Goal: Book appointment/travel/reservation: Book appointment/travel/reservation

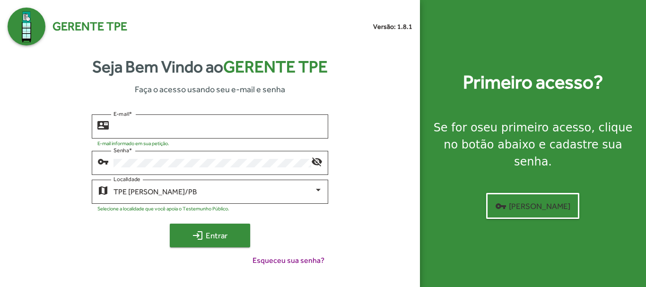
type input "**********"
click at [230, 234] on span "login Entrar" at bounding box center [209, 235] width 63 height 17
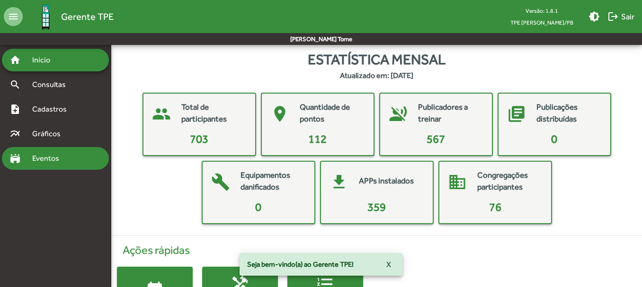
click at [35, 162] on span "Eventos" at bounding box center [48, 158] width 45 height 11
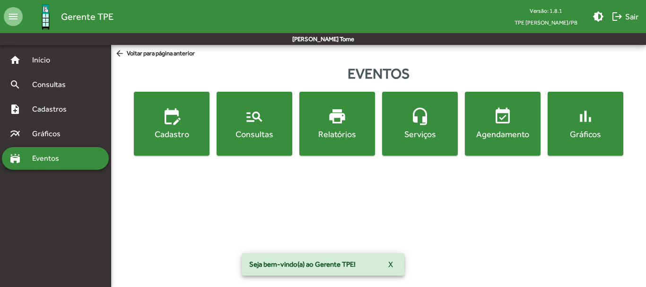
click at [522, 122] on span "event_available Agendamento" at bounding box center [503, 123] width 72 height 33
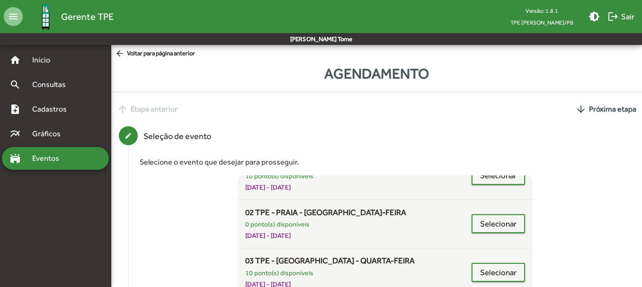
scroll to position [331, 0]
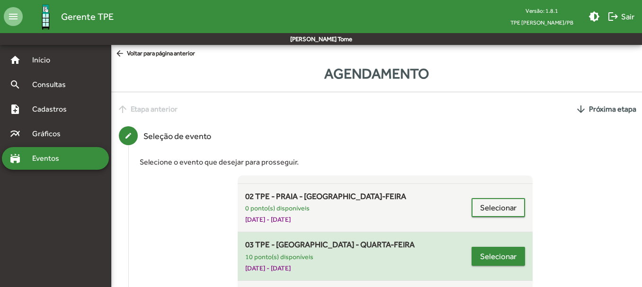
click at [497, 250] on span "Selecionar" at bounding box center [498, 256] width 36 height 17
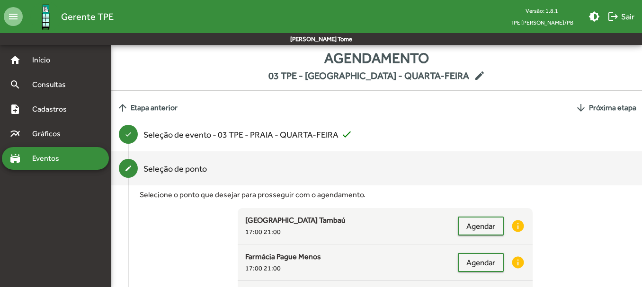
scroll to position [0, 0]
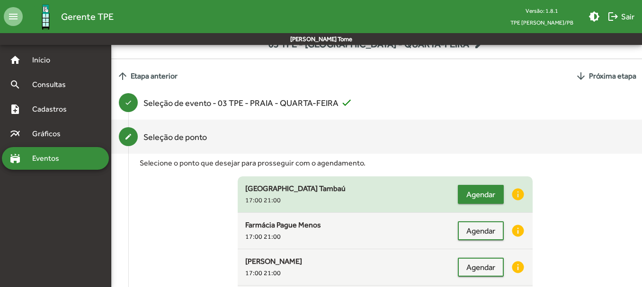
click at [475, 202] on span "Agendar" at bounding box center [480, 194] width 29 height 17
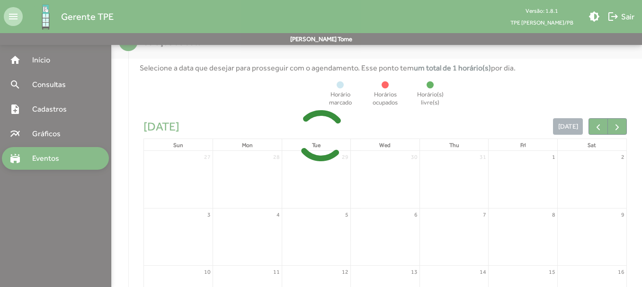
scroll to position [248, 0]
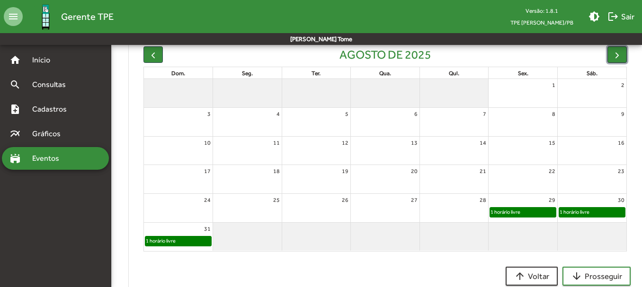
click at [614, 54] on span "button" at bounding box center [617, 55] width 10 height 10
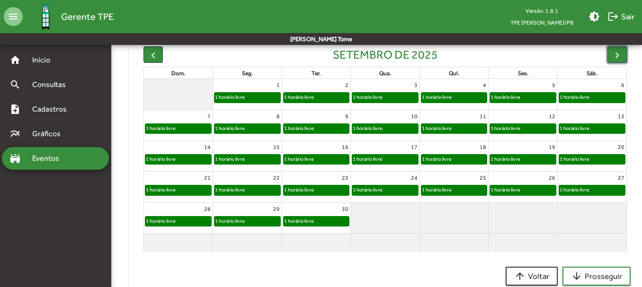
click at [388, 98] on div "1 horário livre" at bounding box center [385, 97] width 66 height 9
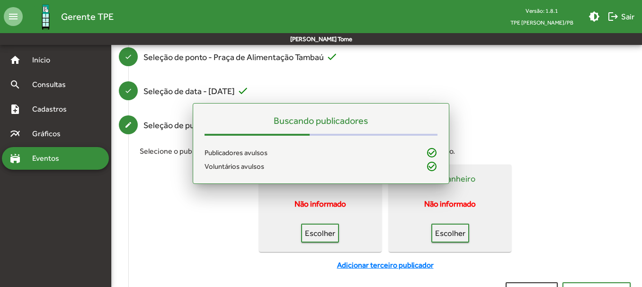
scroll to position [127, 0]
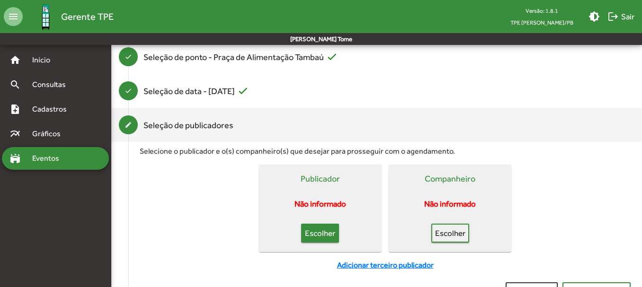
click at [322, 237] on span "Escolher" at bounding box center [319, 233] width 21 height 17
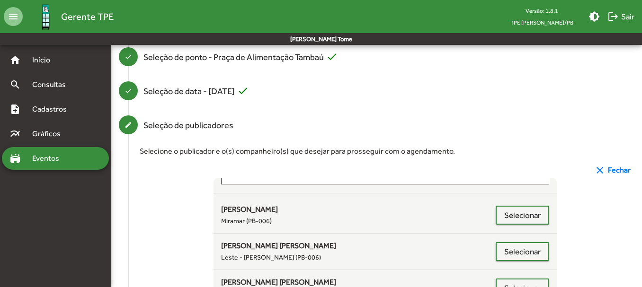
scroll to position [0, 0]
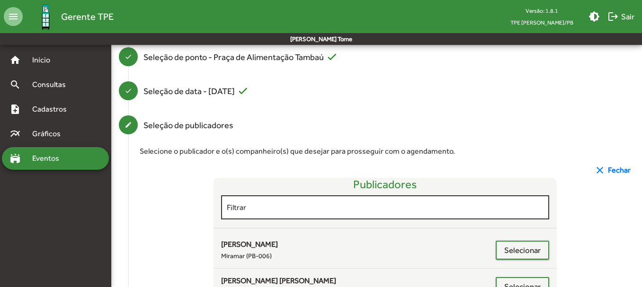
click at [256, 210] on input "Filtrar" at bounding box center [385, 207] width 317 height 9
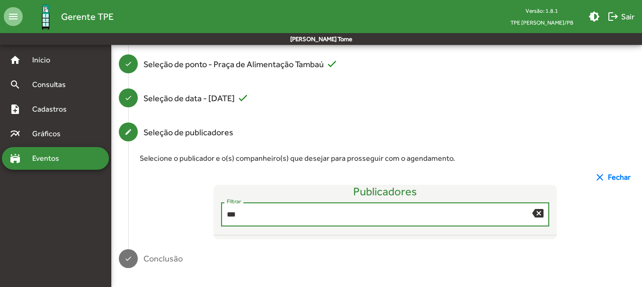
scroll to position [127, 0]
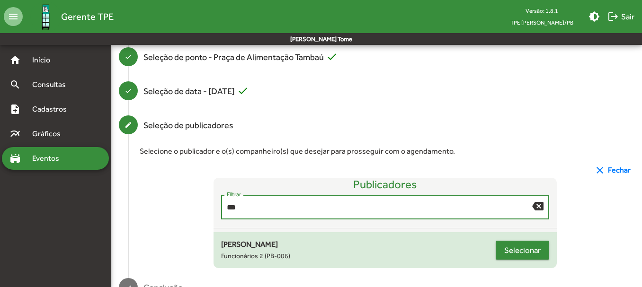
type input "***"
click at [512, 253] on span "Selecionar" at bounding box center [522, 250] width 36 height 17
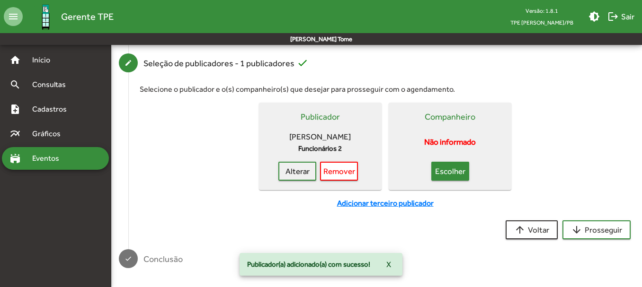
click at [449, 168] on span "Escolher" at bounding box center [450, 171] width 21 height 17
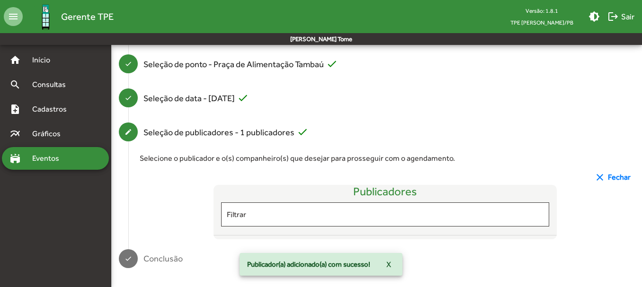
scroll to position [189, 0]
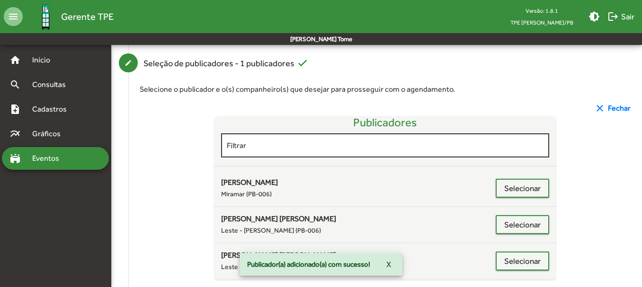
click at [263, 141] on div "Filtrar" at bounding box center [385, 145] width 317 height 26
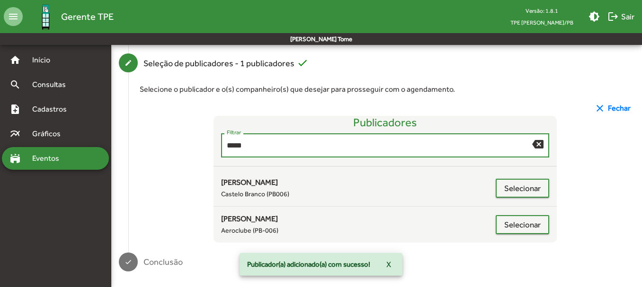
scroll to position [156, 0]
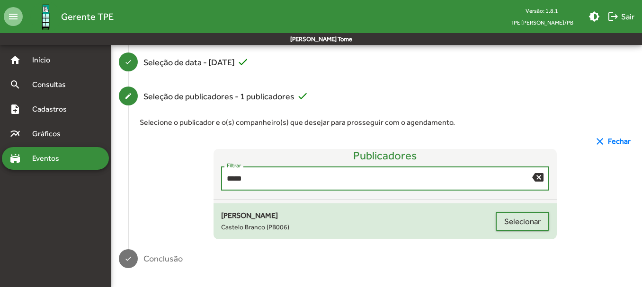
type input "*****"
click at [269, 221] on div "[PERSON_NAME]" at bounding box center [358, 215] width 275 height 11
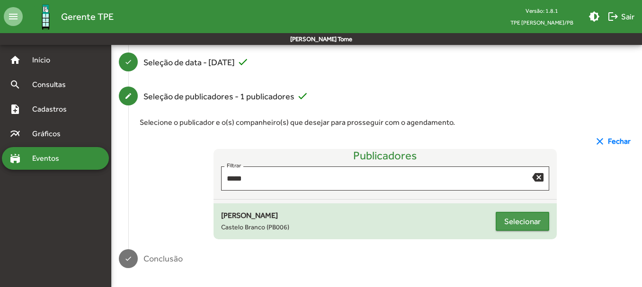
click at [506, 217] on span "Selecionar" at bounding box center [522, 221] width 36 height 17
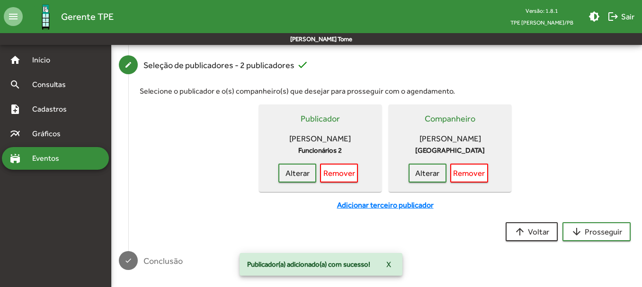
scroll to position [189, 0]
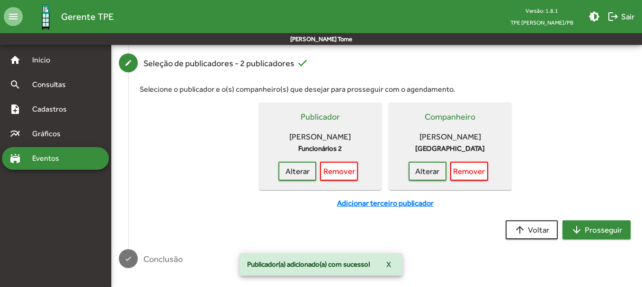
click at [591, 224] on span "arrow_downward Prosseguir" at bounding box center [596, 229] width 51 height 17
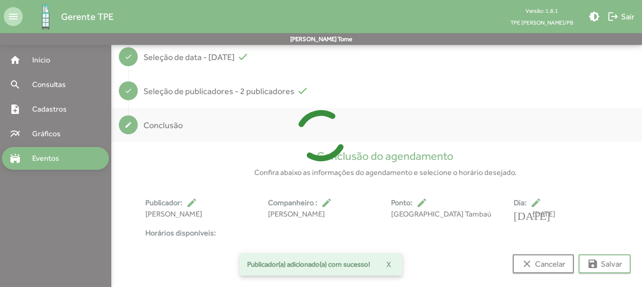
scroll to position [176, 0]
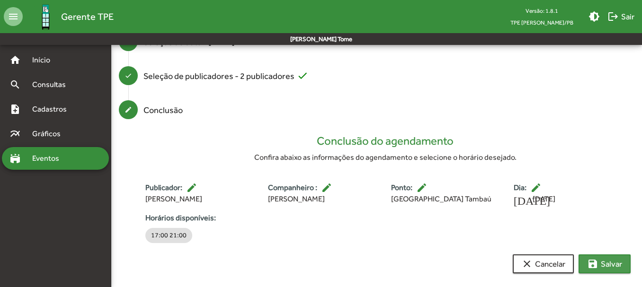
click at [602, 264] on span "save [PERSON_NAME]" at bounding box center [604, 264] width 35 height 17
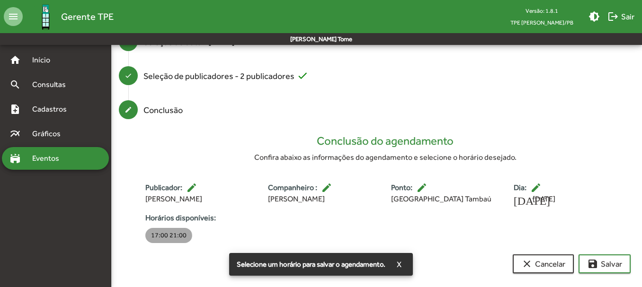
click at [168, 236] on mat-chip "17:00 21:00" at bounding box center [168, 235] width 47 height 15
click at [599, 265] on span "save [PERSON_NAME]" at bounding box center [604, 264] width 35 height 17
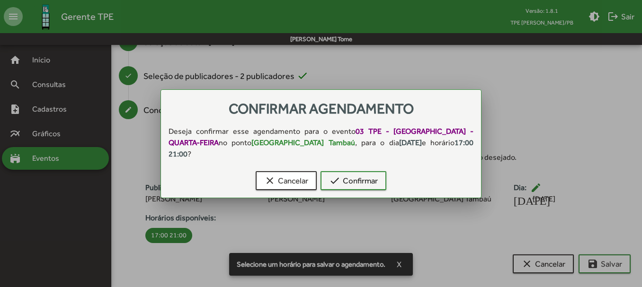
scroll to position [0, 0]
click at [349, 178] on span "check Confirmar" at bounding box center [353, 180] width 49 height 17
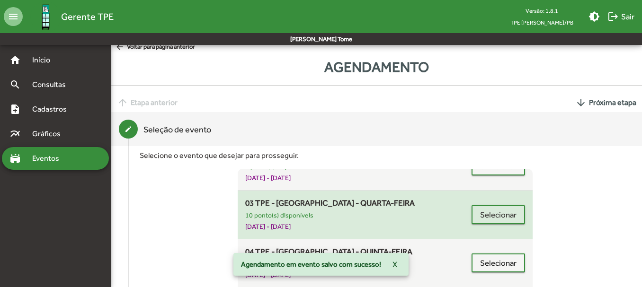
scroll to position [379, 0]
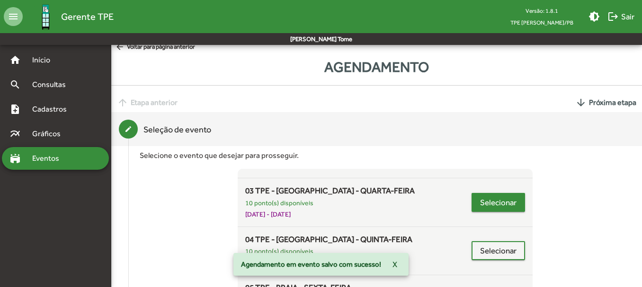
click at [490, 209] on span "Selecionar" at bounding box center [498, 202] width 36 height 17
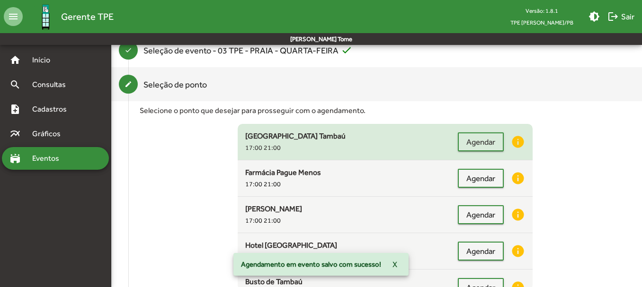
scroll to position [92, 0]
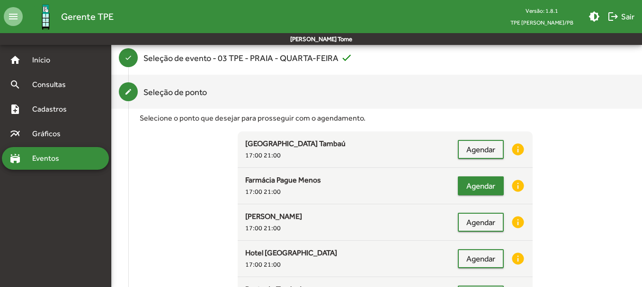
click at [466, 189] on span "Agendar" at bounding box center [480, 185] width 29 height 17
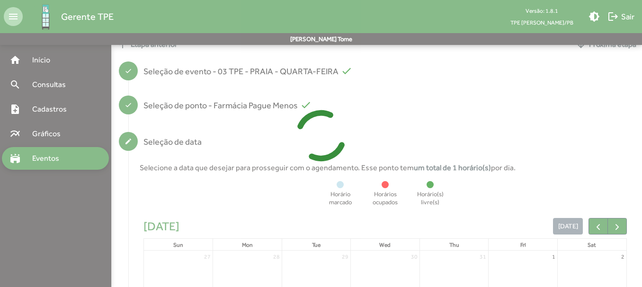
scroll to position [248, 0]
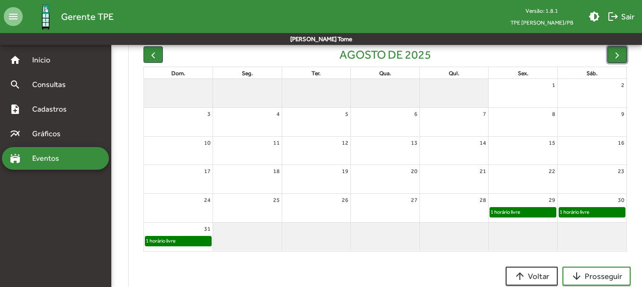
click at [618, 59] on span "button" at bounding box center [617, 55] width 10 height 10
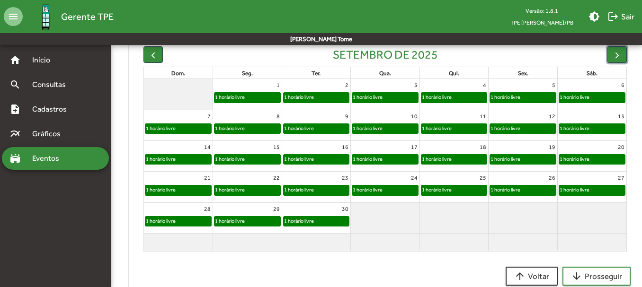
click at [389, 99] on div "1 horário livre" at bounding box center [385, 97] width 66 height 9
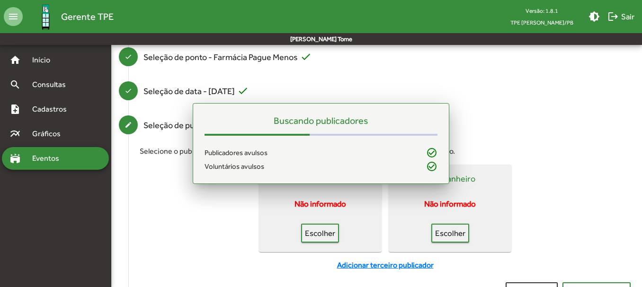
scroll to position [127, 0]
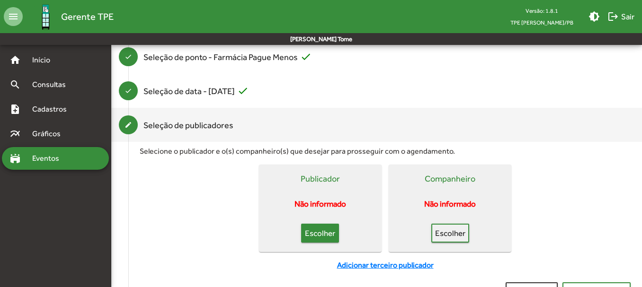
click at [319, 229] on span "Escolher" at bounding box center [319, 233] width 21 height 17
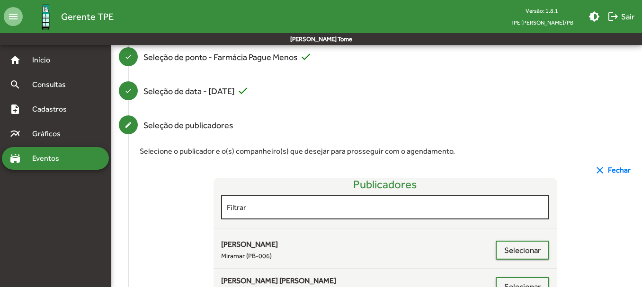
click at [308, 210] on input "Filtrar" at bounding box center [385, 207] width 317 height 9
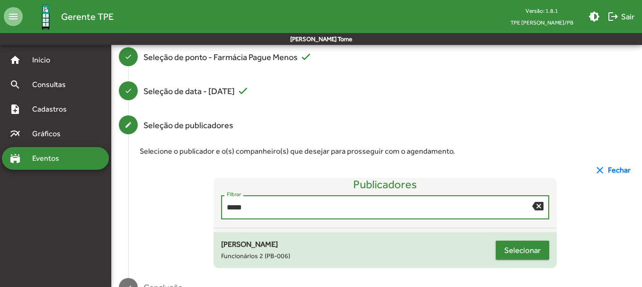
type input "*****"
click at [531, 251] on span "Selecionar" at bounding box center [522, 250] width 36 height 17
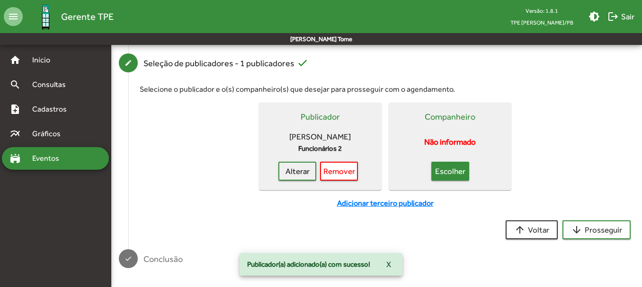
click at [444, 167] on span "Escolher" at bounding box center [450, 171] width 21 height 17
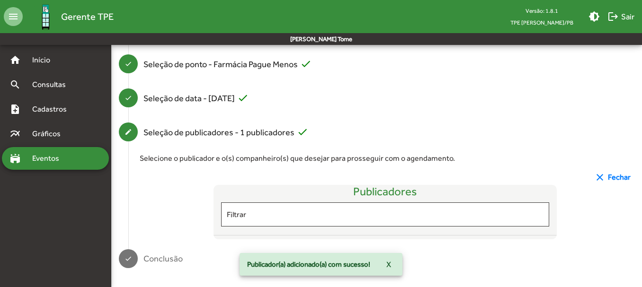
scroll to position [189, 0]
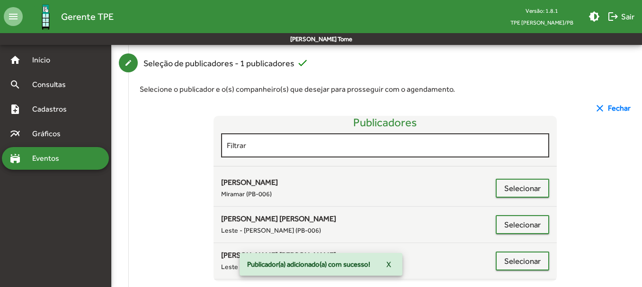
click at [278, 143] on input "Filtrar" at bounding box center [385, 145] width 317 height 9
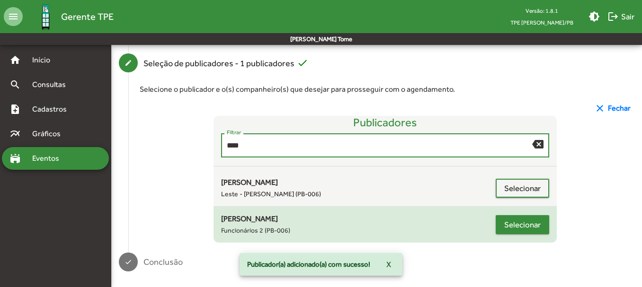
type input "****"
click at [503, 227] on button "Selecionar" at bounding box center [521, 224] width 53 height 19
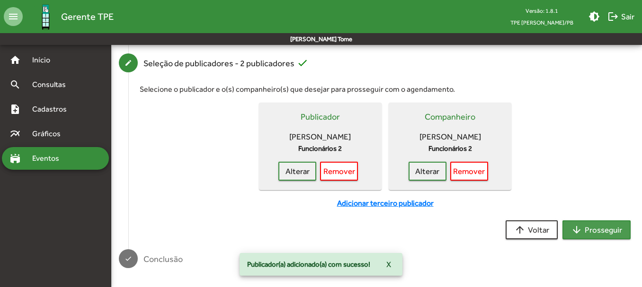
click at [592, 227] on span "arrow_downward Prosseguir" at bounding box center [596, 229] width 51 height 17
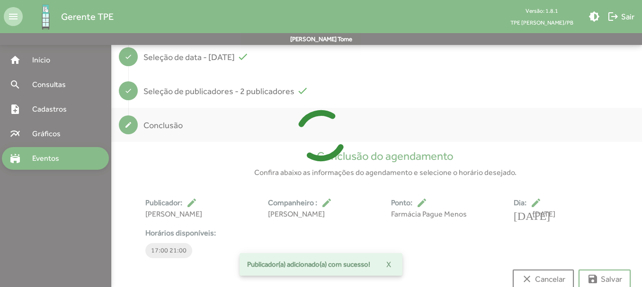
scroll to position [176, 0]
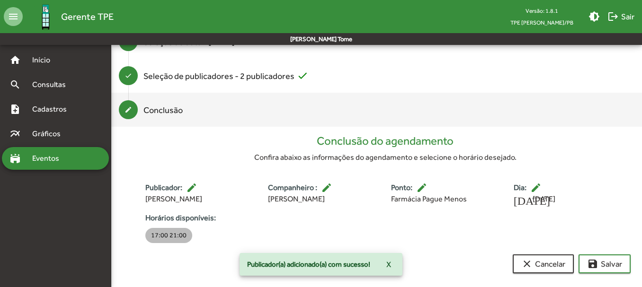
click at [154, 238] on mat-chip "17:00 21:00" at bounding box center [168, 235] width 47 height 15
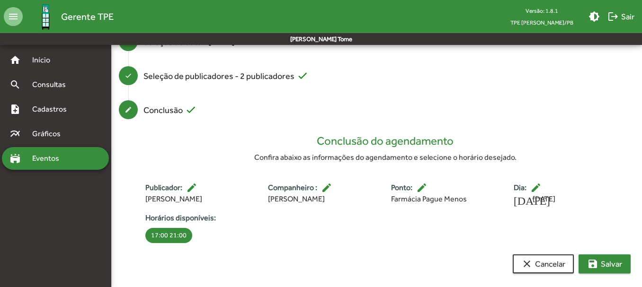
click at [613, 264] on span "save [PERSON_NAME]" at bounding box center [604, 264] width 35 height 17
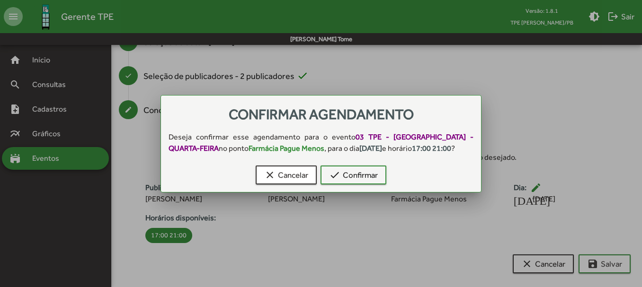
scroll to position [0, 0]
click at [350, 179] on span "check Confirmar" at bounding box center [353, 175] width 49 height 17
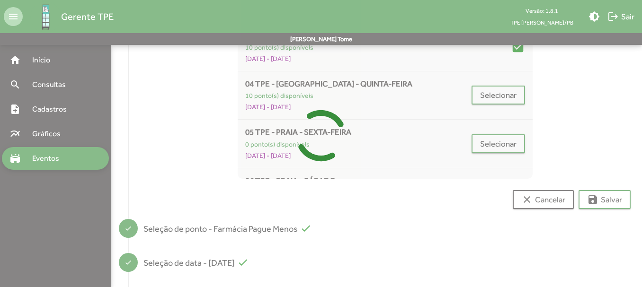
scroll to position [7, 0]
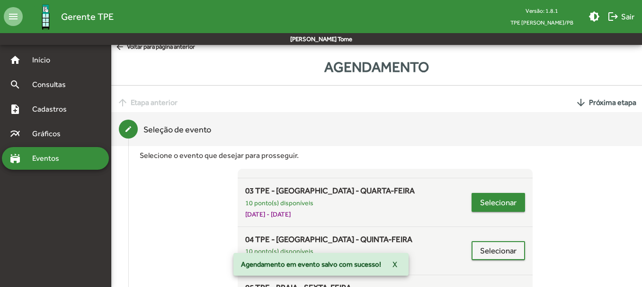
click at [480, 207] on span "Selecionar" at bounding box center [498, 202] width 36 height 17
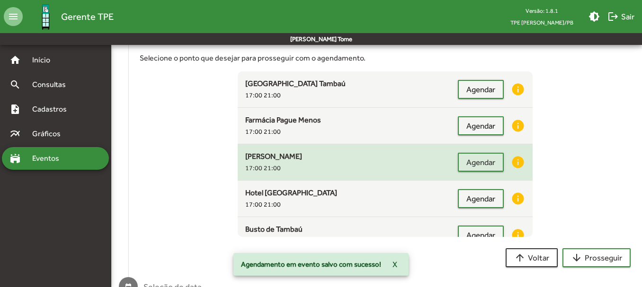
scroll to position [140, 0]
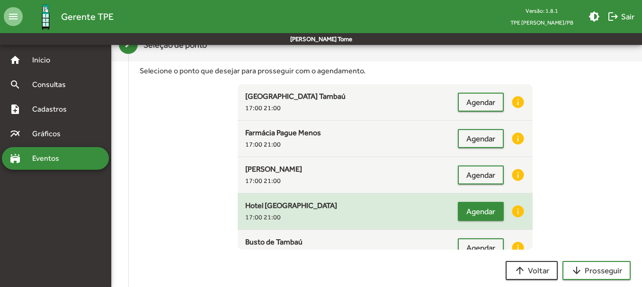
click at [468, 211] on span "Agendar" at bounding box center [480, 211] width 29 height 17
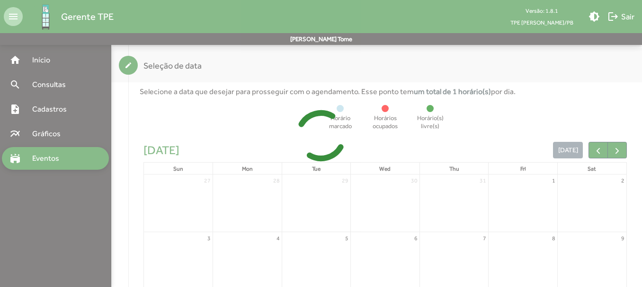
scroll to position [169, 0]
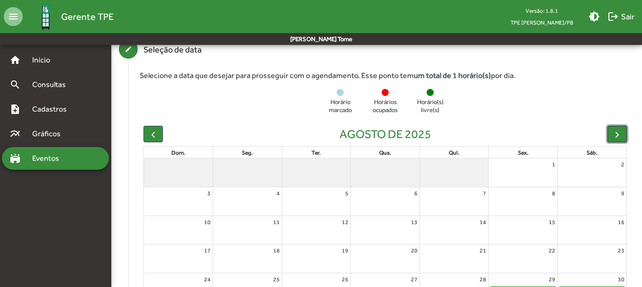
click at [620, 135] on span "button" at bounding box center [617, 135] width 10 height 10
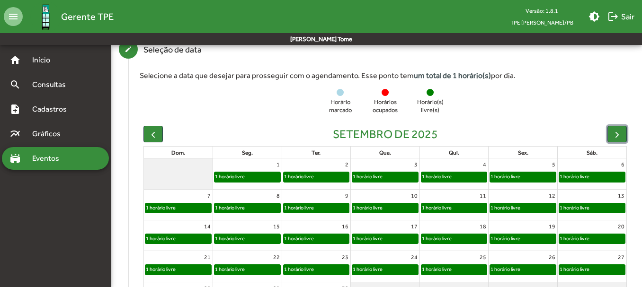
click at [378, 174] on div "1 horário livre" at bounding box center [367, 176] width 31 height 9
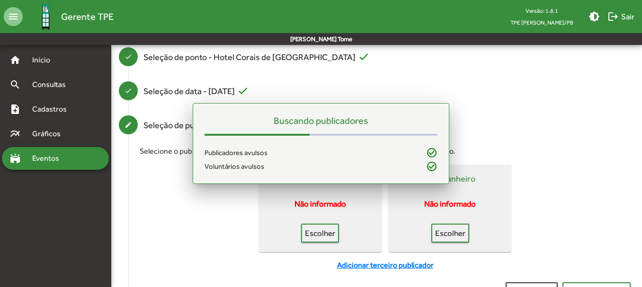
scroll to position [127, 0]
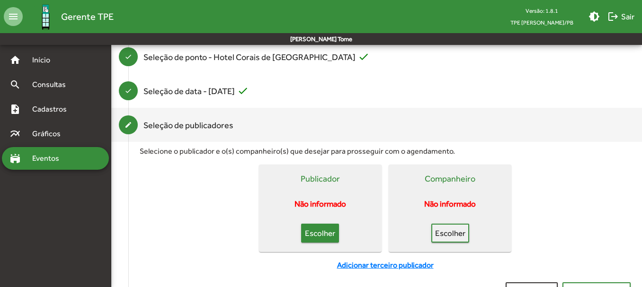
click at [327, 231] on span "Escolher" at bounding box center [319, 233] width 21 height 17
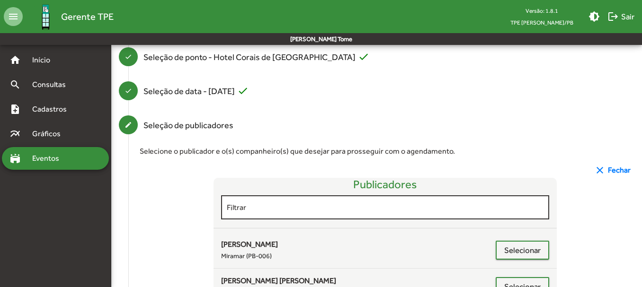
click at [284, 213] on div "Filtrar" at bounding box center [385, 207] width 317 height 26
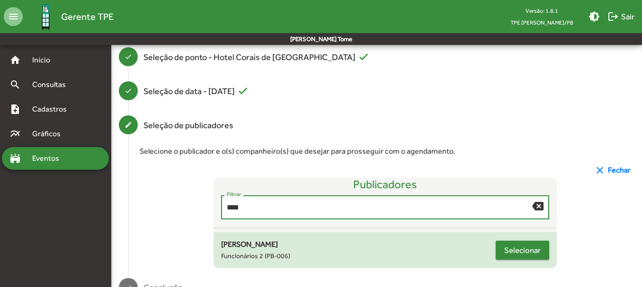
type input "****"
click at [524, 250] on span "Selecionar" at bounding box center [522, 250] width 36 height 17
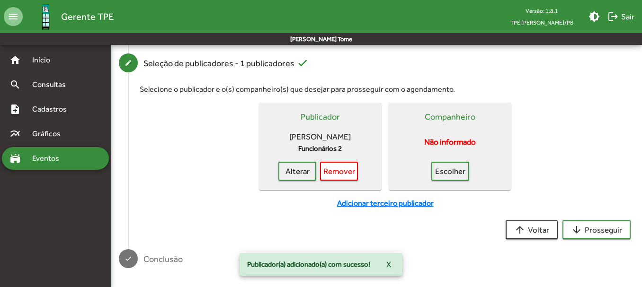
click at [446, 158] on mat-card-actions "Escolher" at bounding box center [449, 169] width 115 height 23
click at [444, 163] on span "Escolher" at bounding box center [450, 171] width 21 height 17
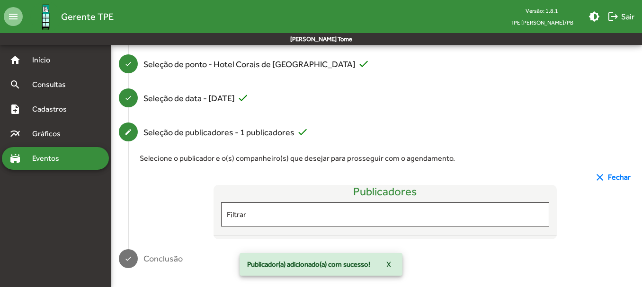
scroll to position [200, 0]
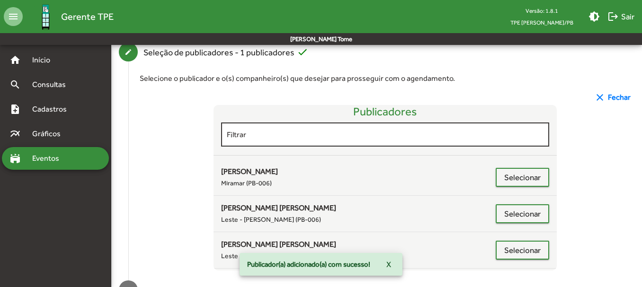
click at [268, 141] on div "Filtrar" at bounding box center [385, 134] width 317 height 26
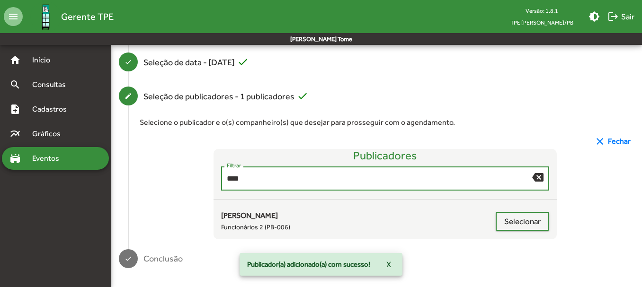
scroll to position [156, 0]
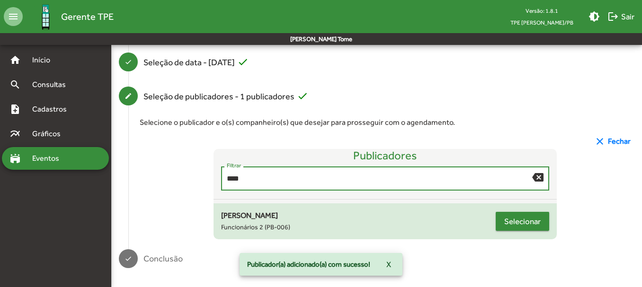
type input "****"
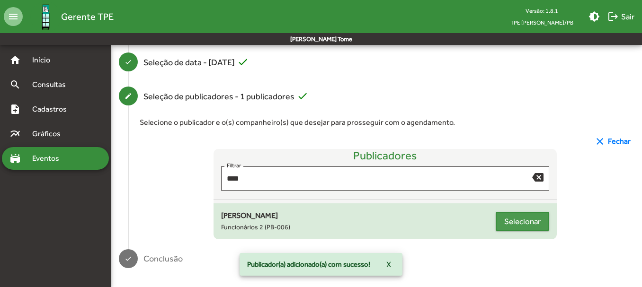
click at [512, 218] on span "Selecionar" at bounding box center [522, 221] width 36 height 17
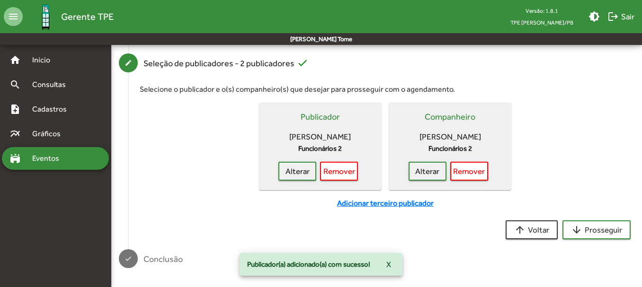
scroll to position [200, 0]
click at [599, 234] on span "arrow_downward Prosseguir" at bounding box center [596, 229] width 51 height 17
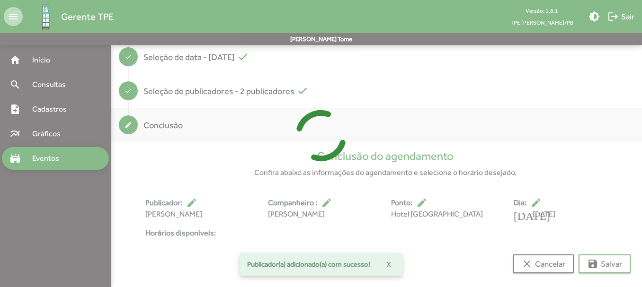
scroll to position [188, 0]
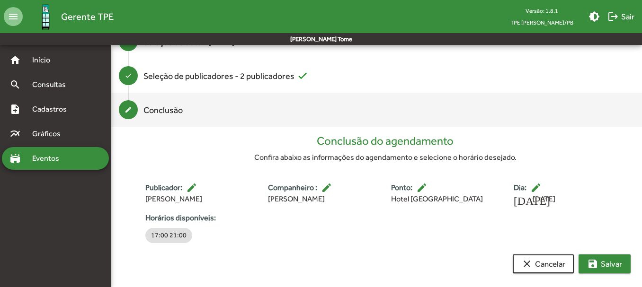
click at [622, 262] on button "save [PERSON_NAME]" at bounding box center [604, 264] width 52 height 19
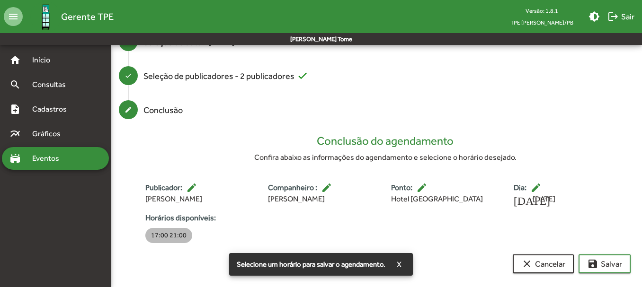
click at [181, 238] on mat-chip "17:00 21:00" at bounding box center [168, 235] width 47 height 15
click at [599, 262] on span "save [PERSON_NAME]" at bounding box center [604, 264] width 35 height 17
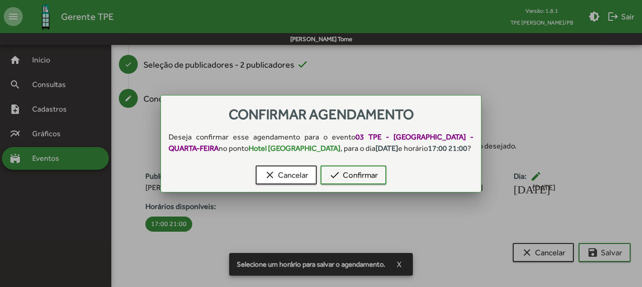
scroll to position [0, 0]
click at [351, 178] on span "check Confirmar" at bounding box center [353, 175] width 49 height 17
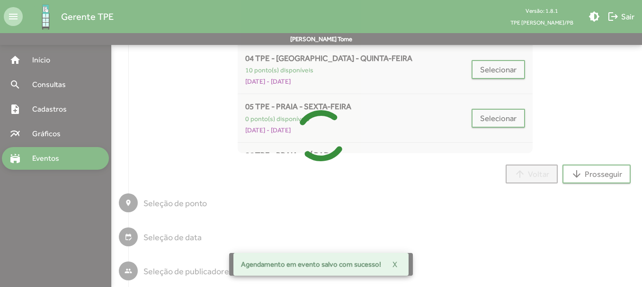
scroll to position [7, 0]
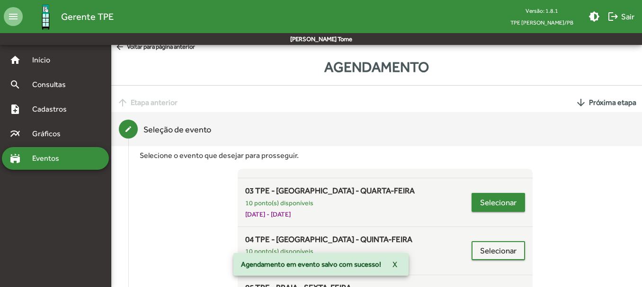
click at [511, 201] on span "Selecionar" at bounding box center [498, 202] width 36 height 17
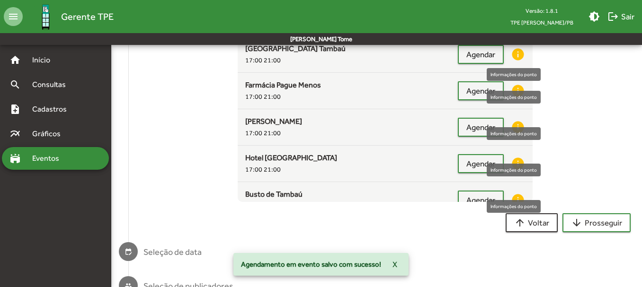
scroll to position [234, 0]
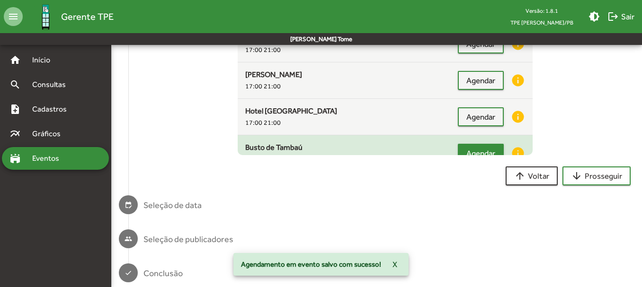
click at [472, 149] on span "Agendar" at bounding box center [480, 153] width 29 height 17
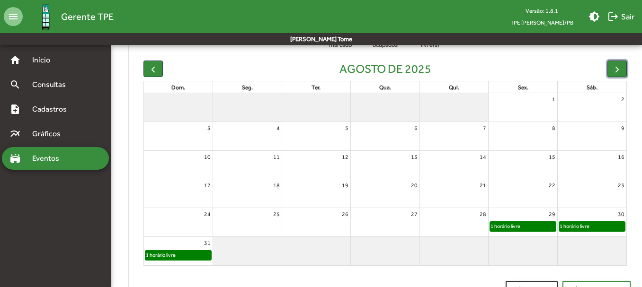
click at [617, 66] on span "button" at bounding box center [617, 69] width 10 height 10
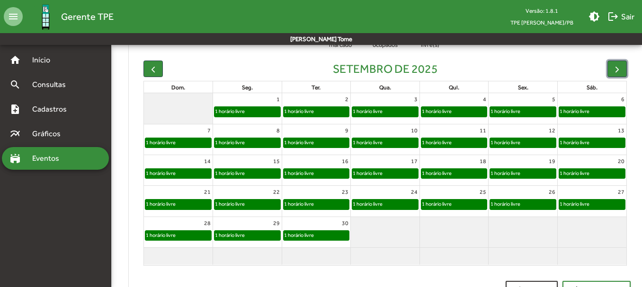
click at [389, 111] on div "1 horário livre" at bounding box center [385, 111] width 66 height 9
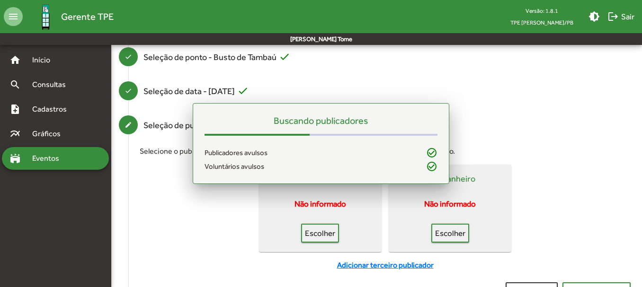
scroll to position [127, 0]
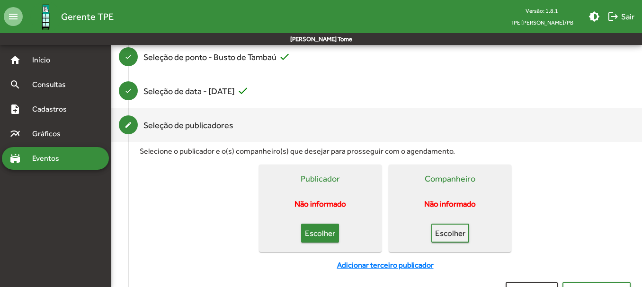
click at [330, 239] on span "Escolher" at bounding box center [319, 233] width 21 height 17
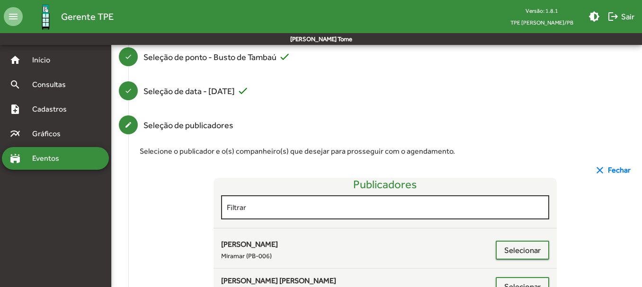
click at [313, 210] on input "Filtrar" at bounding box center [385, 207] width 317 height 9
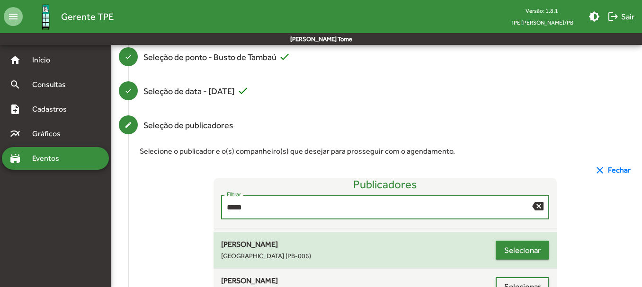
type input "*****"
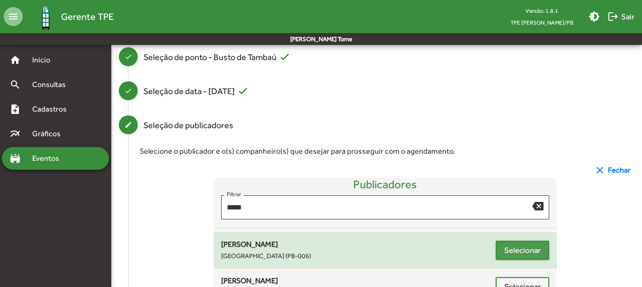
click at [514, 251] on span "Selecionar" at bounding box center [522, 250] width 36 height 17
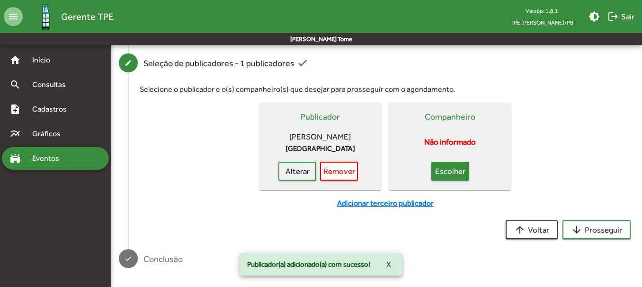
click at [449, 170] on span "Escolher" at bounding box center [450, 171] width 21 height 17
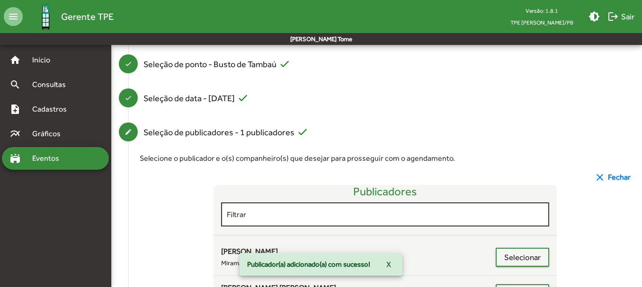
scroll to position [189, 0]
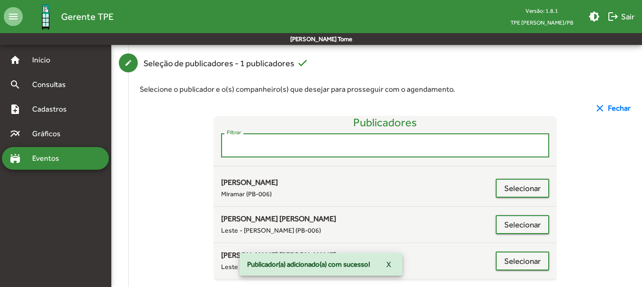
click at [272, 143] on input "Filtrar" at bounding box center [385, 145] width 317 height 9
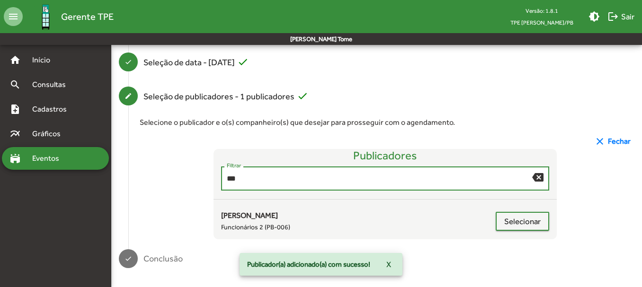
scroll to position [156, 0]
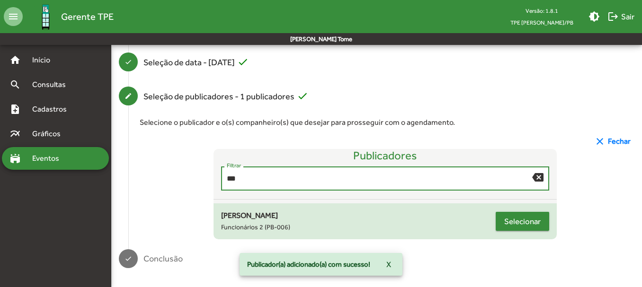
type input "***"
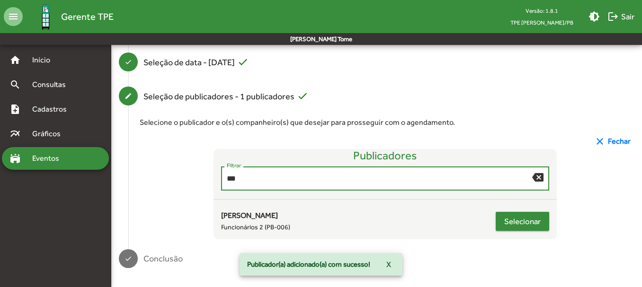
click at [513, 224] on span "Selecionar" at bounding box center [522, 221] width 36 height 17
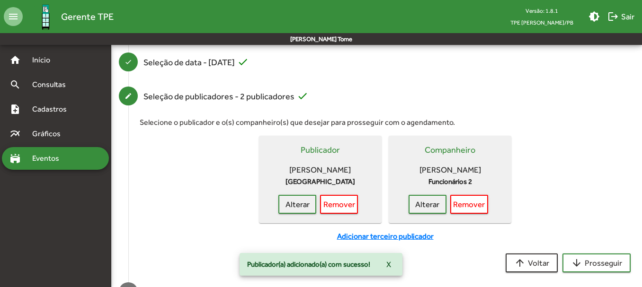
scroll to position [200, 0]
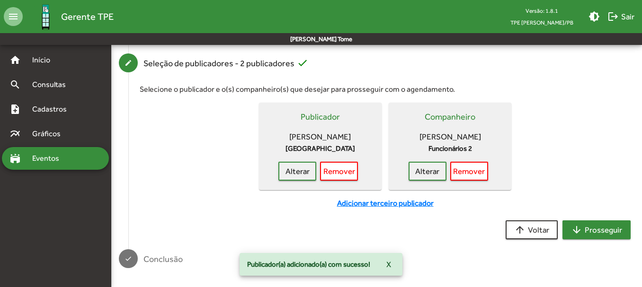
click at [599, 229] on span "arrow_downward Prosseguir" at bounding box center [596, 229] width 51 height 17
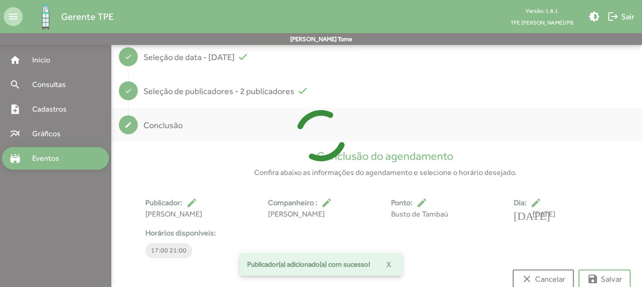
scroll to position [176, 0]
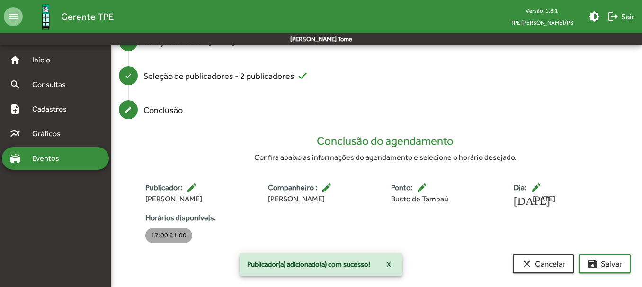
click at [175, 236] on mat-chip "17:00 21:00" at bounding box center [168, 235] width 47 height 15
click at [602, 270] on span "save [PERSON_NAME]" at bounding box center [604, 264] width 35 height 17
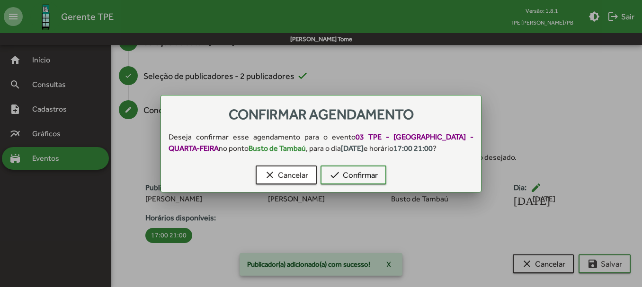
scroll to position [0, 0]
click at [349, 176] on span "check Confirmar" at bounding box center [353, 175] width 49 height 17
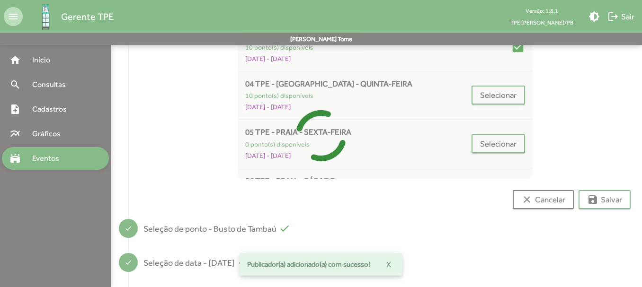
scroll to position [7, 0]
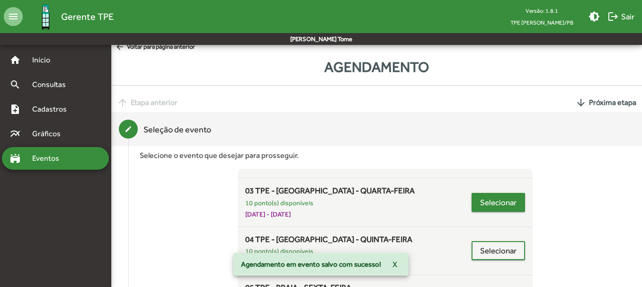
click at [480, 199] on span "Selecionar" at bounding box center [498, 202] width 36 height 17
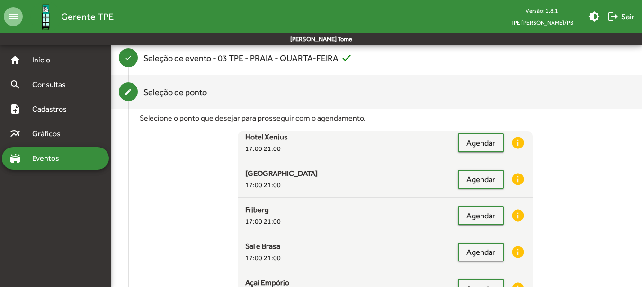
scroll to position [189, 0]
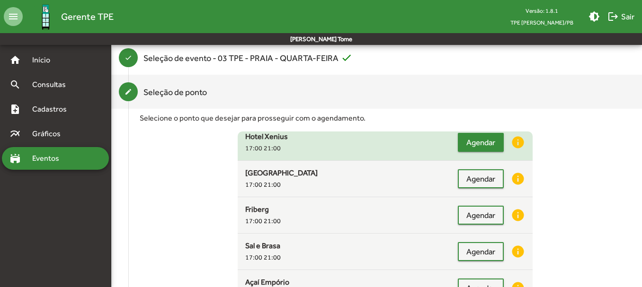
click at [466, 146] on span "Agendar" at bounding box center [480, 142] width 29 height 17
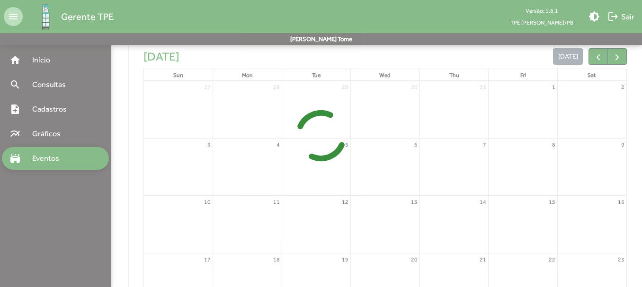
scroll to position [248, 0]
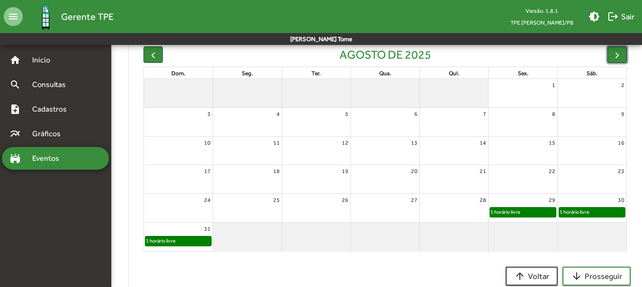
click at [612, 56] on span "button" at bounding box center [617, 55] width 10 height 10
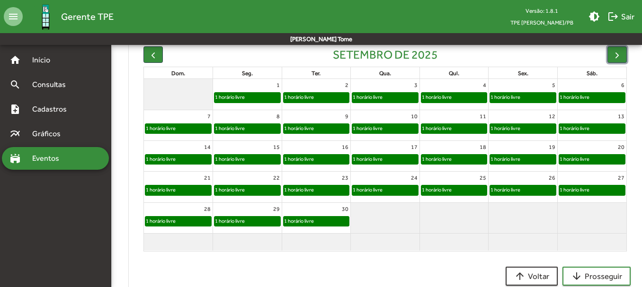
click at [378, 95] on div "1 horário livre" at bounding box center [367, 97] width 31 height 9
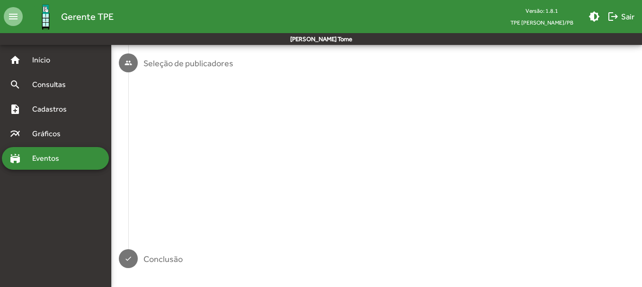
scroll to position [0, 0]
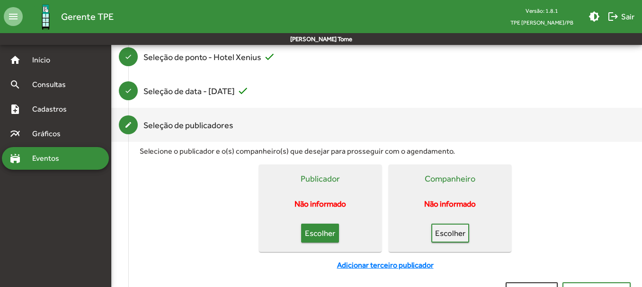
click at [318, 236] on span "Escolher" at bounding box center [319, 233] width 21 height 17
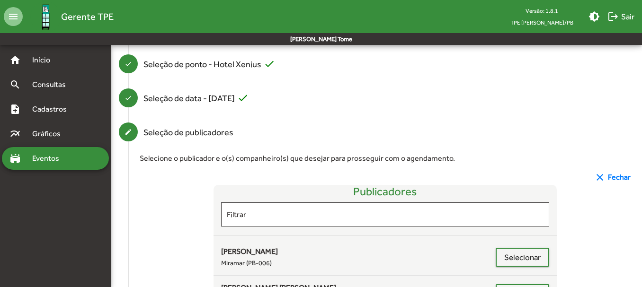
scroll to position [127, 0]
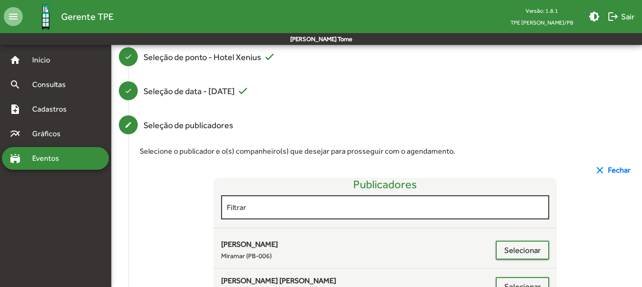
click at [313, 212] on input "Filtrar" at bounding box center [385, 207] width 317 height 9
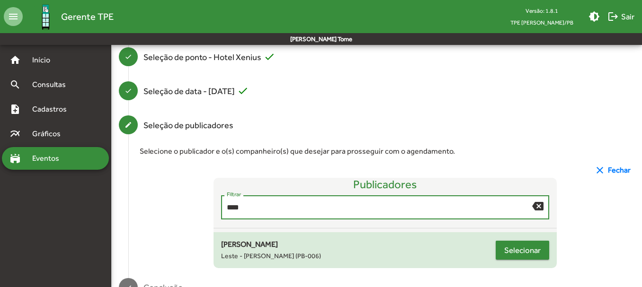
type input "****"
click at [511, 250] on span "Selecionar" at bounding box center [522, 250] width 36 height 17
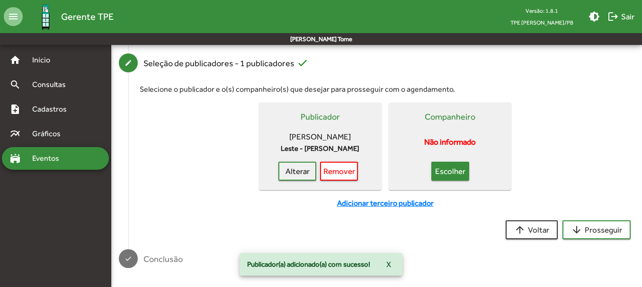
click at [450, 168] on span "Escolher" at bounding box center [450, 171] width 21 height 17
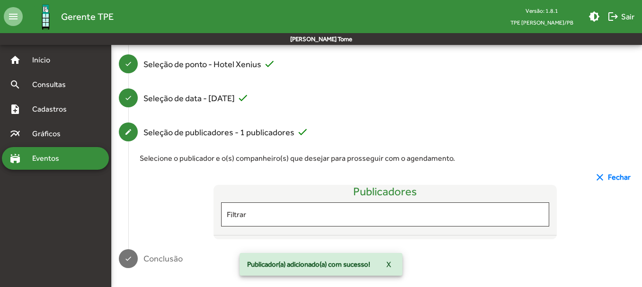
scroll to position [200, 0]
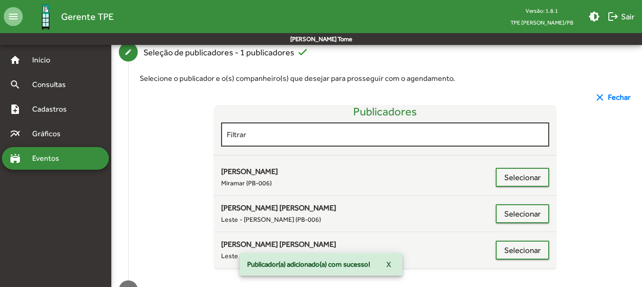
click at [261, 141] on div "Filtrar" at bounding box center [385, 134] width 317 height 26
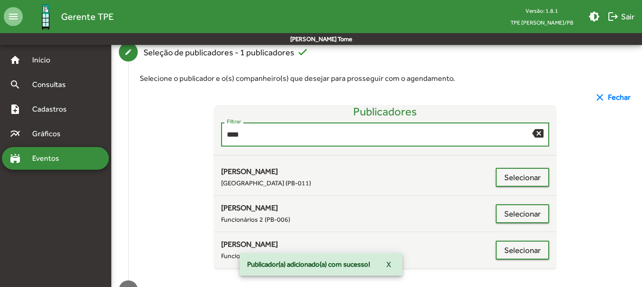
scroll to position [193, 0]
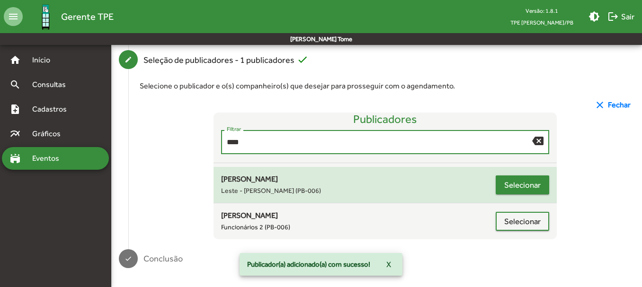
type input "****"
click at [525, 192] on span "Selecionar" at bounding box center [522, 184] width 36 height 17
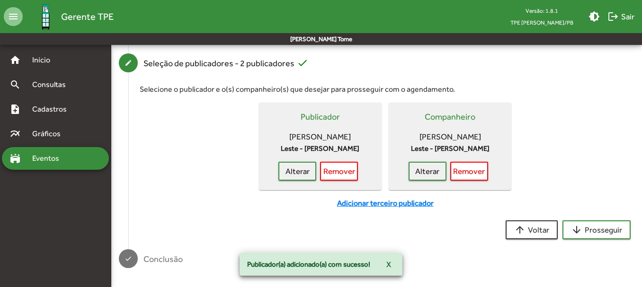
scroll to position [200, 0]
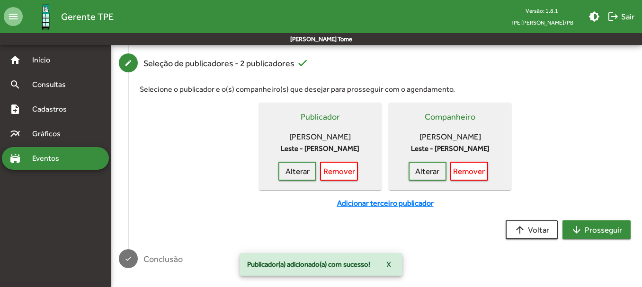
click at [586, 226] on span "arrow_downward Prosseguir" at bounding box center [596, 229] width 51 height 17
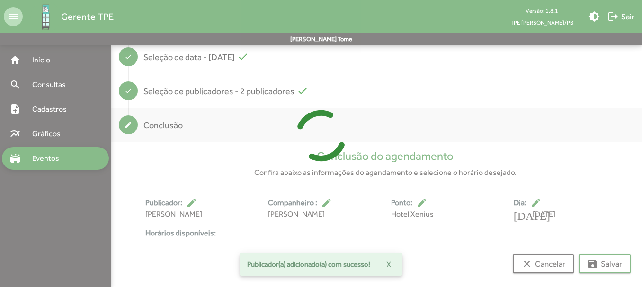
scroll to position [188, 0]
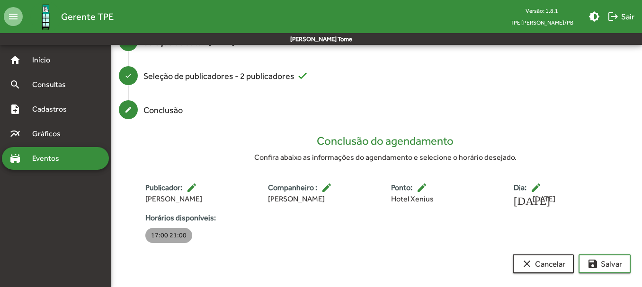
click at [177, 238] on mat-chip "17:00 21:00" at bounding box center [168, 235] width 47 height 15
click at [598, 265] on mat-icon "save" at bounding box center [592, 263] width 11 height 11
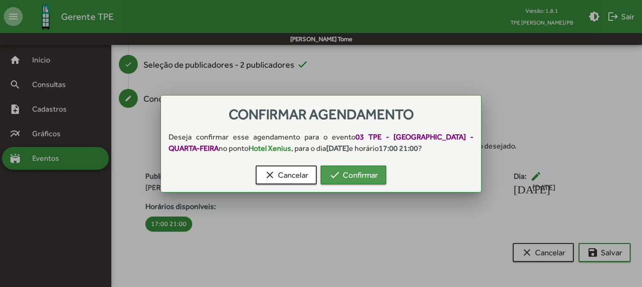
click at [382, 175] on button "check Confirmar" at bounding box center [353, 175] width 66 height 19
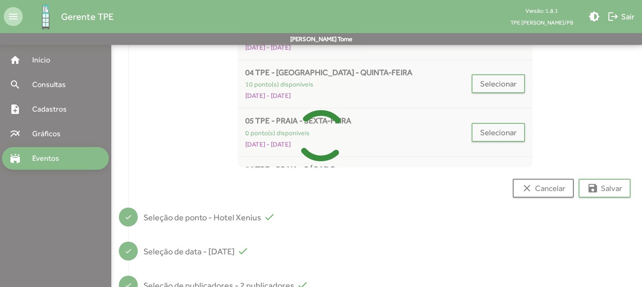
scroll to position [7, 0]
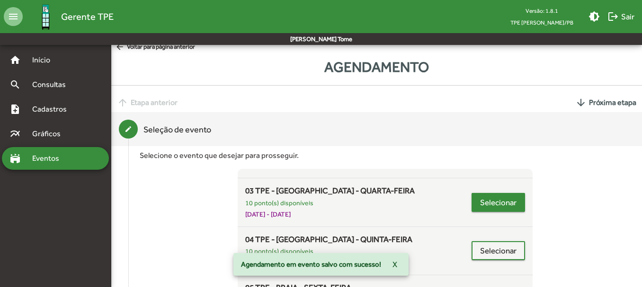
click at [486, 200] on span "Selecionar" at bounding box center [498, 202] width 36 height 17
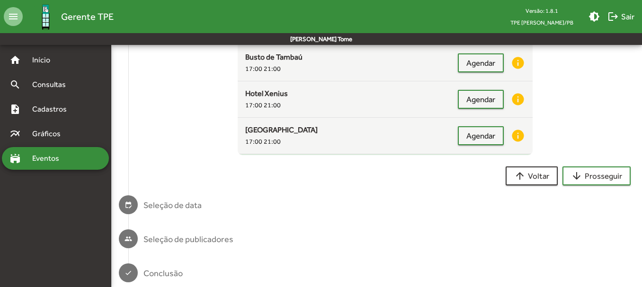
scroll to position [142, 0]
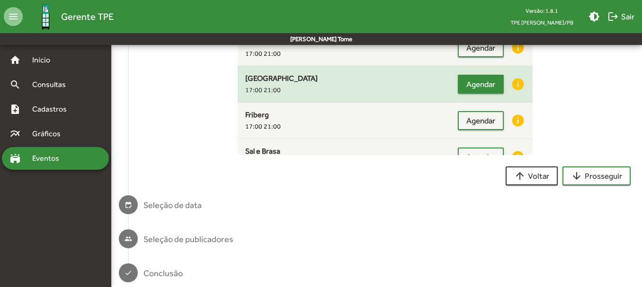
click at [479, 80] on span "Agendar" at bounding box center [480, 84] width 29 height 17
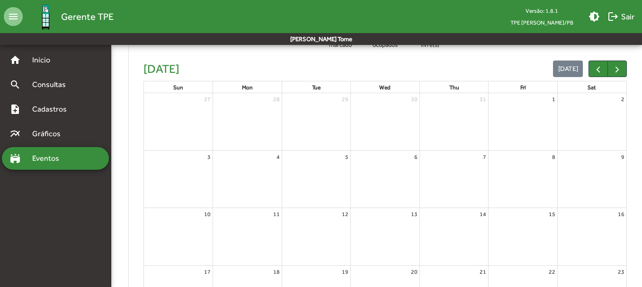
scroll to position [234, 0]
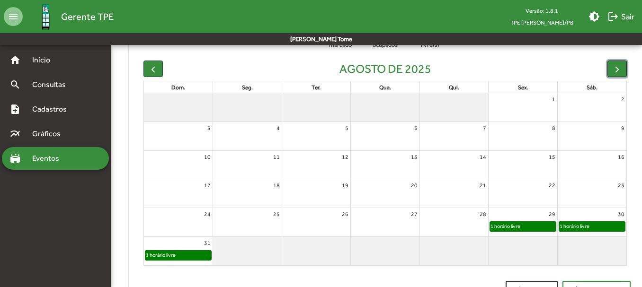
click at [618, 68] on span "button" at bounding box center [617, 69] width 10 height 10
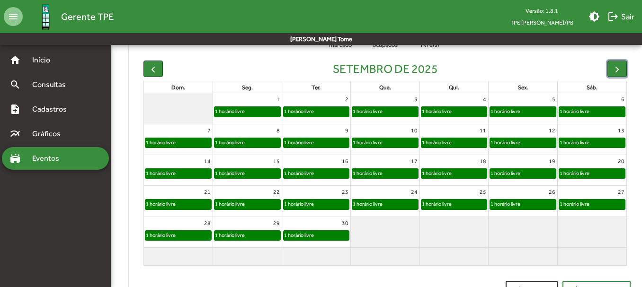
click at [396, 107] on div "1 horário livre" at bounding box center [385, 111] width 66 height 9
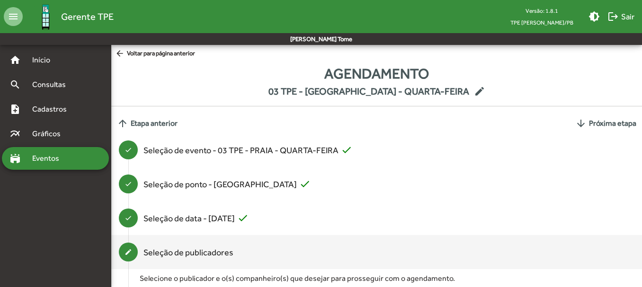
scroll to position [127, 0]
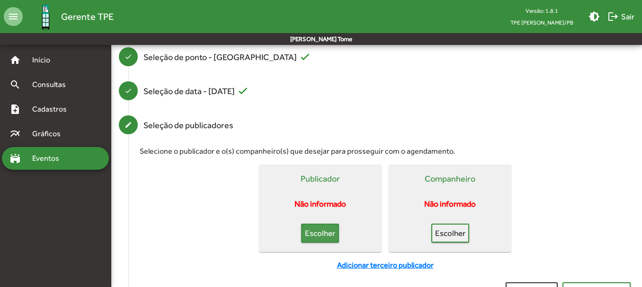
click at [325, 227] on span "Escolher" at bounding box center [319, 233] width 21 height 17
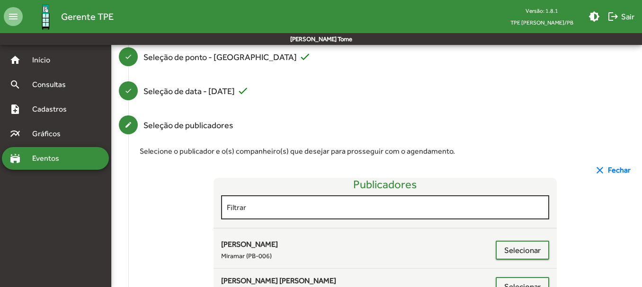
click at [289, 204] on input "Filtrar" at bounding box center [385, 207] width 317 height 9
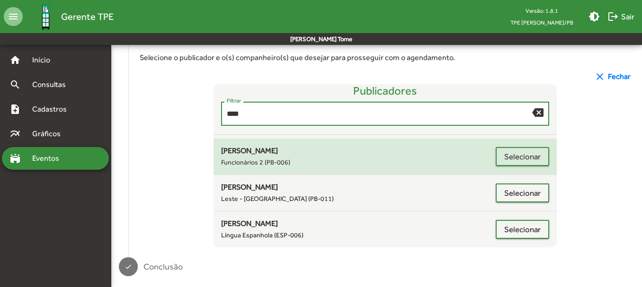
scroll to position [222, 0]
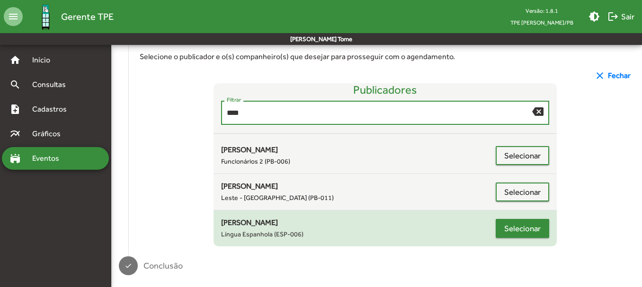
type input "****"
click at [523, 229] on span "Selecionar" at bounding box center [522, 228] width 36 height 17
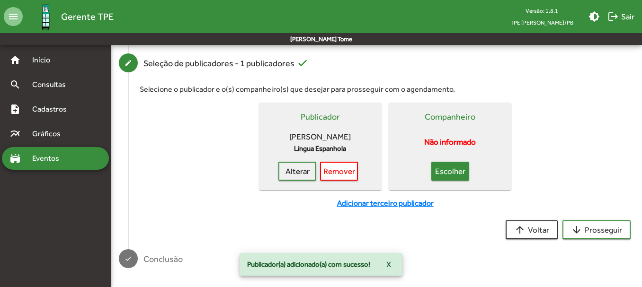
click at [449, 173] on span "Escolher" at bounding box center [450, 171] width 21 height 17
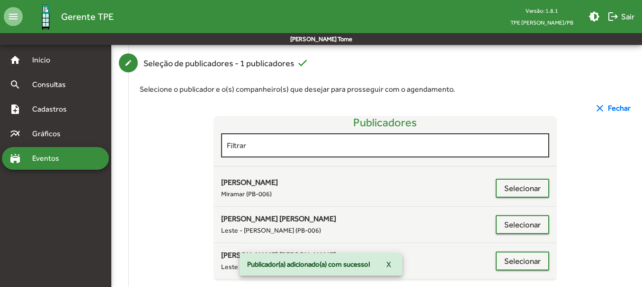
click at [250, 150] on div "Filtrar" at bounding box center [385, 145] width 317 height 26
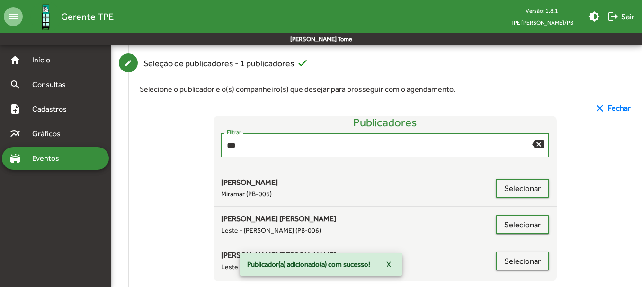
scroll to position [156, 0]
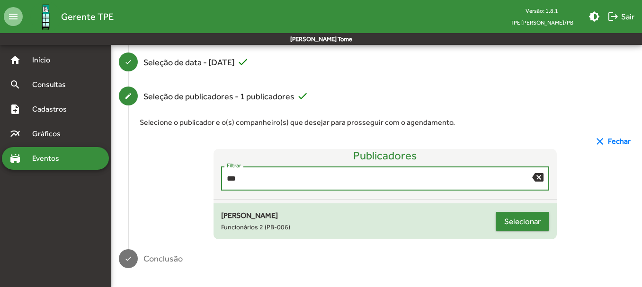
type input "***"
click at [532, 217] on span "Selecionar" at bounding box center [522, 221] width 36 height 17
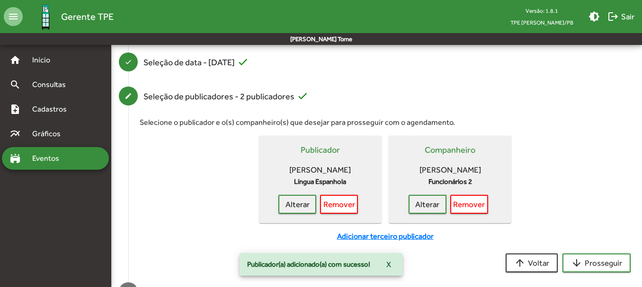
scroll to position [189, 0]
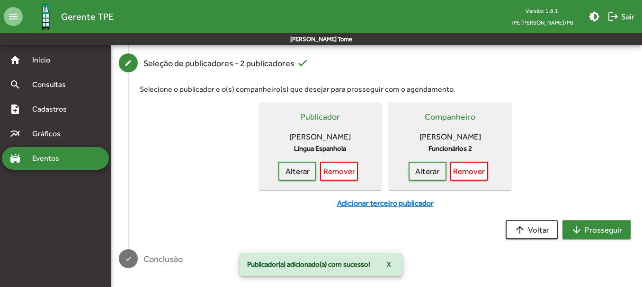
click at [583, 225] on span "arrow_downward Prosseguir" at bounding box center [596, 229] width 51 height 17
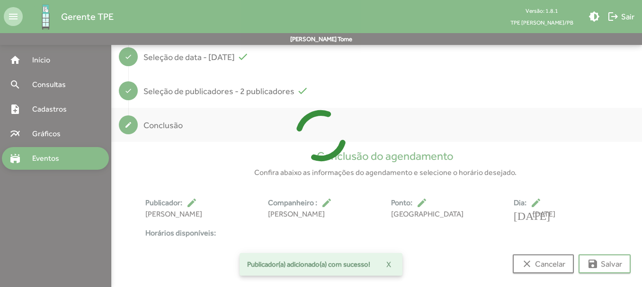
scroll to position [176, 0]
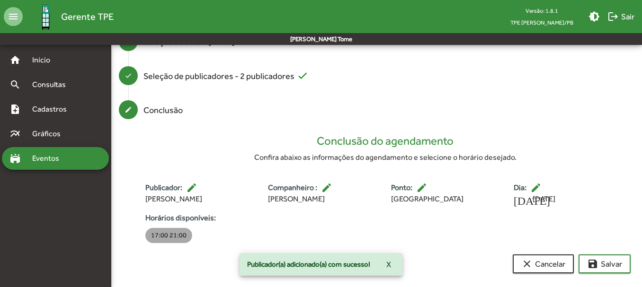
click at [160, 233] on mat-chip "17:00 21:00" at bounding box center [168, 235] width 47 height 15
click at [597, 266] on mat-icon "save" at bounding box center [592, 263] width 11 height 11
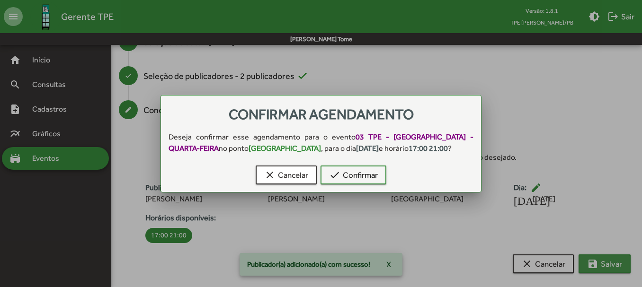
scroll to position [0, 0]
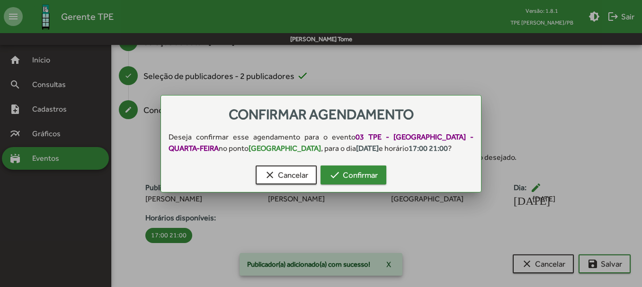
click at [350, 176] on span "check Confirmar" at bounding box center [353, 175] width 49 height 17
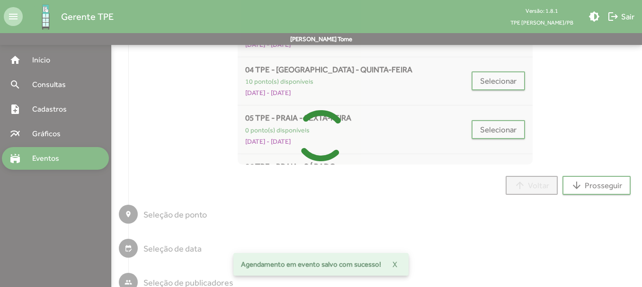
scroll to position [7, 0]
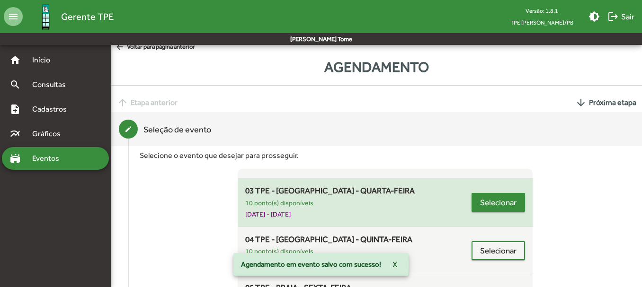
click at [486, 202] on span "Selecionar" at bounding box center [498, 202] width 36 height 17
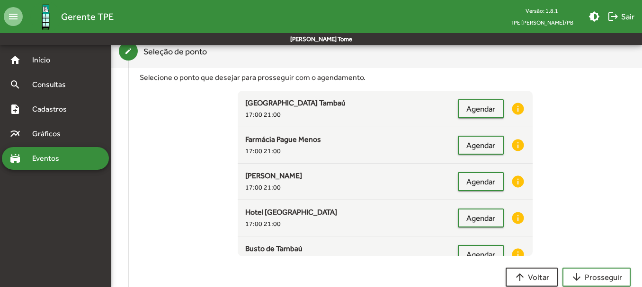
scroll to position [0, 0]
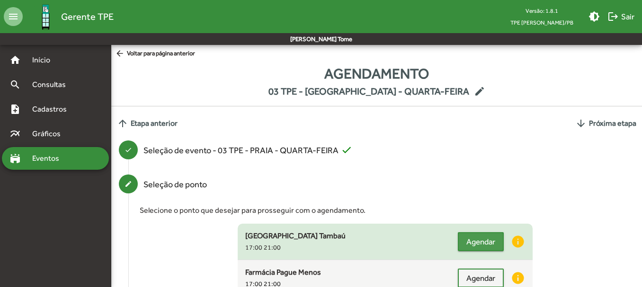
click at [469, 241] on span "Agendar" at bounding box center [480, 241] width 29 height 17
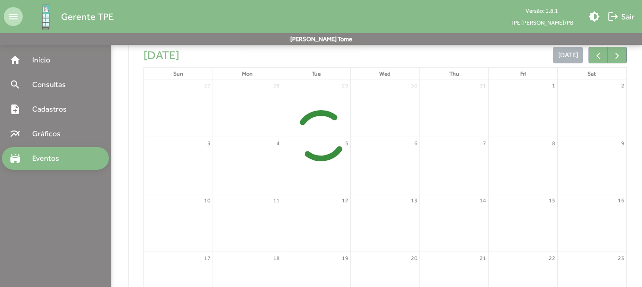
scroll to position [248, 0]
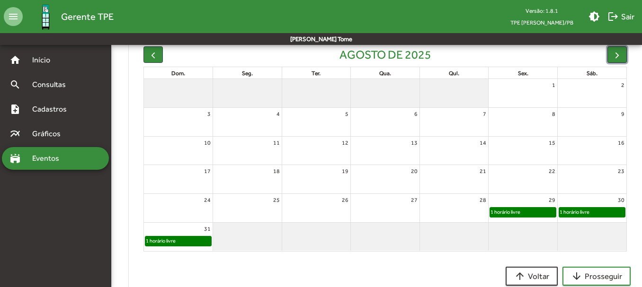
click at [612, 57] on span "button" at bounding box center [617, 55] width 10 height 10
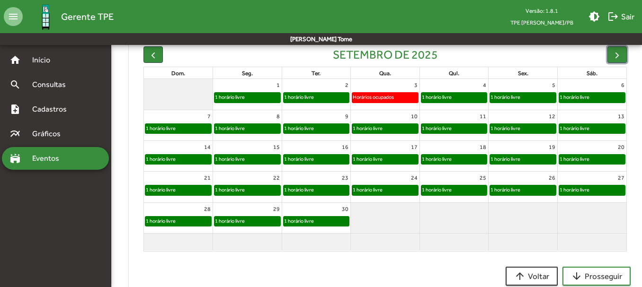
click at [370, 158] on div "1 horário livre" at bounding box center [367, 159] width 31 height 9
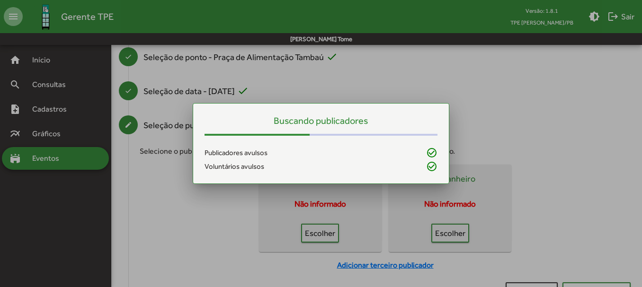
scroll to position [127, 0]
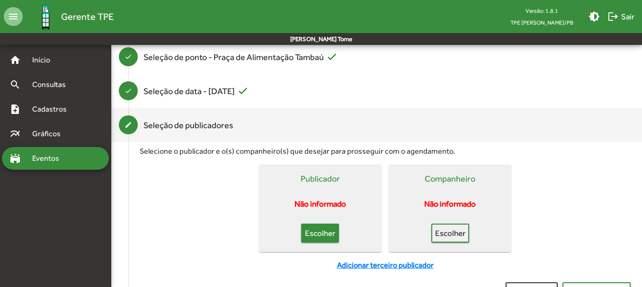
click at [314, 238] on span "Escolher" at bounding box center [319, 233] width 21 height 17
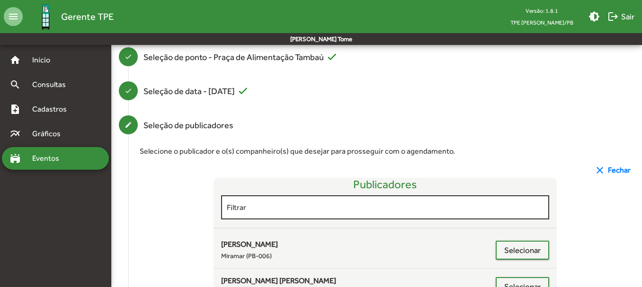
click at [312, 210] on input "Filtrar" at bounding box center [385, 207] width 317 height 9
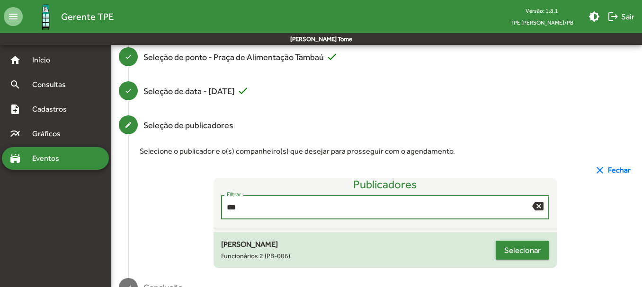
type input "***"
click at [509, 249] on span "Selecionar" at bounding box center [522, 250] width 36 height 17
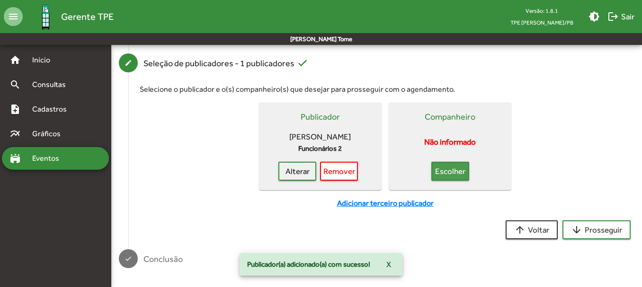
click at [441, 176] on span "Escolher" at bounding box center [450, 171] width 21 height 17
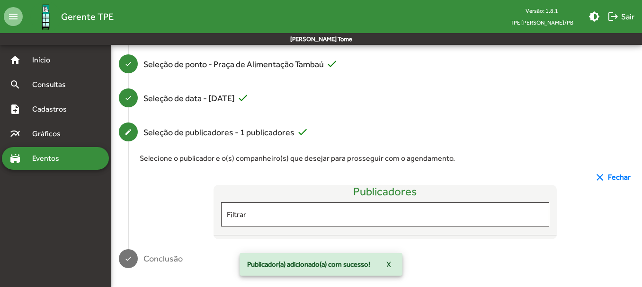
scroll to position [189, 0]
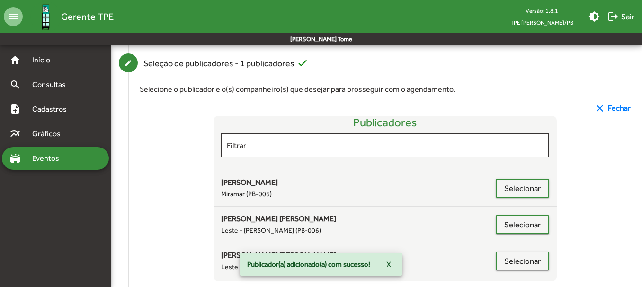
click at [308, 139] on div "Filtrar" at bounding box center [385, 145] width 317 height 26
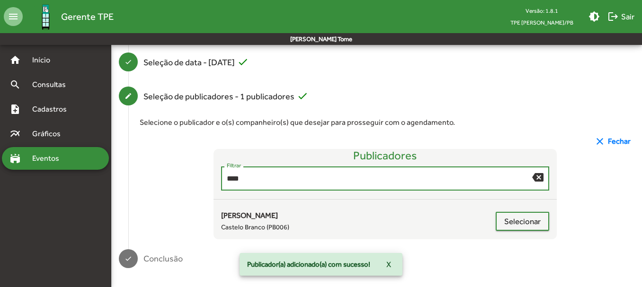
scroll to position [156, 0]
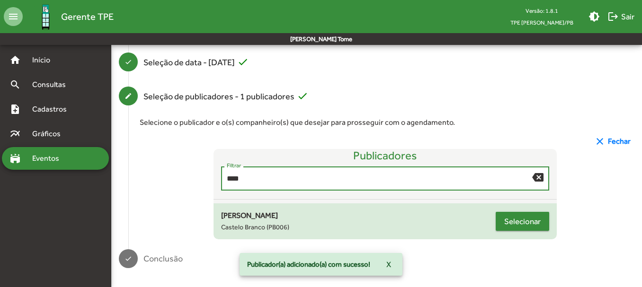
type input "****"
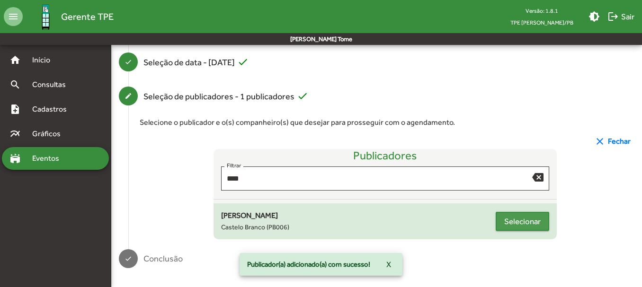
click at [513, 216] on span "Selecionar" at bounding box center [522, 221] width 36 height 17
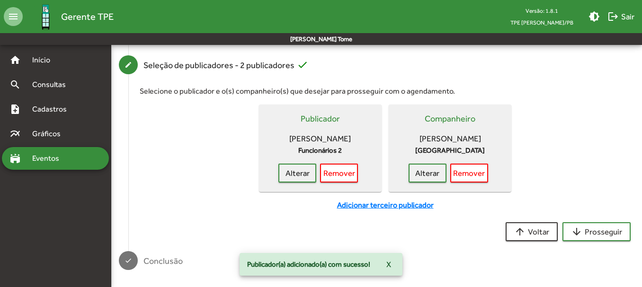
scroll to position [189, 0]
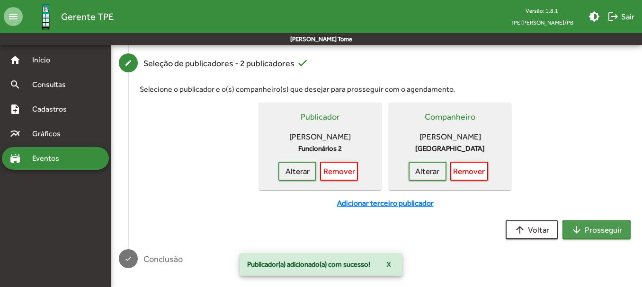
click at [582, 228] on mat-icon "arrow_downward" at bounding box center [576, 229] width 11 height 11
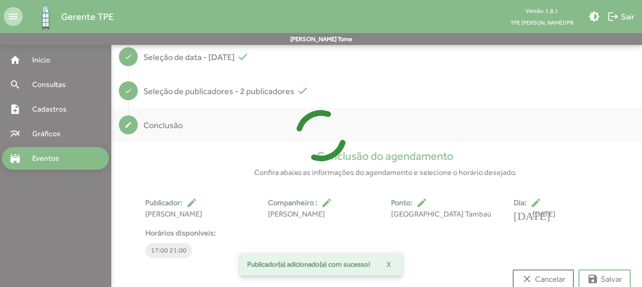
scroll to position [176, 0]
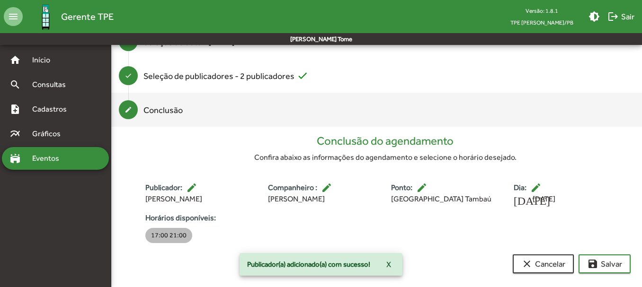
click at [180, 234] on mat-chip "17:00 21:00" at bounding box center [168, 235] width 47 height 15
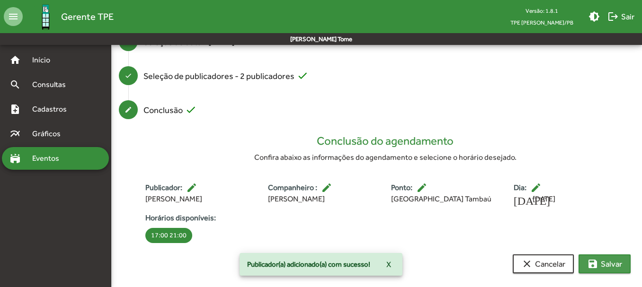
click at [609, 256] on span "save [PERSON_NAME]" at bounding box center [604, 264] width 35 height 17
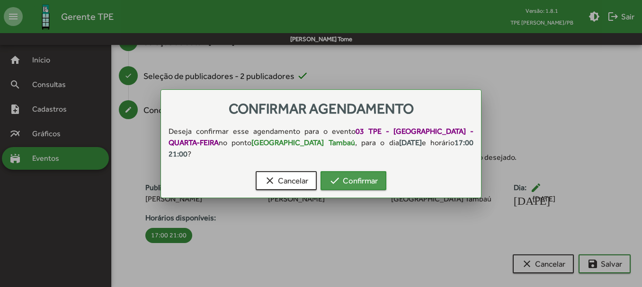
click at [362, 178] on span "check Confirmar" at bounding box center [353, 180] width 49 height 17
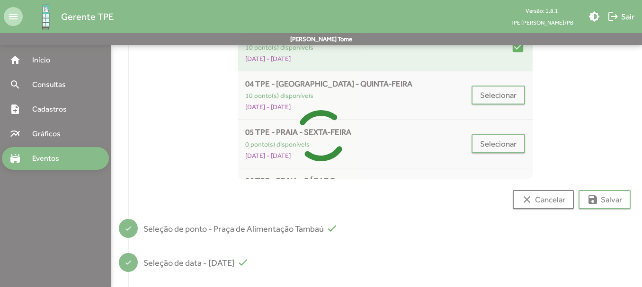
scroll to position [7, 0]
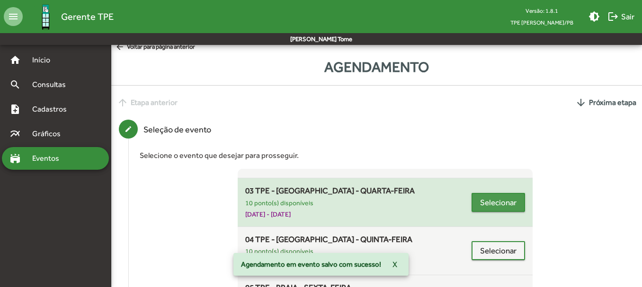
click at [488, 203] on span "Selecionar" at bounding box center [498, 202] width 36 height 17
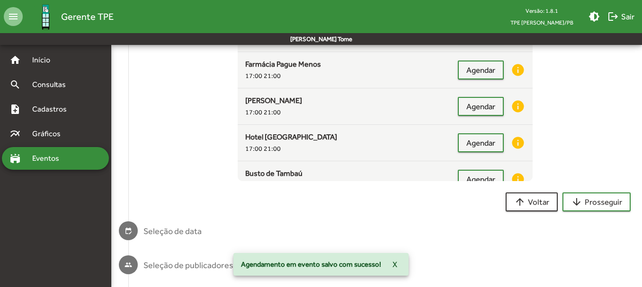
scroll to position [187, 0]
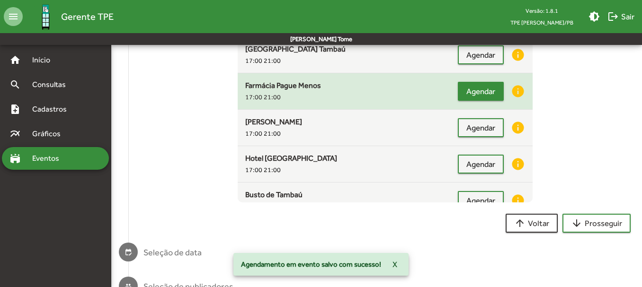
click at [475, 91] on span "Agendar" at bounding box center [480, 91] width 29 height 17
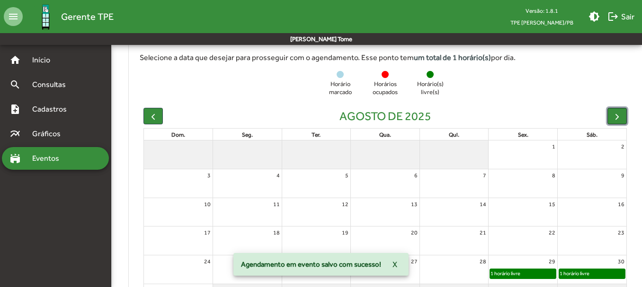
click at [618, 109] on button "button" at bounding box center [616, 116] width 19 height 17
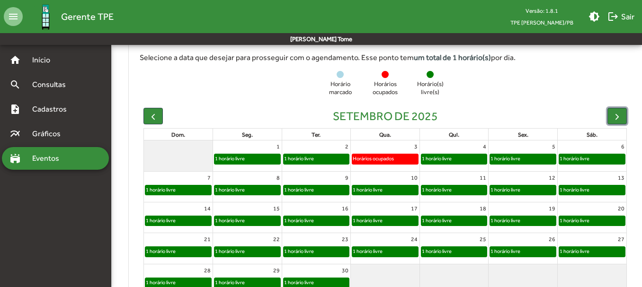
click at [395, 220] on div "1 horário livre" at bounding box center [385, 220] width 66 height 9
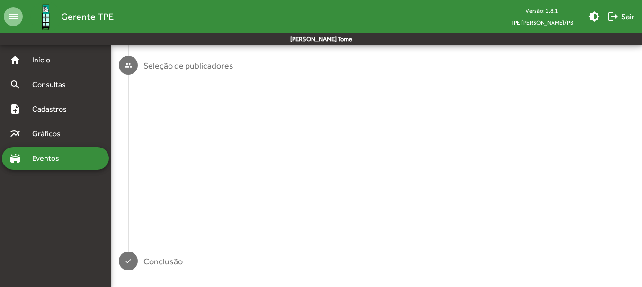
scroll to position [0, 0]
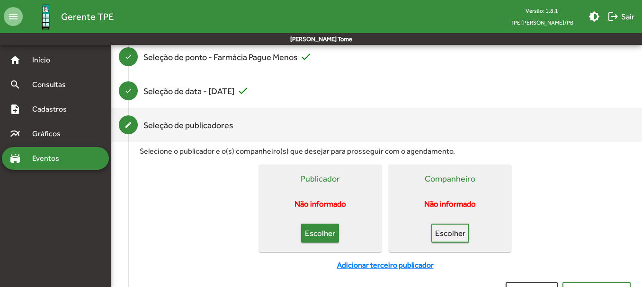
click at [314, 236] on span "Escolher" at bounding box center [319, 233] width 21 height 17
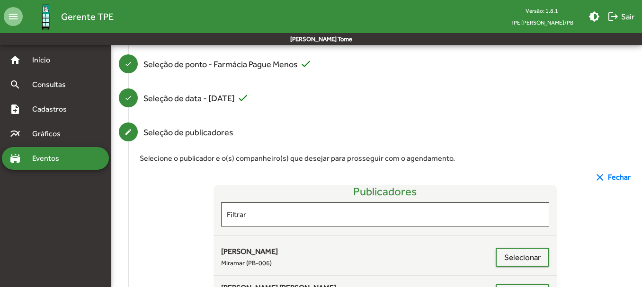
scroll to position [127, 0]
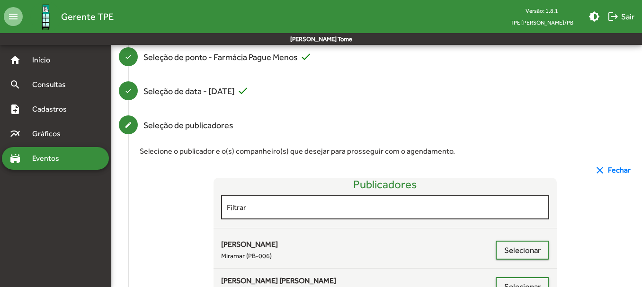
drag, startPoint x: 278, startPoint y: 195, endPoint x: 278, endPoint y: 201, distance: 5.7
click at [278, 196] on div "Filtrar" at bounding box center [385, 207] width 317 height 26
click at [277, 203] on div "Filtrar" at bounding box center [385, 207] width 317 height 26
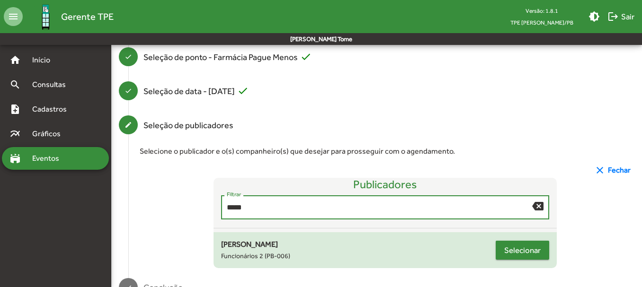
type input "*****"
click at [512, 250] on span "Selecionar" at bounding box center [522, 250] width 36 height 17
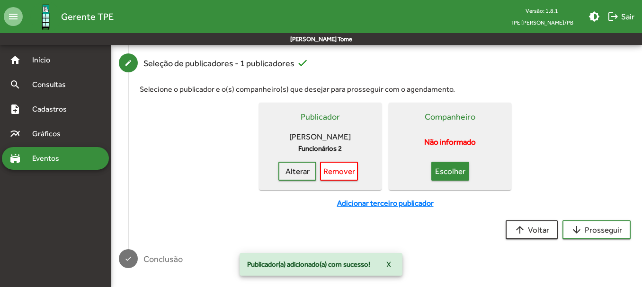
click at [449, 174] on span "Escolher" at bounding box center [450, 171] width 21 height 17
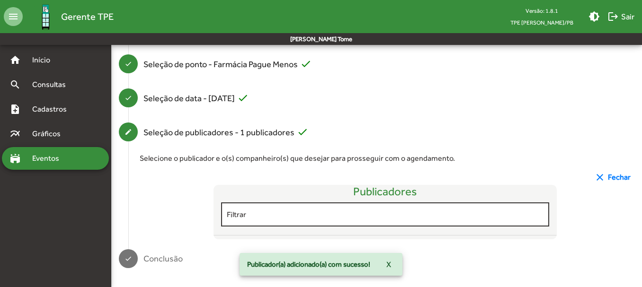
scroll to position [189, 0]
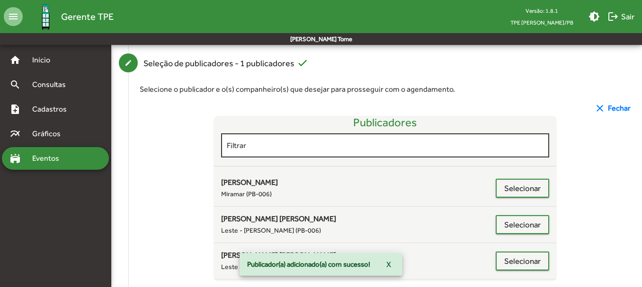
click at [281, 137] on div "Filtrar" at bounding box center [385, 145] width 317 height 26
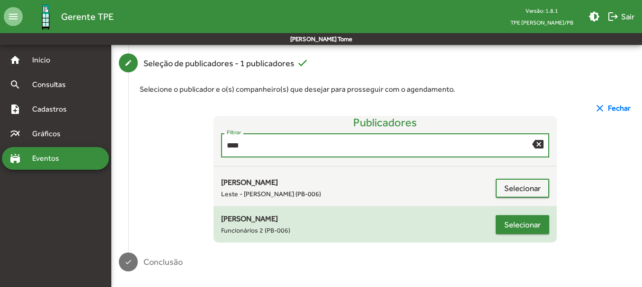
type input "****"
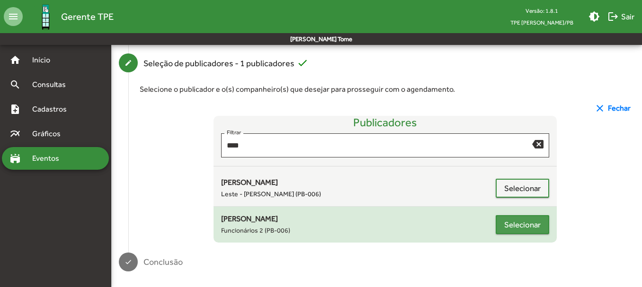
click at [519, 222] on span "Selecionar" at bounding box center [522, 224] width 36 height 17
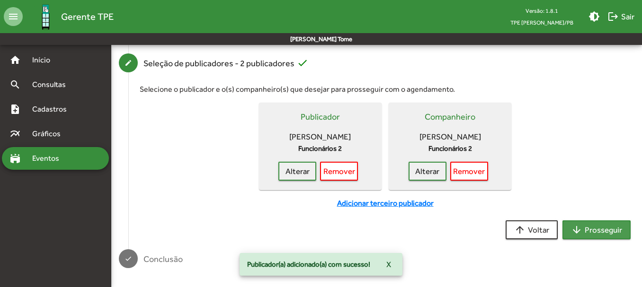
click at [584, 230] on span "arrow_downward Prosseguir" at bounding box center [596, 229] width 51 height 17
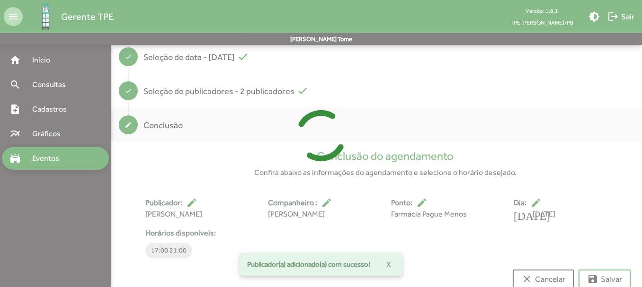
scroll to position [176, 0]
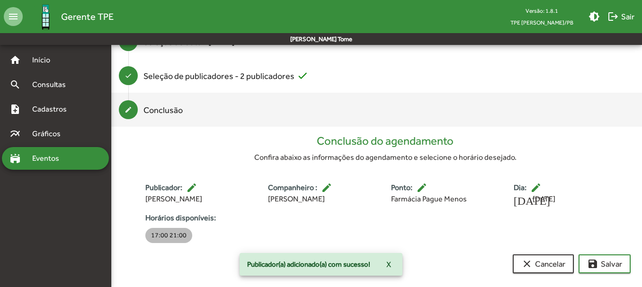
click at [169, 234] on mat-chip "17:00 21:00" at bounding box center [168, 235] width 47 height 15
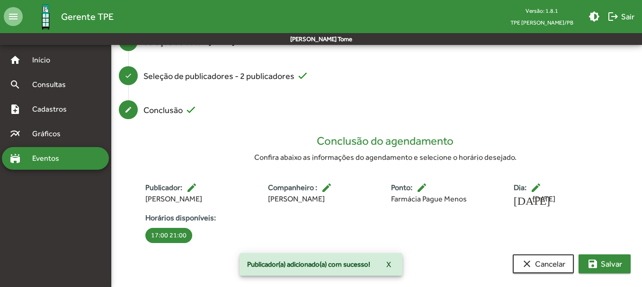
click at [602, 262] on span "save [PERSON_NAME]" at bounding box center [604, 264] width 35 height 17
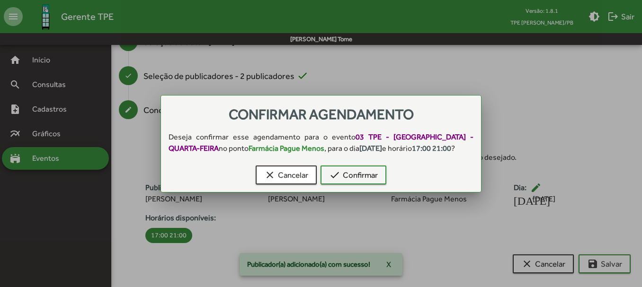
scroll to position [0, 0]
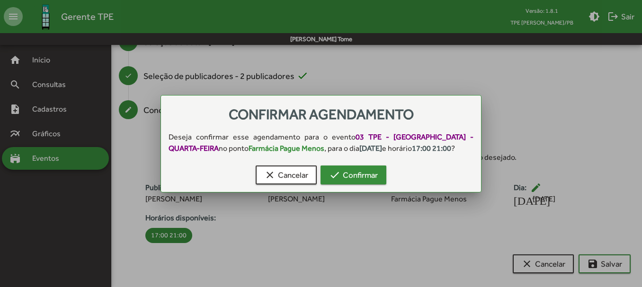
click at [364, 175] on span "check Confirmar" at bounding box center [353, 175] width 49 height 17
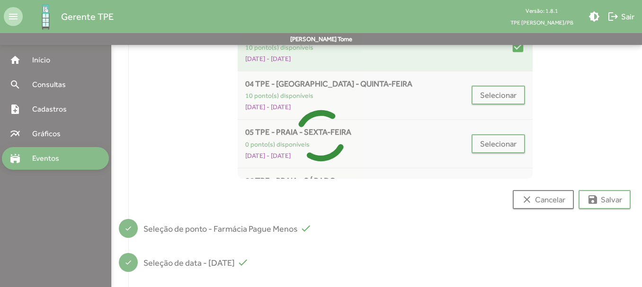
scroll to position [7, 0]
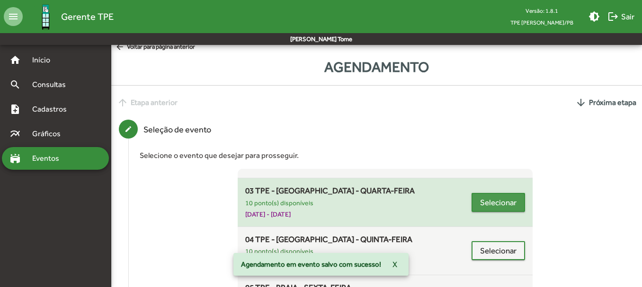
click at [488, 210] on span "Selecionar" at bounding box center [498, 202] width 36 height 17
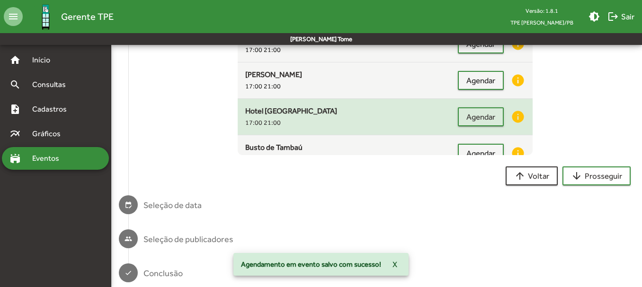
scroll to position [187, 0]
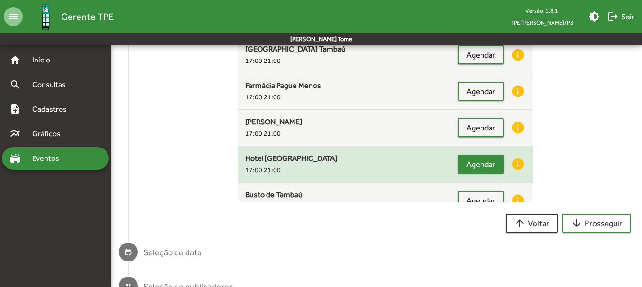
click at [466, 163] on span "Agendar" at bounding box center [480, 164] width 29 height 17
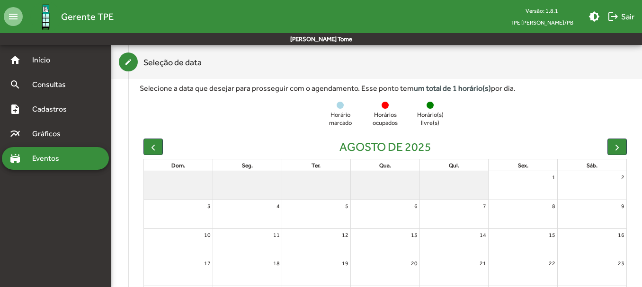
scroll to position [140, 0]
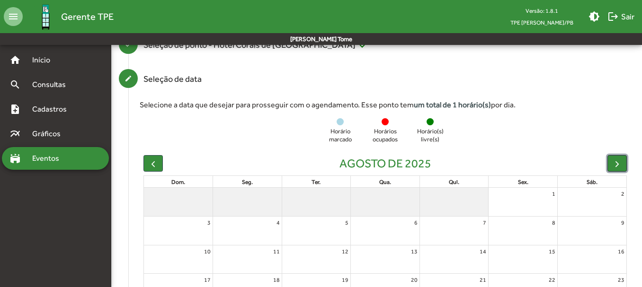
click at [616, 164] on span "button" at bounding box center [617, 164] width 10 height 10
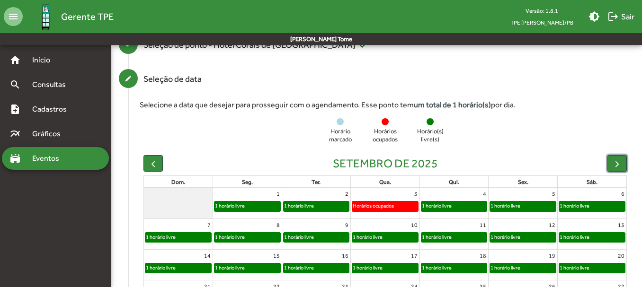
click at [387, 269] on div "1 horário livre" at bounding box center [385, 268] width 66 height 9
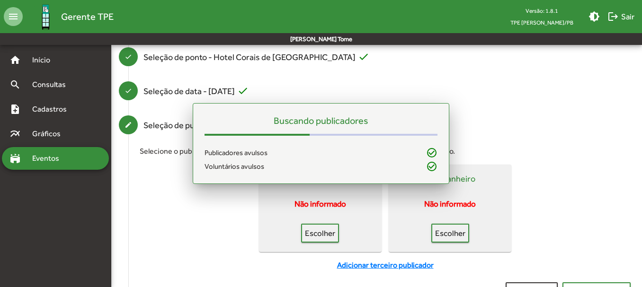
scroll to position [127, 0]
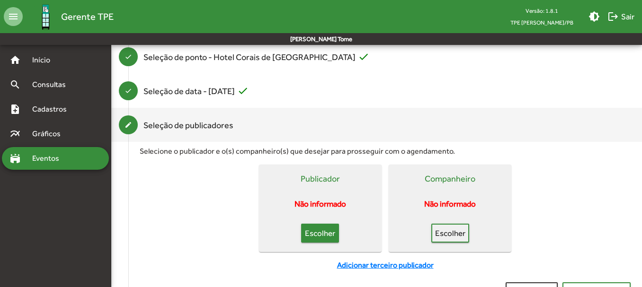
click at [321, 236] on span "Escolher" at bounding box center [319, 233] width 21 height 17
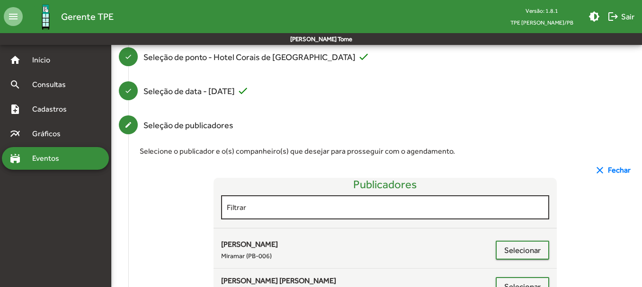
click at [301, 201] on div "Filtrar" at bounding box center [385, 207] width 317 height 26
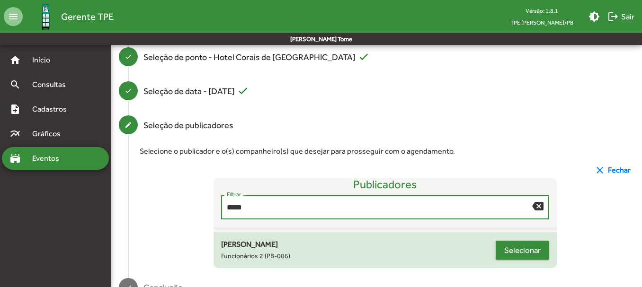
type input "*****"
click at [532, 247] on span "Selecionar" at bounding box center [522, 250] width 36 height 17
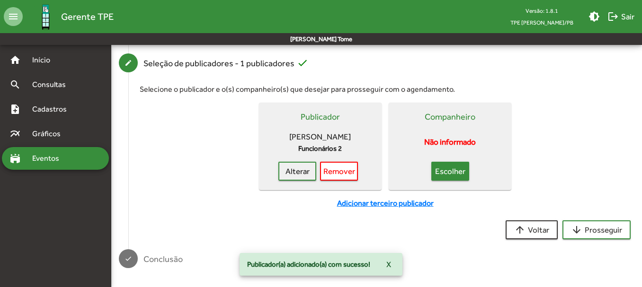
click at [444, 163] on span "Escolher" at bounding box center [450, 171] width 21 height 17
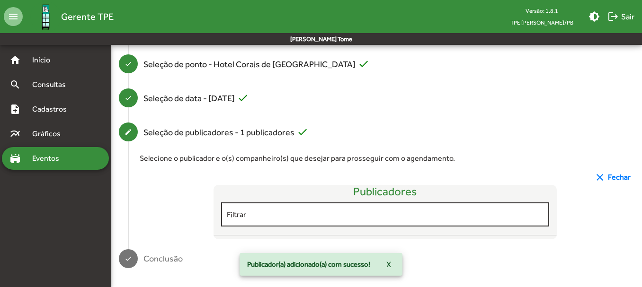
scroll to position [200, 0]
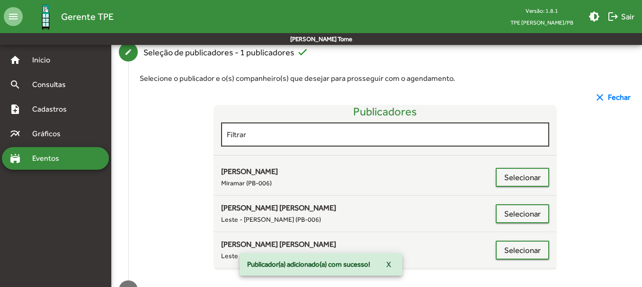
drag, startPoint x: 246, startPoint y: 137, endPoint x: 247, endPoint y: 132, distance: 4.8
click at [246, 134] on input "Filtrar" at bounding box center [385, 135] width 317 height 9
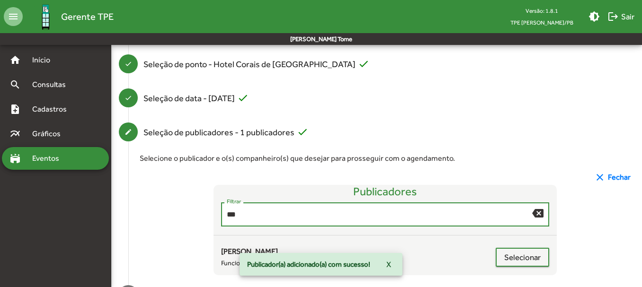
scroll to position [156, 0]
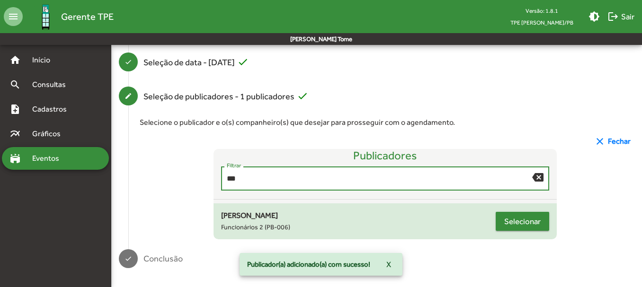
type input "***"
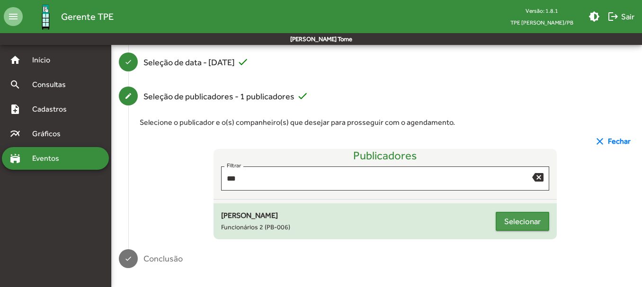
click at [535, 229] on span "Selecionar" at bounding box center [522, 221] width 36 height 17
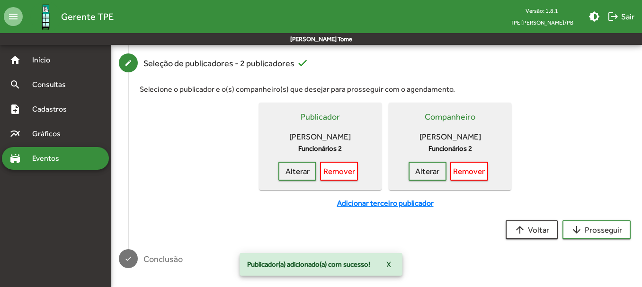
scroll to position [200, 0]
click at [590, 226] on span "arrow_downward Prosseguir" at bounding box center [596, 229] width 51 height 17
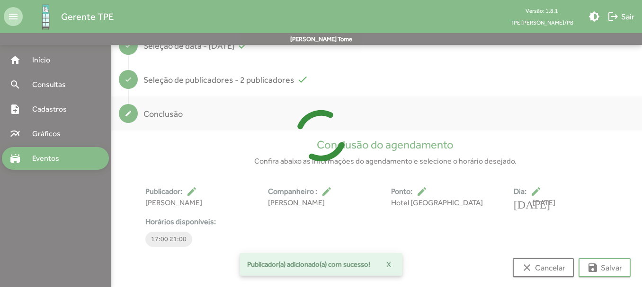
scroll to position [188, 0]
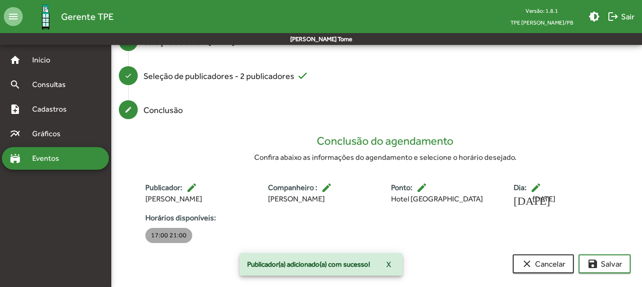
click at [171, 235] on mat-chip "17:00 21:00" at bounding box center [168, 235] width 47 height 15
click at [597, 261] on mat-icon "save" at bounding box center [592, 263] width 11 height 11
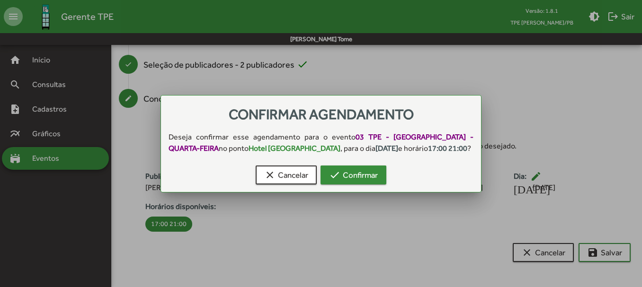
click at [351, 175] on span "check Confirmar" at bounding box center [353, 175] width 49 height 17
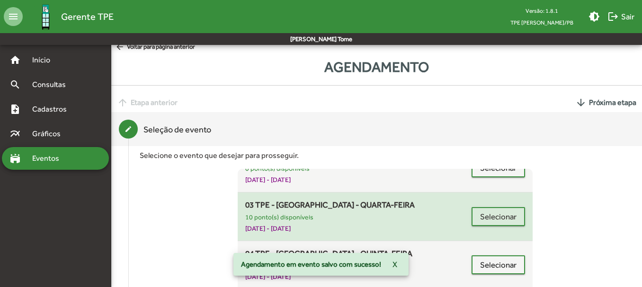
scroll to position [379, 0]
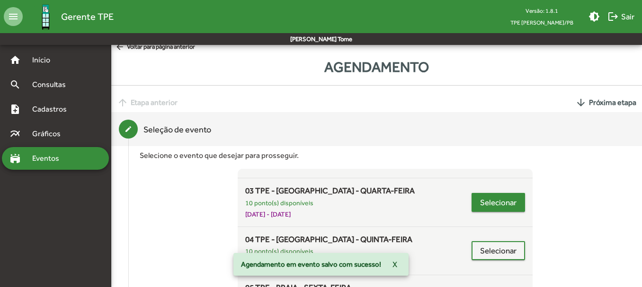
click at [481, 207] on span "Selecionar" at bounding box center [498, 202] width 36 height 17
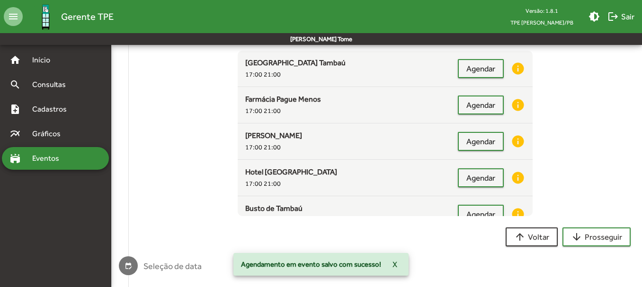
scroll to position [234, 0]
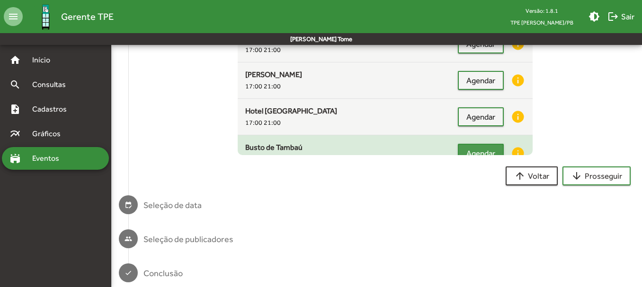
click at [474, 152] on span "Agendar" at bounding box center [480, 153] width 29 height 17
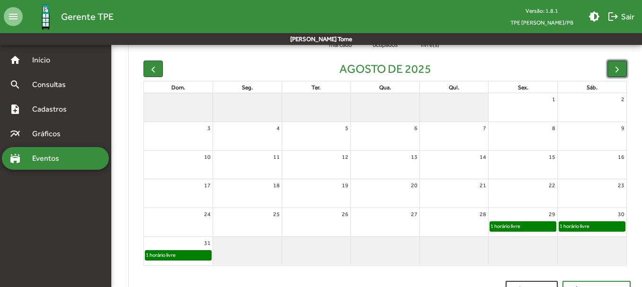
click at [618, 71] on span "button" at bounding box center [617, 69] width 10 height 10
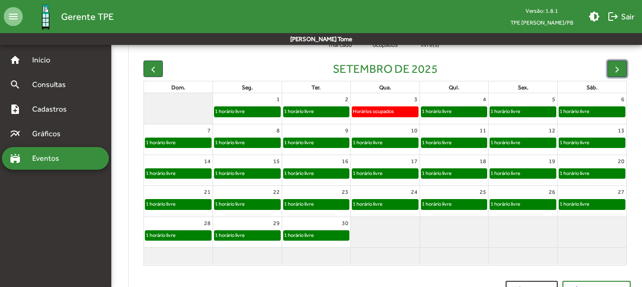
click at [380, 176] on div "1 horário livre" at bounding box center [367, 173] width 31 height 9
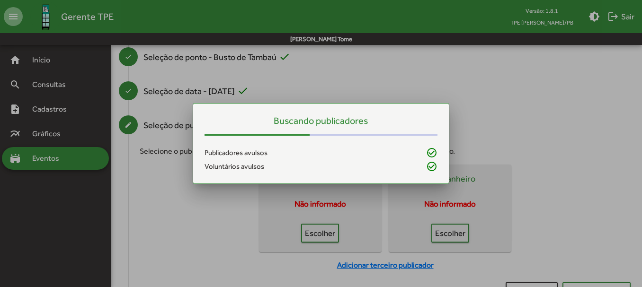
scroll to position [0, 0]
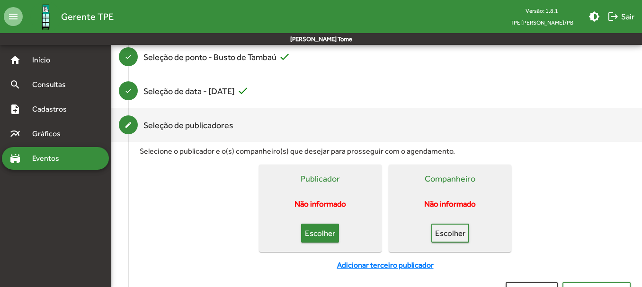
click at [317, 236] on span "Escolher" at bounding box center [319, 233] width 21 height 17
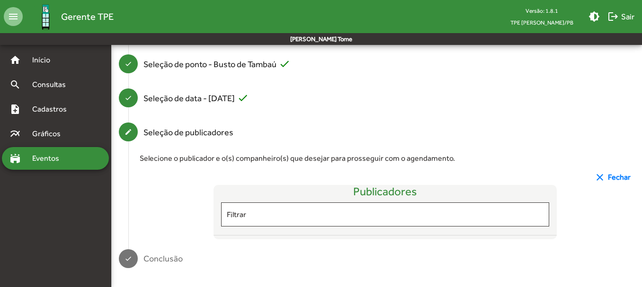
scroll to position [127, 0]
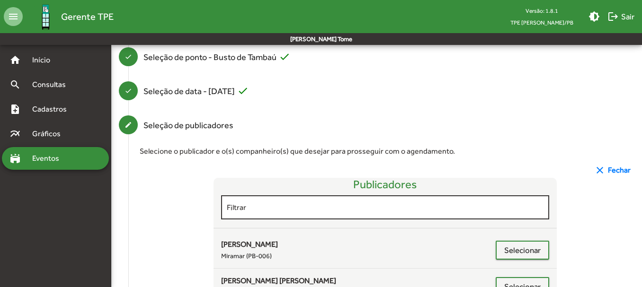
click at [267, 213] on div "Filtrar" at bounding box center [385, 207] width 317 height 26
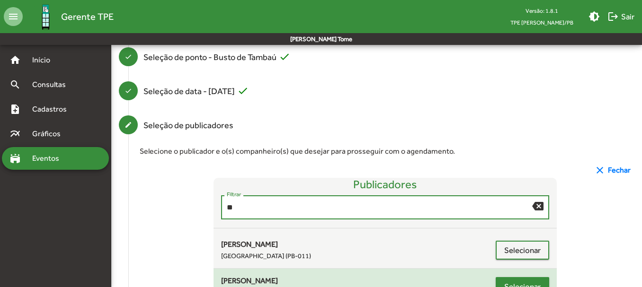
type input "**"
click at [504, 280] on span "Selecionar" at bounding box center [522, 286] width 36 height 17
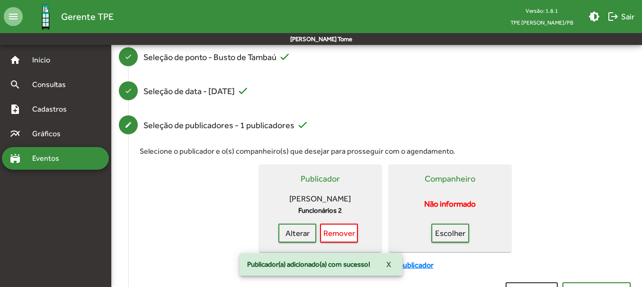
scroll to position [200, 0]
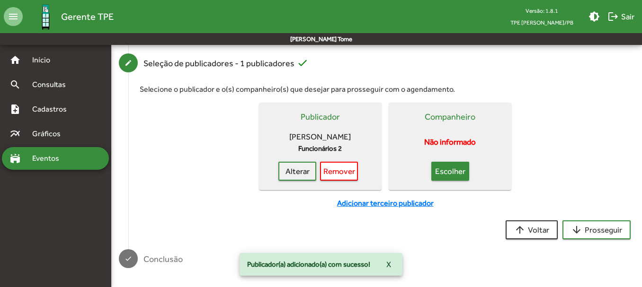
click at [449, 163] on span "Escolher" at bounding box center [450, 171] width 21 height 17
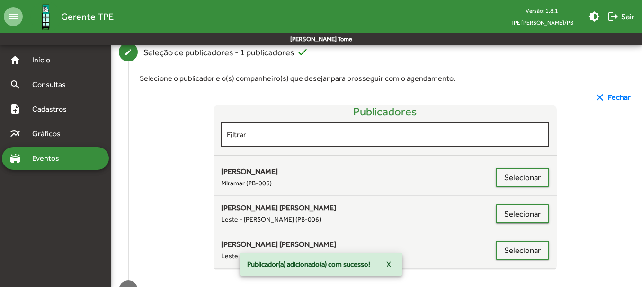
click at [279, 135] on input "Filtrar" at bounding box center [385, 135] width 317 height 9
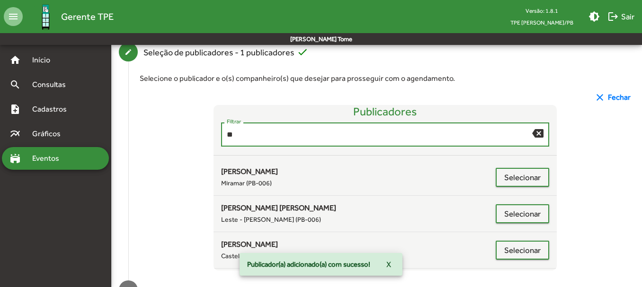
scroll to position [156, 0]
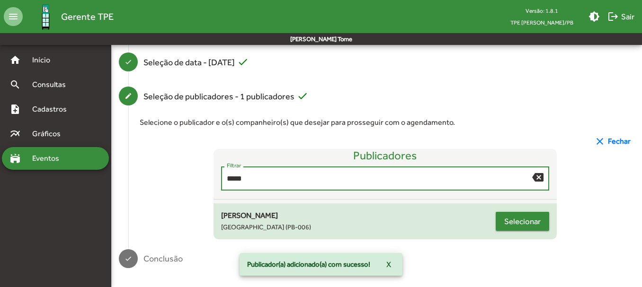
type input "*****"
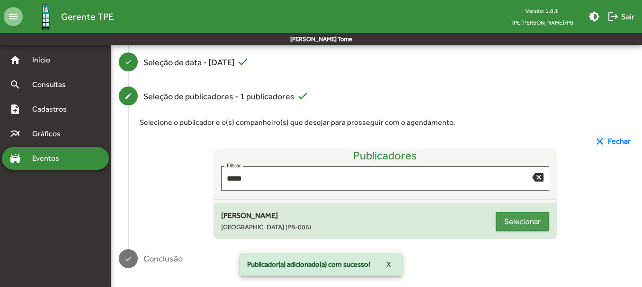
click at [528, 226] on span "Selecionar" at bounding box center [522, 221] width 36 height 17
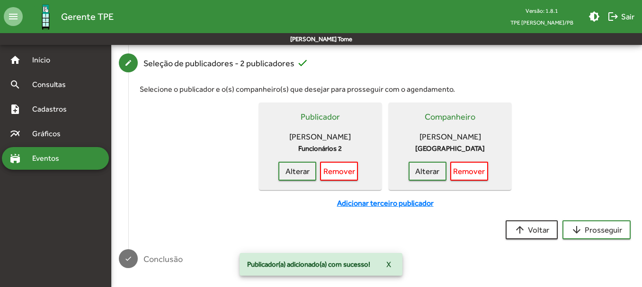
scroll to position [200, 0]
click at [600, 226] on span "arrow_downward Prosseguir" at bounding box center [596, 229] width 51 height 17
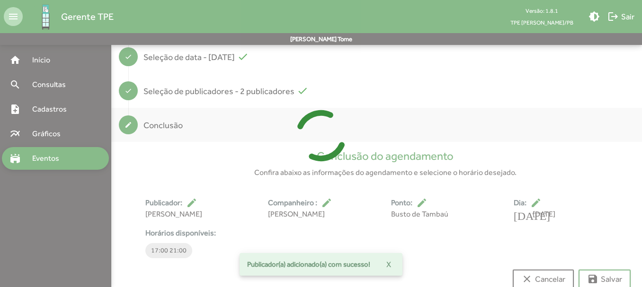
scroll to position [176, 0]
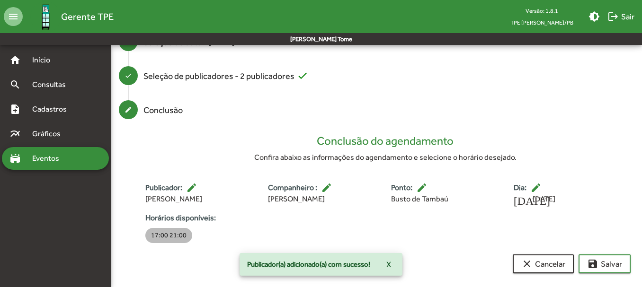
click at [154, 245] on div "17:00 21:00" at bounding box center [168, 235] width 51 height 19
click at [167, 232] on mat-chip "17:00 21:00" at bounding box center [168, 235] width 47 height 15
click at [599, 261] on span "save [PERSON_NAME]" at bounding box center [604, 264] width 35 height 17
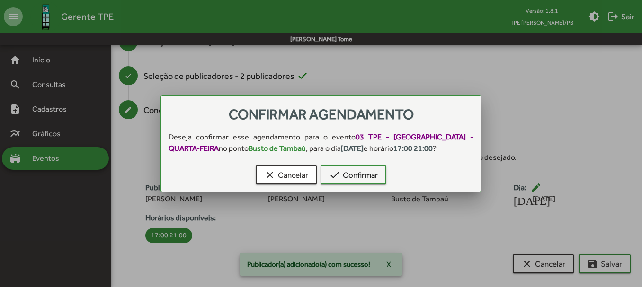
scroll to position [0, 0]
click at [360, 173] on span "check Confirmar" at bounding box center [353, 175] width 49 height 17
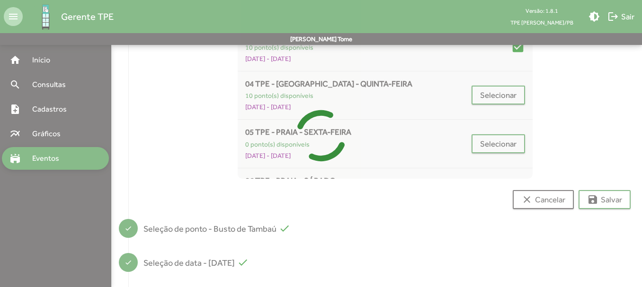
scroll to position [7, 0]
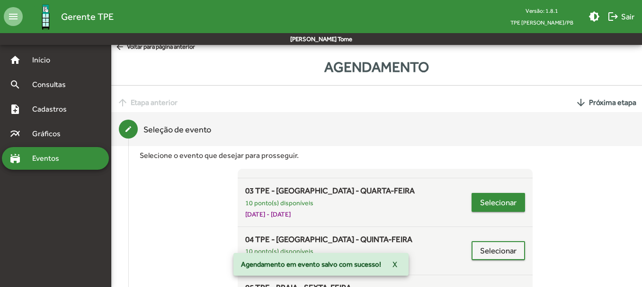
click at [487, 205] on span "Selecionar" at bounding box center [498, 202] width 36 height 17
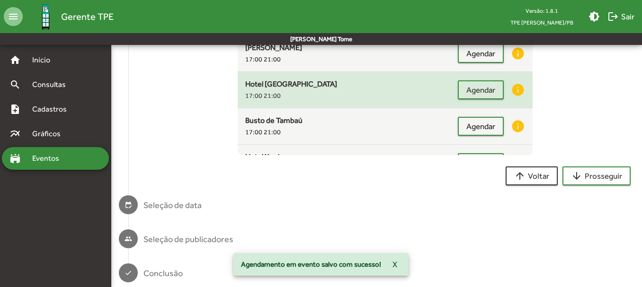
scroll to position [47, 0]
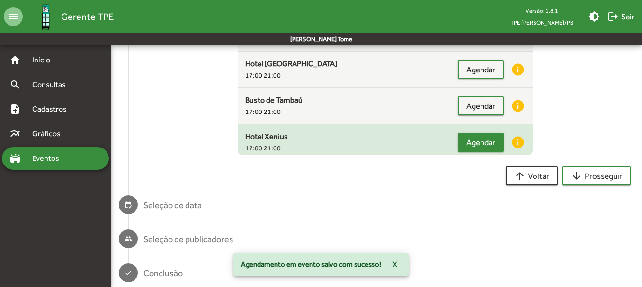
click at [472, 141] on span "Agendar" at bounding box center [480, 142] width 29 height 17
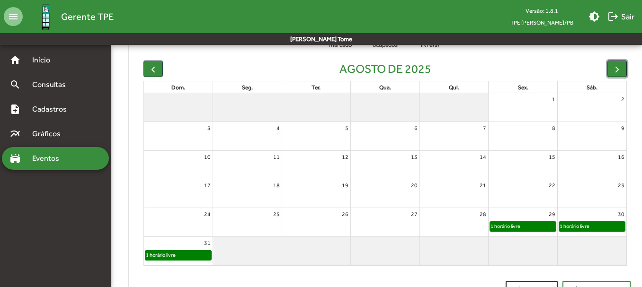
click at [614, 67] on span "button" at bounding box center [617, 69] width 10 height 10
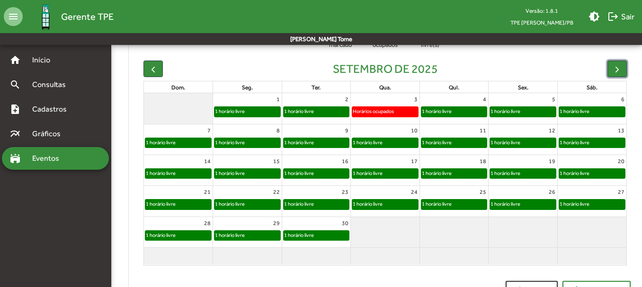
click at [373, 170] on div "1 horário livre" at bounding box center [367, 173] width 31 height 9
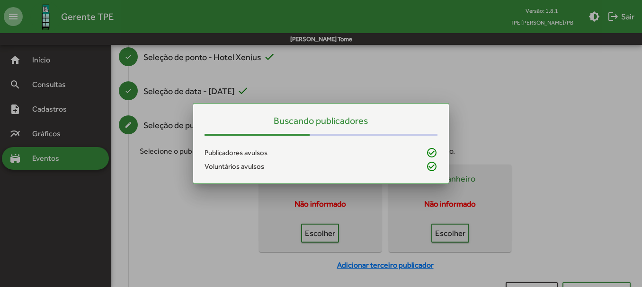
scroll to position [0, 0]
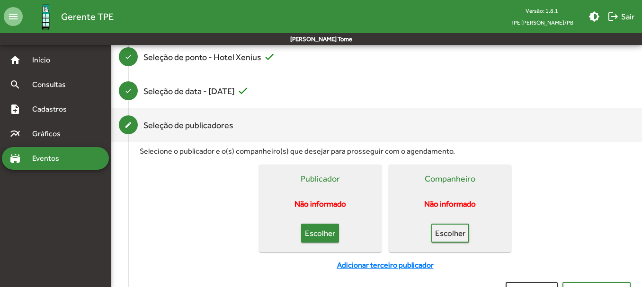
click at [317, 237] on span "Escolher" at bounding box center [319, 233] width 21 height 17
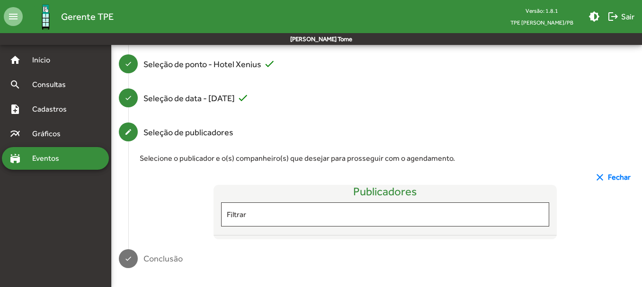
scroll to position [127, 0]
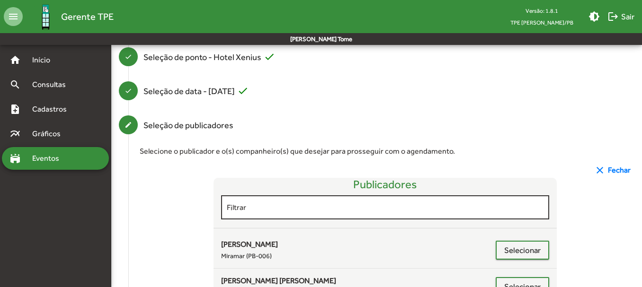
click at [270, 202] on div "Filtrar" at bounding box center [385, 207] width 317 height 26
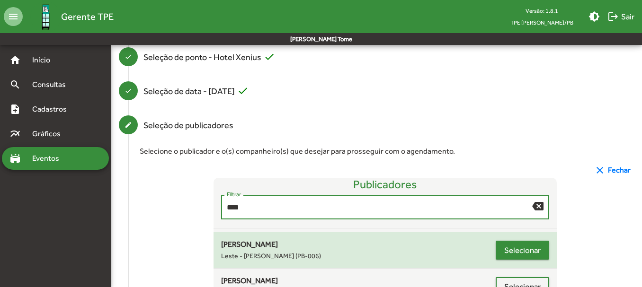
type input "****"
click at [514, 253] on span "Selecionar" at bounding box center [522, 250] width 36 height 17
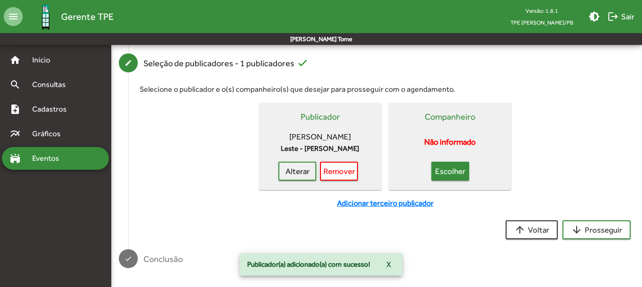
click at [454, 176] on span "Escolher" at bounding box center [450, 171] width 21 height 17
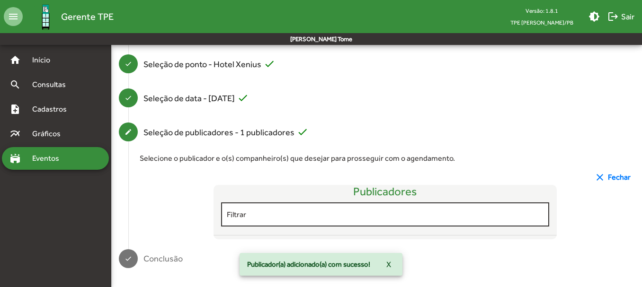
scroll to position [189, 0]
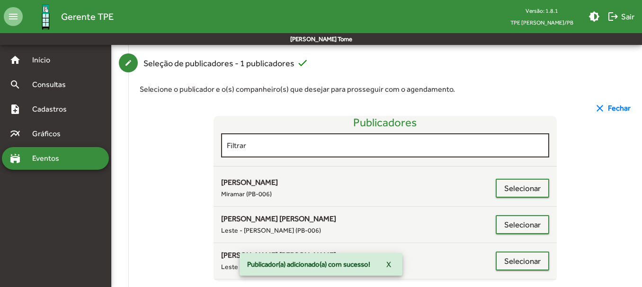
click at [260, 150] on div "Filtrar" at bounding box center [385, 145] width 317 height 26
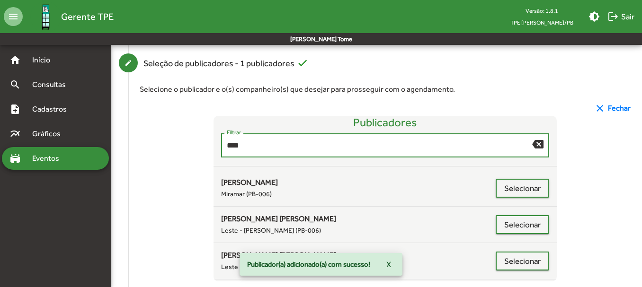
scroll to position [156, 0]
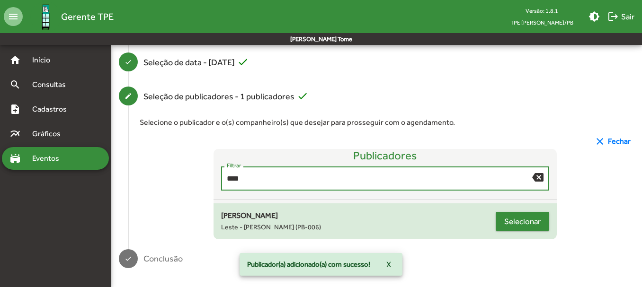
type input "****"
click at [520, 226] on span "Selecionar" at bounding box center [522, 221] width 36 height 17
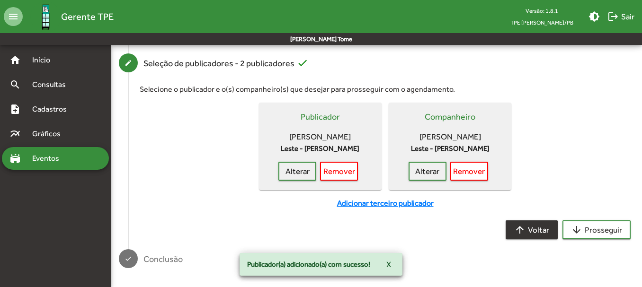
scroll to position [200, 0]
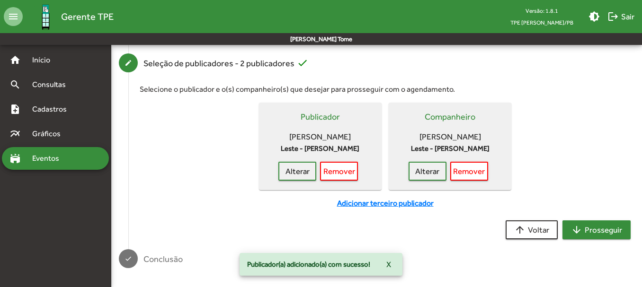
click at [580, 228] on mat-icon "arrow_downward" at bounding box center [576, 229] width 11 height 11
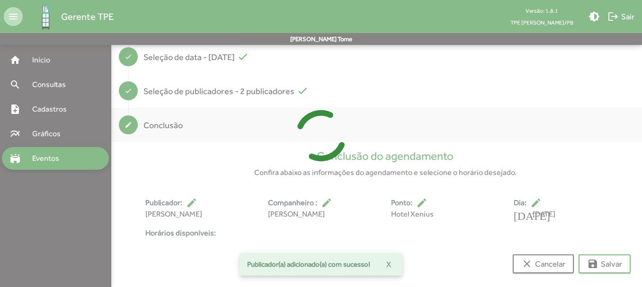
scroll to position [188, 0]
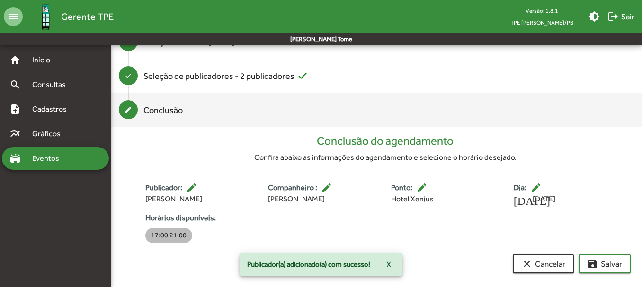
click at [172, 233] on mat-chip "17:00 21:00" at bounding box center [168, 235] width 47 height 15
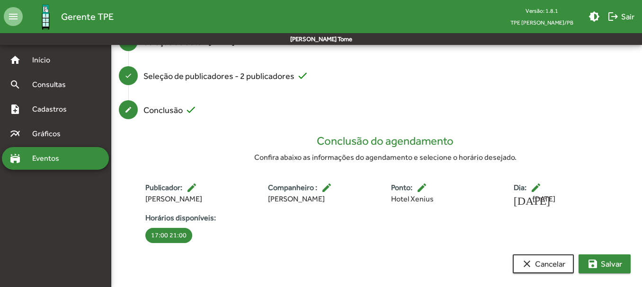
click at [594, 261] on mat-icon "save" at bounding box center [592, 263] width 11 height 11
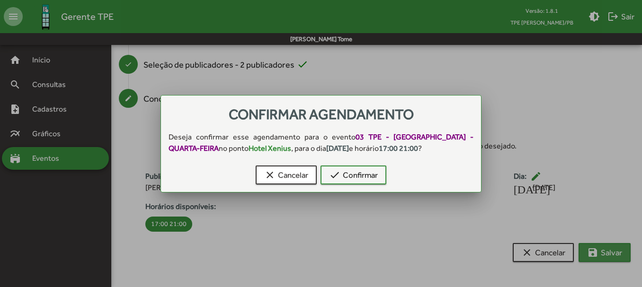
scroll to position [0, 0]
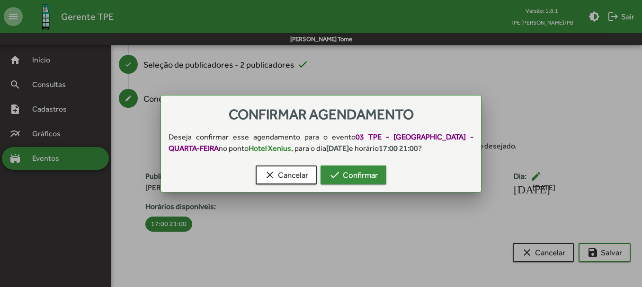
click at [354, 180] on span "check Confirmar" at bounding box center [353, 175] width 49 height 17
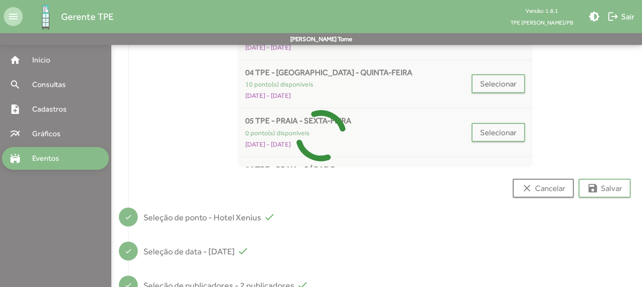
scroll to position [7, 0]
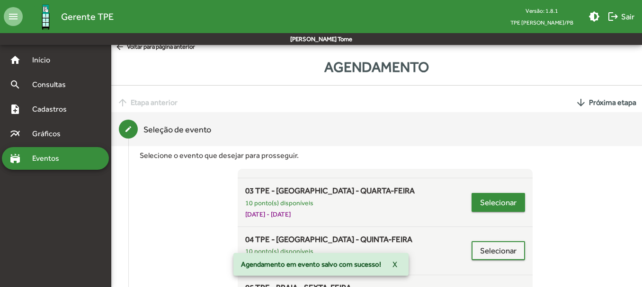
click at [489, 202] on span "Selecionar" at bounding box center [498, 202] width 36 height 17
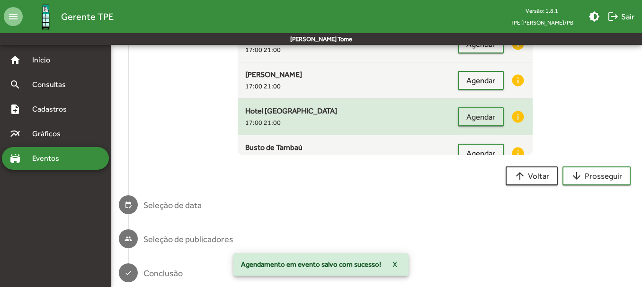
scroll to position [95, 0]
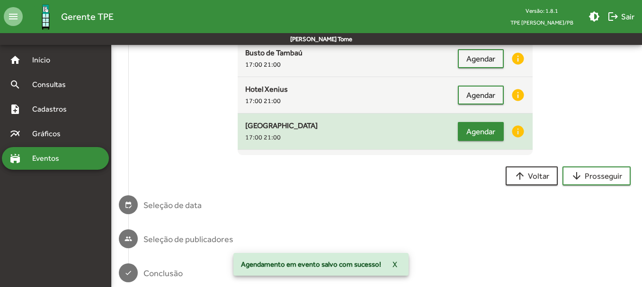
click at [472, 133] on span "Agendar" at bounding box center [480, 131] width 29 height 17
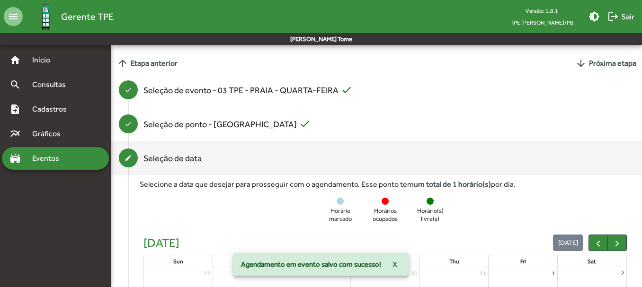
scroll to position [234, 0]
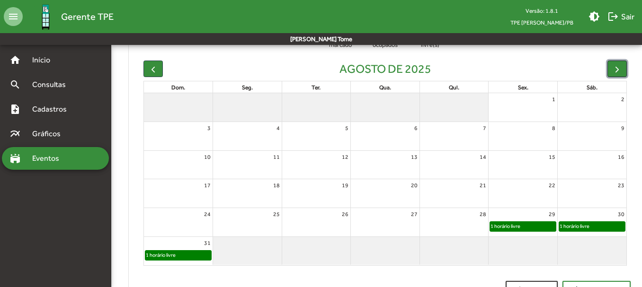
click at [619, 70] on span "button" at bounding box center [617, 69] width 10 height 10
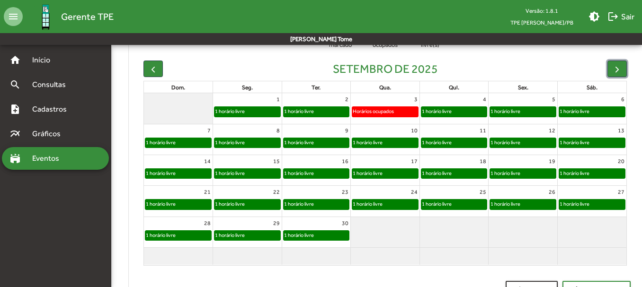
click at [388, 173] on div "1 horário livre" at bounding box center [385, 173] width 66 height 9
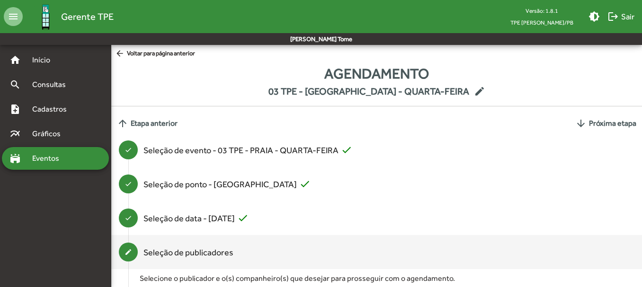
scroll to position [127, 0]
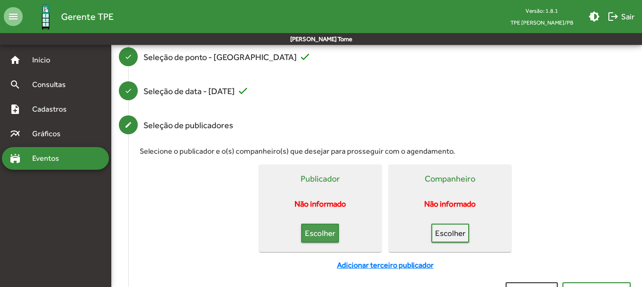
click at [318, 229] on span "Escolher" at bounding box center [319, 233] width 21 height 17
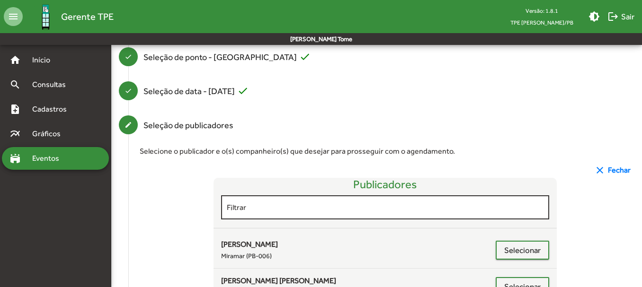
click at [287, 206] on input "Filtrar" at bounding box center [385, 207] width 317 height 9
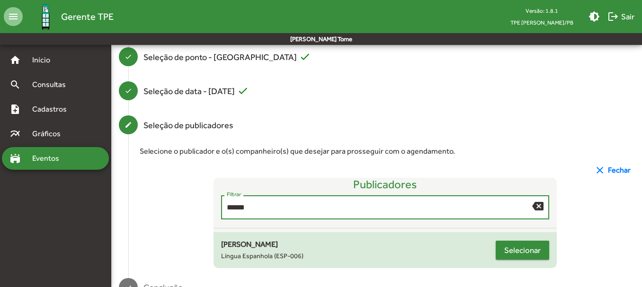
type input "******"
click at [505, 246] on span "Selecionar" at bounding box center [522, 250] width 36 height 17
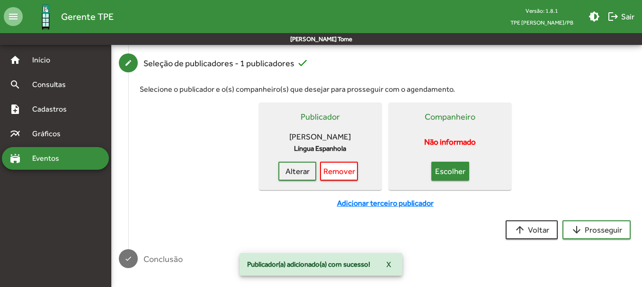
click at [446, 169] on span "Escolher" at bounding box center [450, 171] width 21 height 17
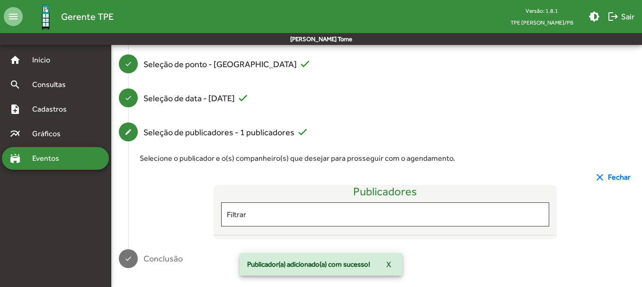
scroll to position [189, 0]
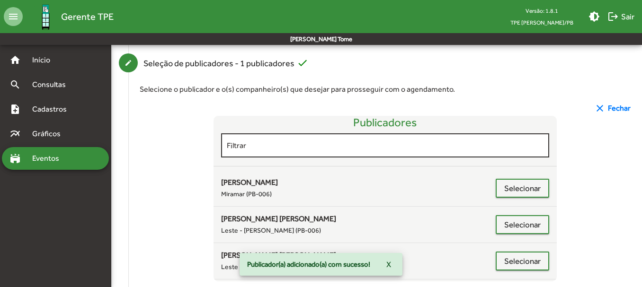
drag, startPoint x: 290, startPoint y: 154, endPoint x: 290, endPoint y: 149, distance: 5.2
click at [290, 153] on div "Filtrar" at bounding box center [385, 145] width 317 height 26
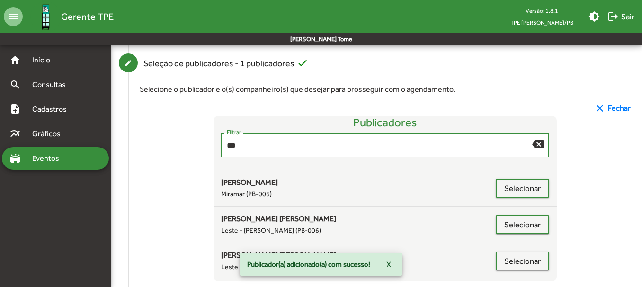
scroll to position [156, 0]
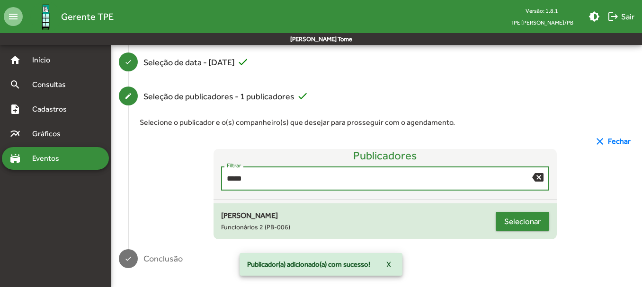
type input "*****"
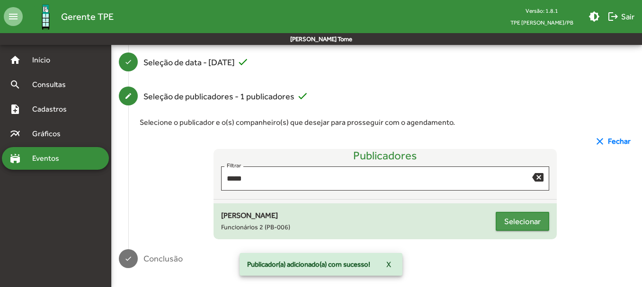
click at [527, 224] on span "Selecionar" at bounding box center [522, 221] width 36 height 17
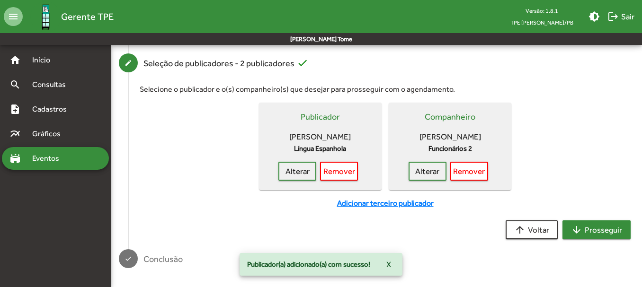
click at [597, 233] on span "arrow_downward Prosseguir" at bounding box center [596, 229] width 51 height 17
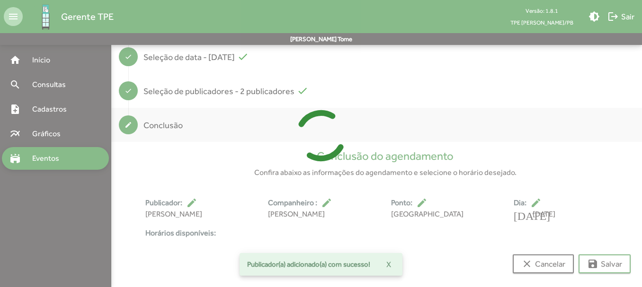
scroll to position [176, 0]
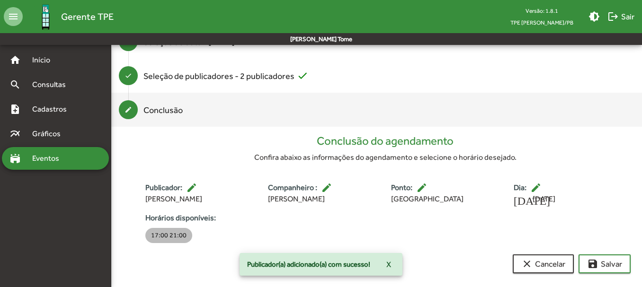
click at [184, 232] on mat-chip "17:00 21:00" at bounding box center [168, 235] width 47 height 15
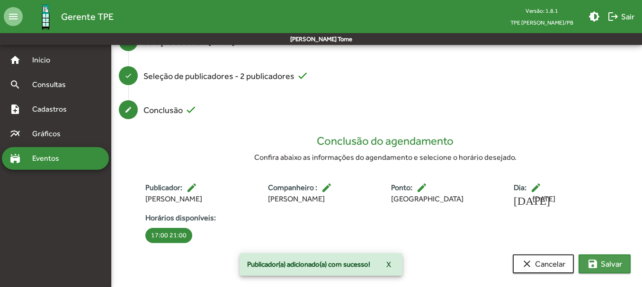
click at [613, 259] on span "save [PERSON_NAME]" at bounding box center [604, 264] width 35 height 17
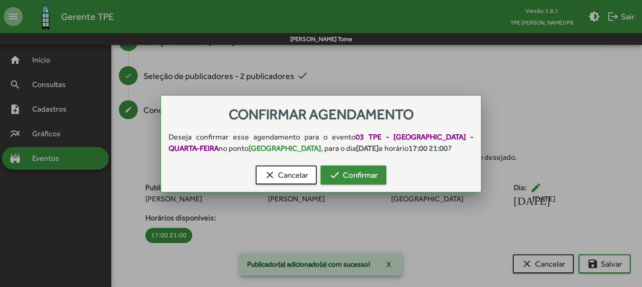
click at [360, 179] on span "check Confirmar" at bounding box center [353, 175] width 49 height 17
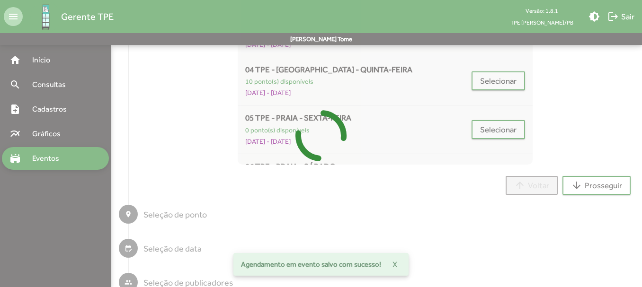
scroll to position [7, 0]
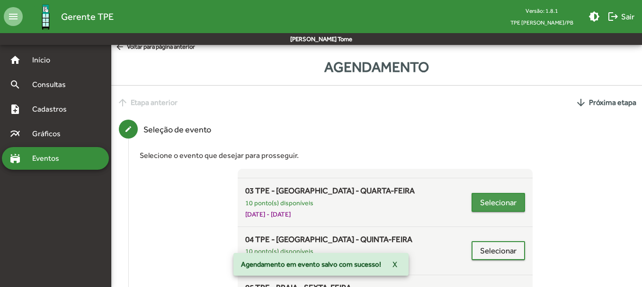
click at [489, 203] on span "Selecionar" at bounding box center [498, 202] width 36 height 17
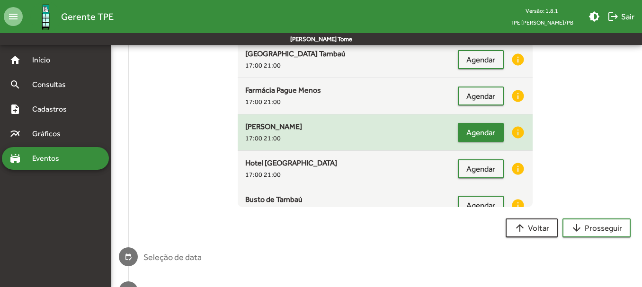
scroll to position [92, 0]
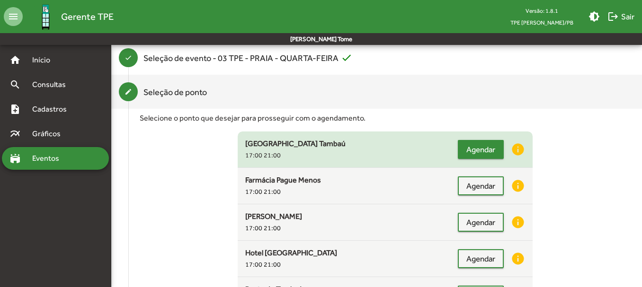
click at [472, 150] on span "Agendar" at bounding box center [480, 149] width 29 height 17
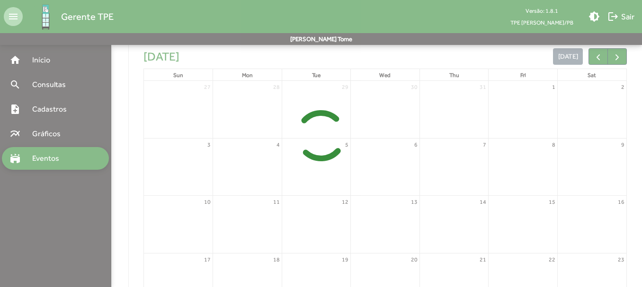
scroll to position [248, 0]
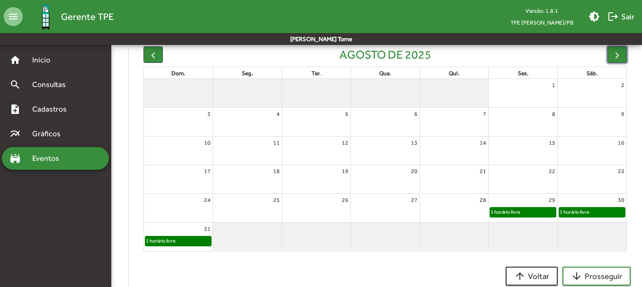
click at [614, 60] on span "button" at bounding box center [617, 55] width 10 height 10
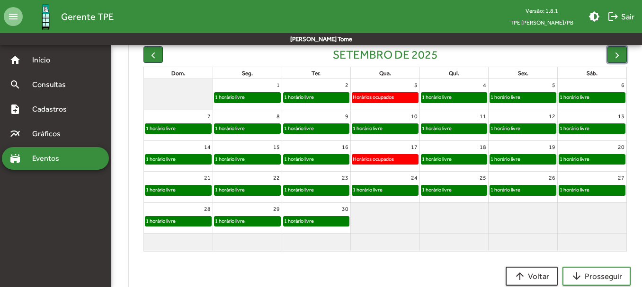
click at [388, 131] on div "1 horário livre" at bounding box center [385, 128] width 66 height 9
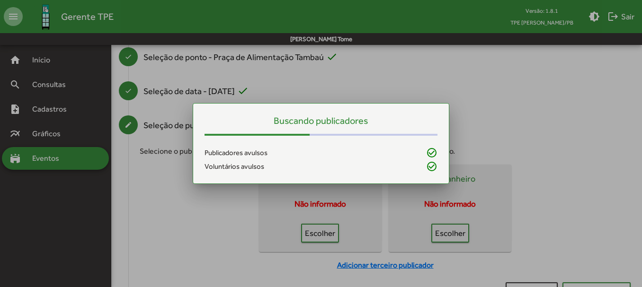
scroll to position [0, 0]
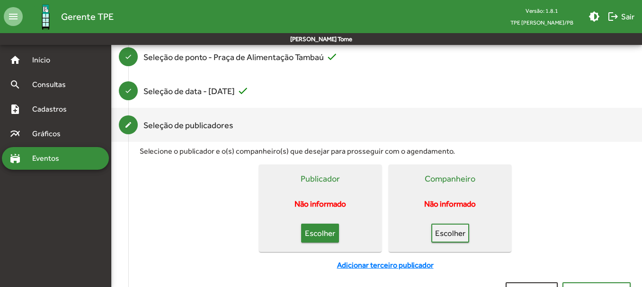
click at [317, 236] on span "Escolher" at bounding box center [319, 233] width 21 height 17
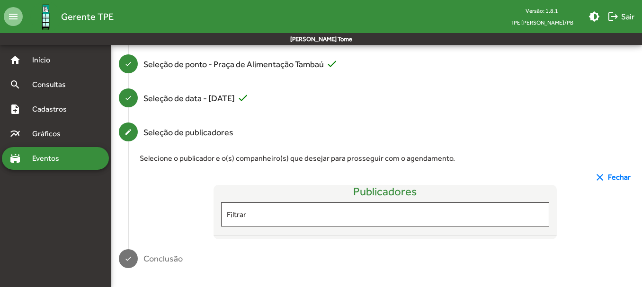
scroll to position [127, 0]
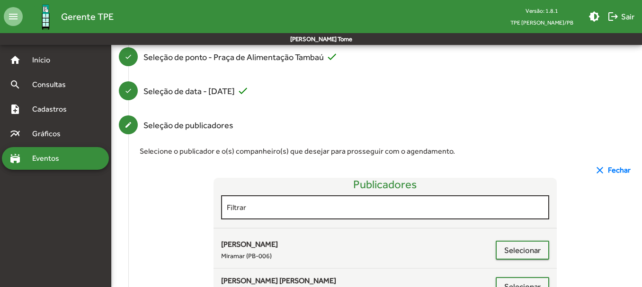
click at [264, 200] on div "Filtrar" at bounding box center [385, 207] width 317 height 26
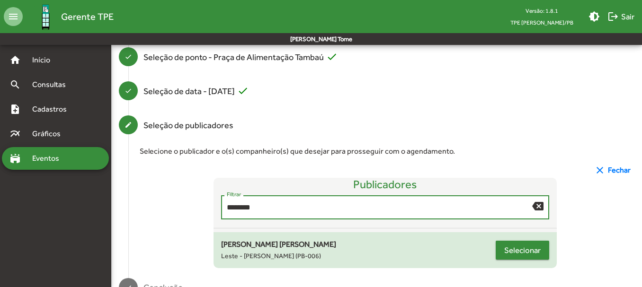
type input "********"
click at [509, 255] on span "Selecionar" at bounding box center [522, 250] width 36 height 17
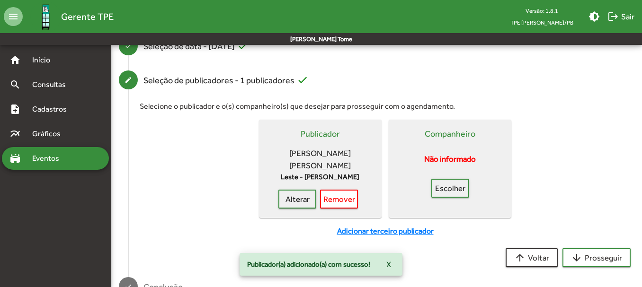
scroll to position [200, 0]
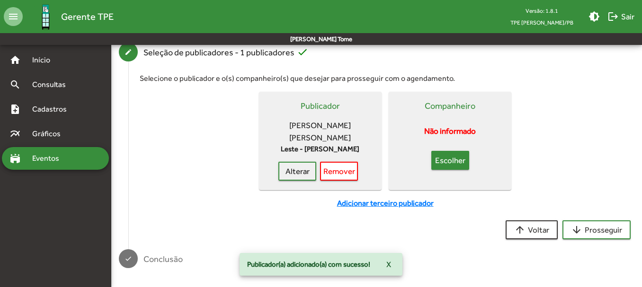
click at [456, 159] on span "Escolher" at bounding box center [450, 160] width 21 height 17
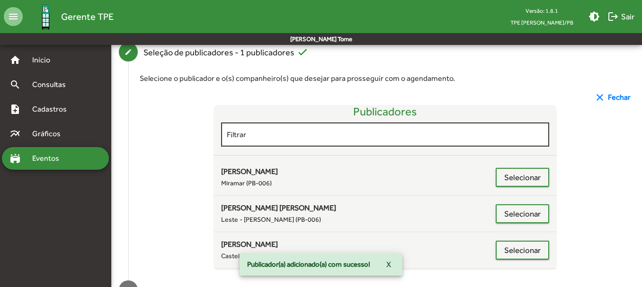
click at [289, 126] on div "Filtrar" at bounding box center [385, 134] width 317 height 26
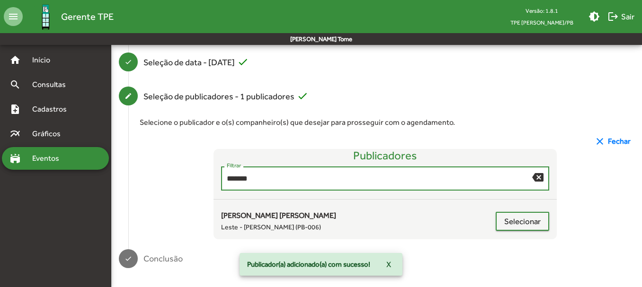
scroll to position [156, 0]
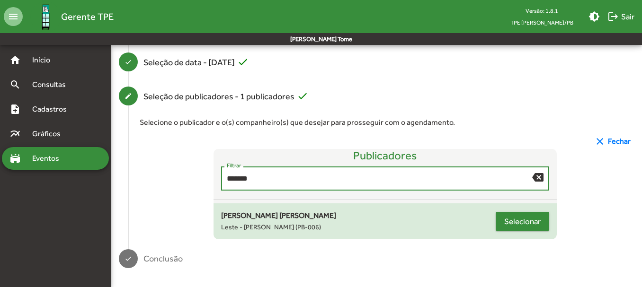
type input "*******"
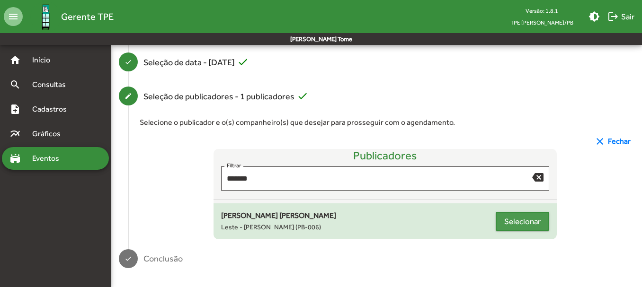
click at [513, 220] on span "Selecionar" at bounding box center [522, 221] width 36 height 17
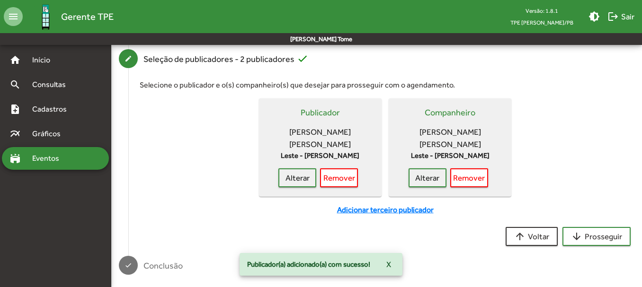
scroll to position [200, 0]
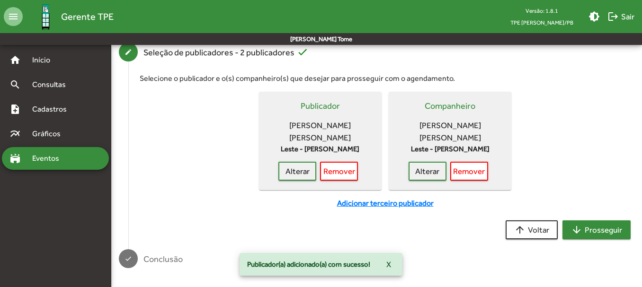
click at [601, 226] on span "arrow_downward Prosseguir" at bounding box center [596, 229] width 51 height 17
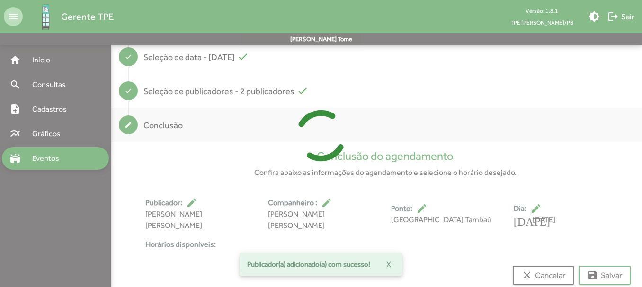
scroll to position [176, 0]
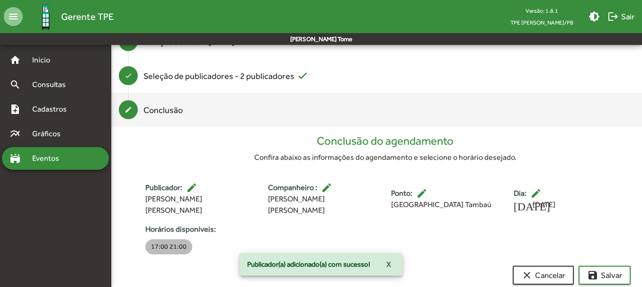
click at [152, 239] on mat-chip "17:00 21:00" at bounding box center [168, 246] width 47 height 15
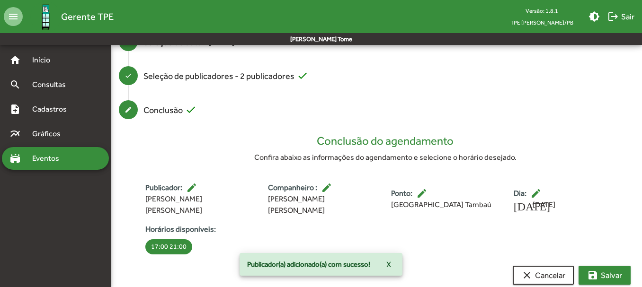
click at [594, 270] on mat-icon "save" at bounding box center [592, 275] width 11 height 11
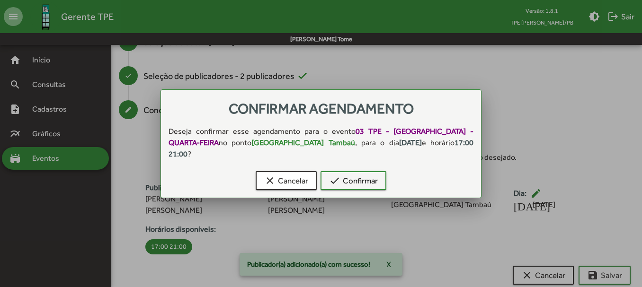
scroll to position [0, 0]
click at [346, 177] on span "check Confirmar" at bounding box center [353, 180] width 49 height 17
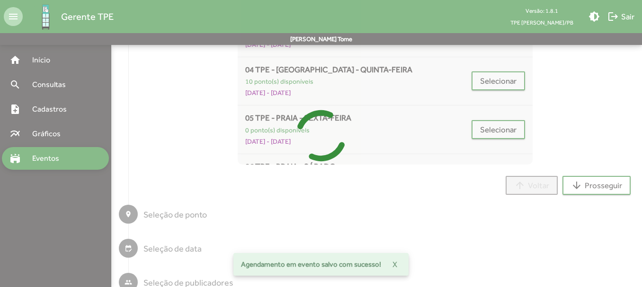
scroll to position [7, 0]
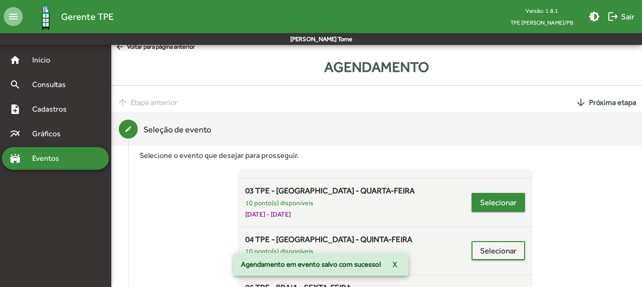
click at [484, 205] on span "Selecionar" at bounding box center [498, 202] width 36 height 17
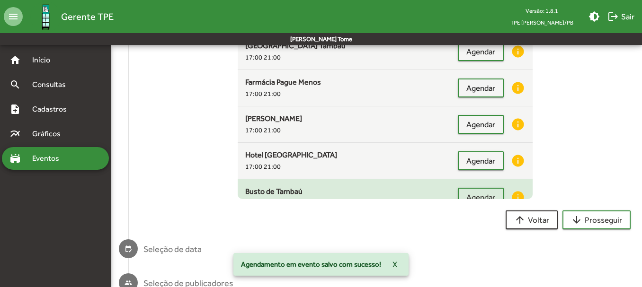
scroll to position [92, 0]
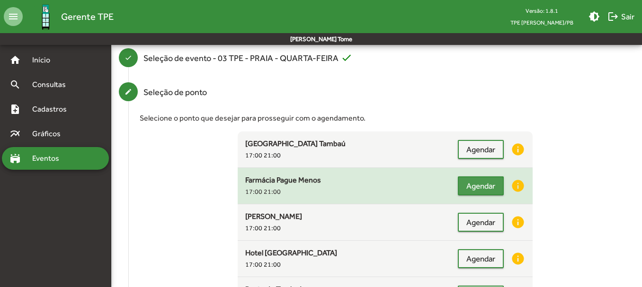
click at [484, 182] on span "Agendar" at bounding box center [480, 185] width 29 height 17
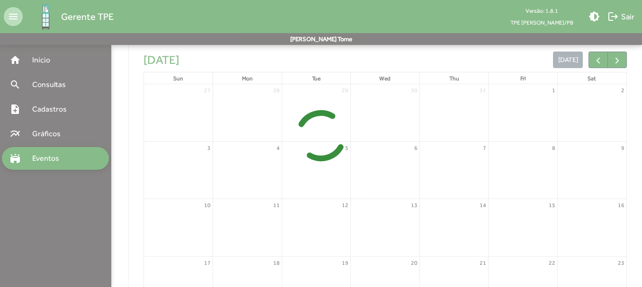
scroll to position [248, 0]
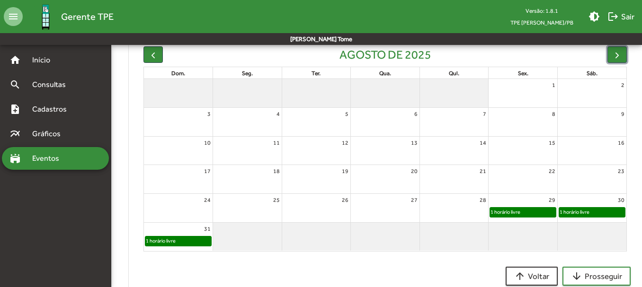
drag, startPoint x: 624, startPoint y: 51, endPoint x: 578, endPoint y: 70, distance: 49.6
click at [623, 51] on button "button" at bounding box center [616, 54] width 19 height 17
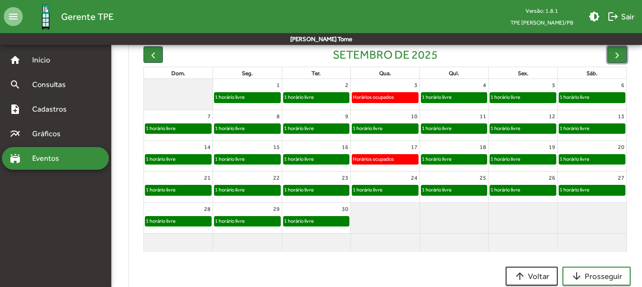
click at [375, 131] on div "1 horário livre" at bounding box center [367, 128] width 31 height 9
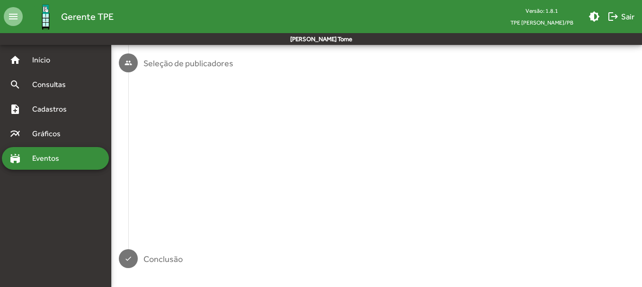
scroll to position [0, 0]
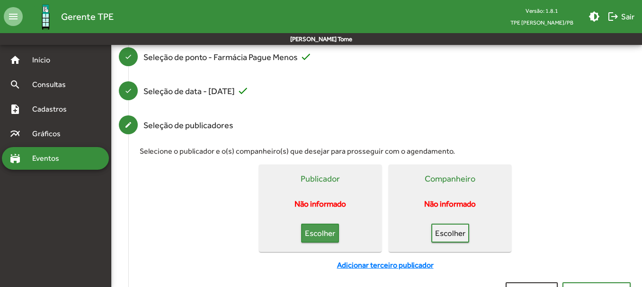
click at [319, 239] on span "Escolher" at bounding box center [319, 233] width 21 height 17
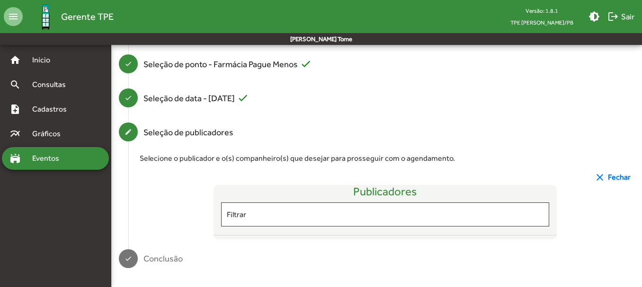
scroll to position [127, 0]
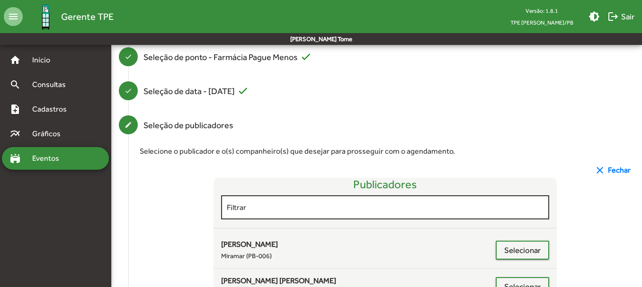
click at [260, 210] on input "Filtrar" at bounding box center [385, 207] width 317 height 9
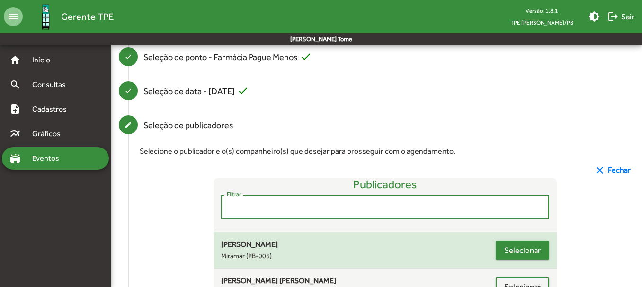
click at [513, 250] on span "Selecionar" at bounding box center [522, 250] width 36 height 17
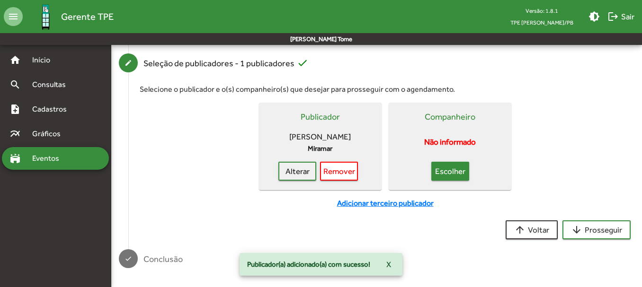
click at [447, 171] on span "Escolher" at bounding box center [450, 171] width 21 height 17
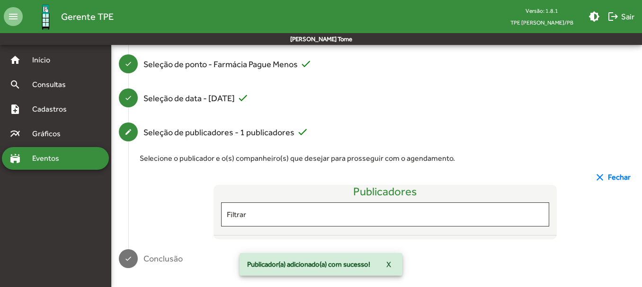
scroll to position [189, 0]
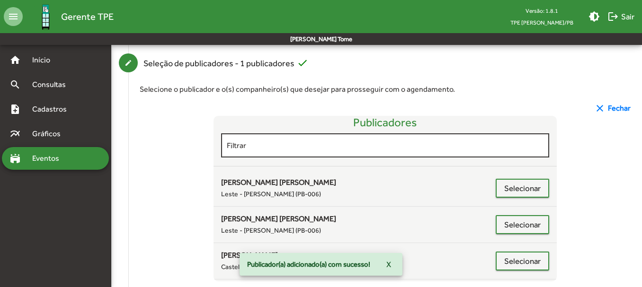
click at [271, 146] on input "Filtrar" at bounding box center [385, 145] width 317 height 9
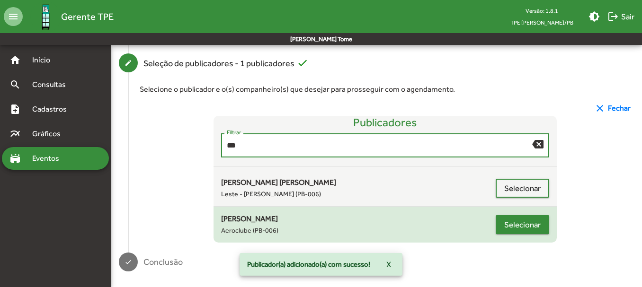
type input "***"
click at [515, 228] on span "Selecionar" at bounding box center [522, 224] width 36 height 17
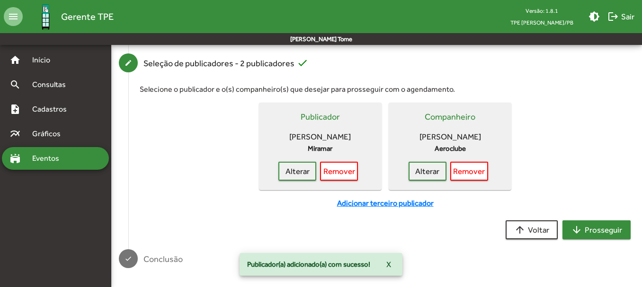
click at [590, 228] on span "arrow_downward Prosseguir" at bounding box center [596, 229] width 51 height 17
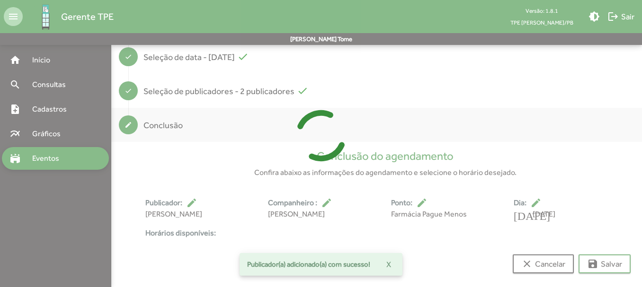
scroll to position [176, 0]
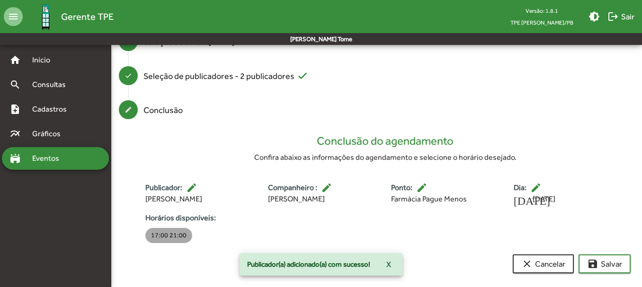
click at [162, 238] on mat-chip "17:00 21:00" at bounding box center [168, 235] width 47 height 15
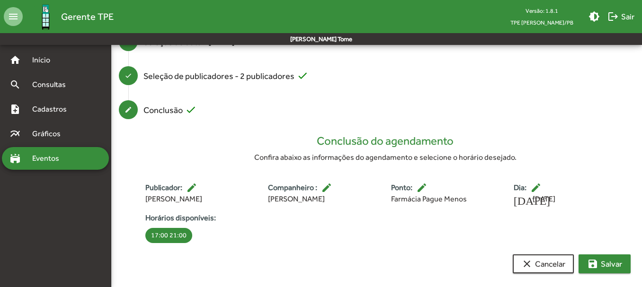
click at [593, 263] on mat-icon "save" at bounding box center [592, 263] width 11 height 11
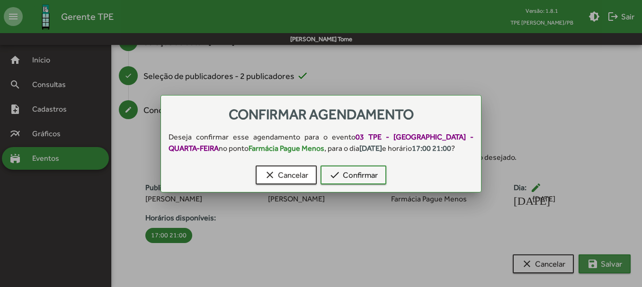
scroll to position [0, 0]
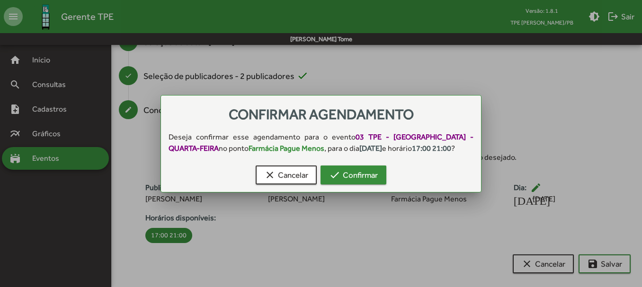
click at [355, 171] on span "check Confirmar" at bounding box center [353, 175] width 49 height 17
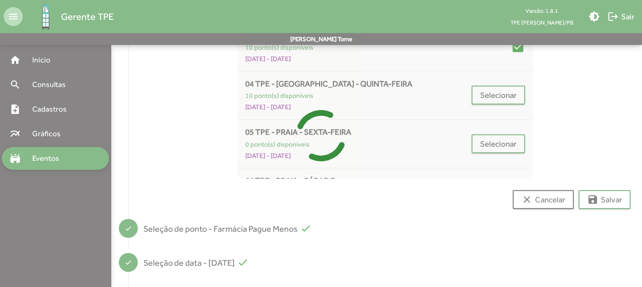
scroll to position [7, 0]
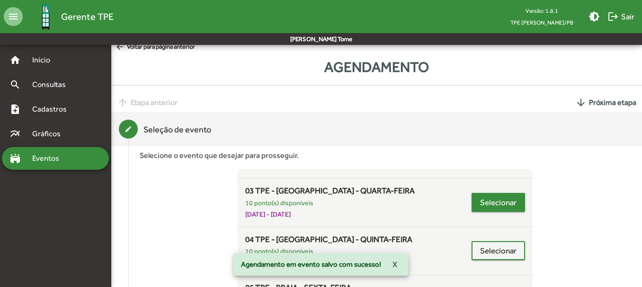
click at [512, 208] on button "Selecionar" at bounding box center [497, 202] width 53 height 19
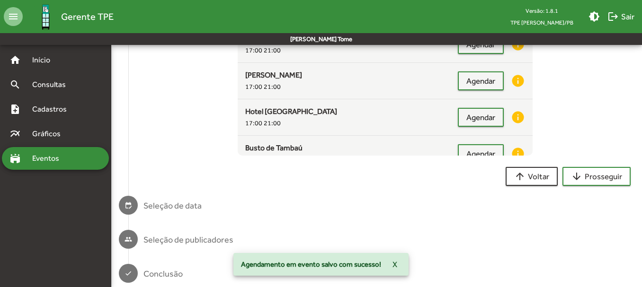
scroll to position [234, 0]
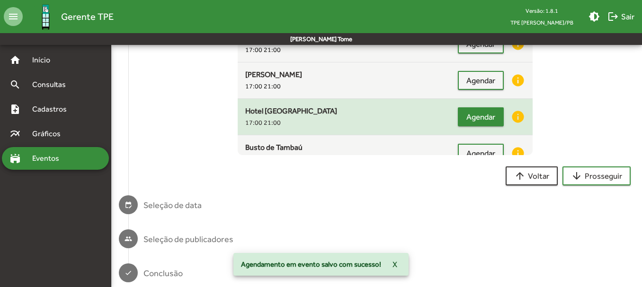
click at [479, 119] on span "Agendar" at bounding box center [480, 116] width 29 height 17
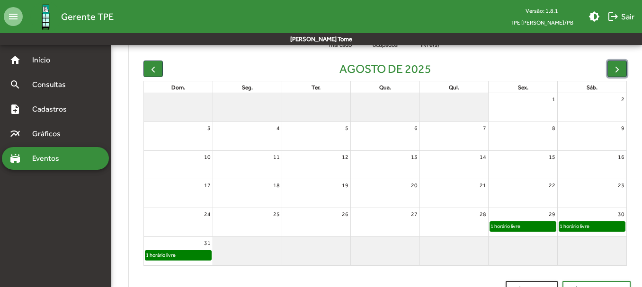
click at [617, 72] on span "button" at bounding box center [617, 69] width 10 height 10
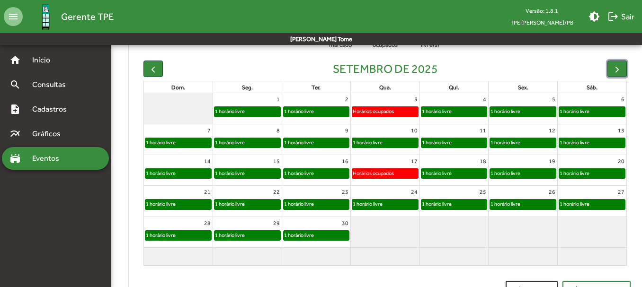
click at [385, 144] on div "1 horário livre" at bounding box center [385, 142] width 66 height 9
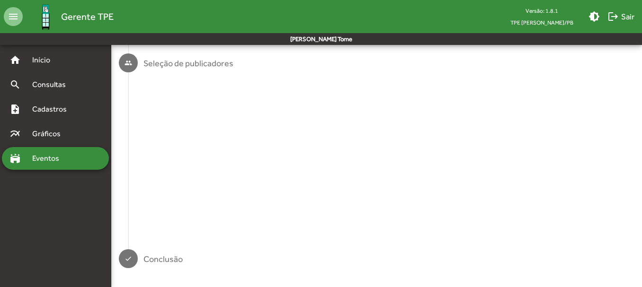
scroll to position [0, 0]
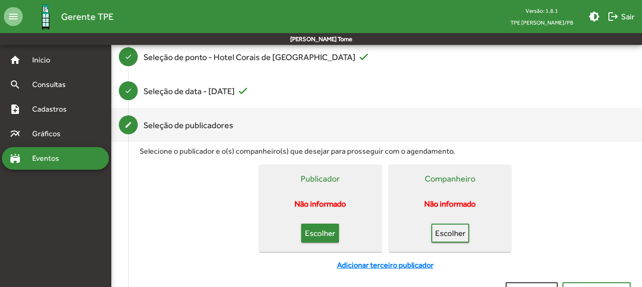
click at [323, 232] on span "Escolher" at bounding box center [319, 233] width 21 height 17
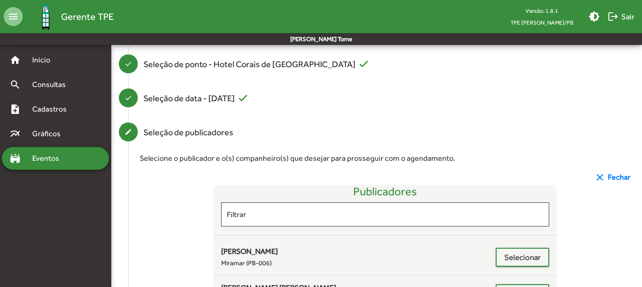
scroll to position [127, 0]
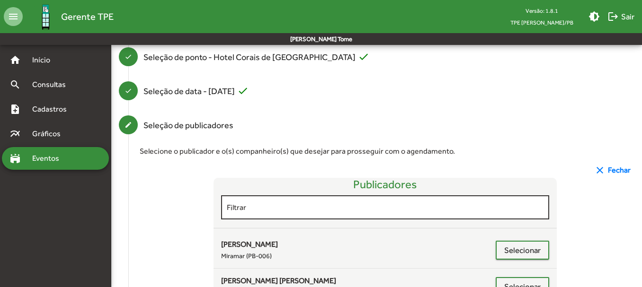
click at [271, 202] on div "Filtrar" at bounding box center [385, 207] width 317 height 26
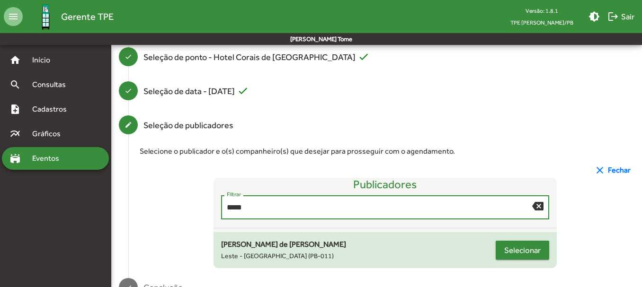
type input "*****"
click at [516, 252] on span "Selecionar" at bounding box center [522, 250] width 36 height 17
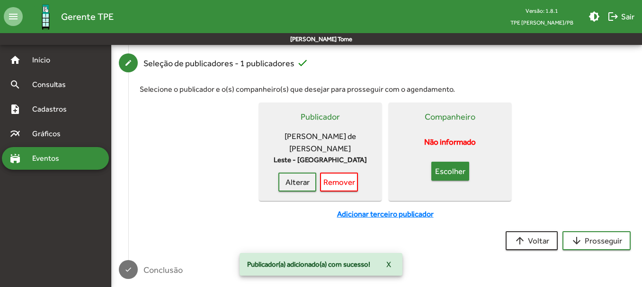
click at [465, 181] on mat-card "Companheiro Não informado Escolher" at bounding box center [449, 152] width 123 height 98
click at [460, 175] on span "Escolher" at bounding box center [450, 171] width 21 height 17
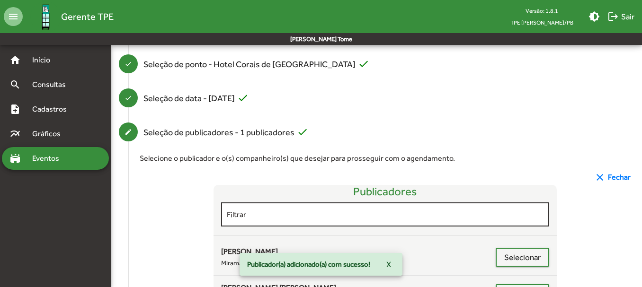
scroll to position [189, 0]
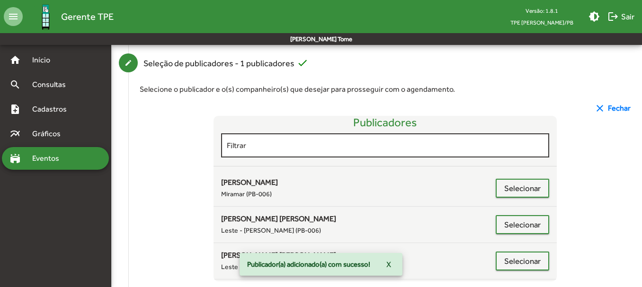
click at [295, 152] on div "Filtrar" at bounding box center [385, 145] width 317 height 26
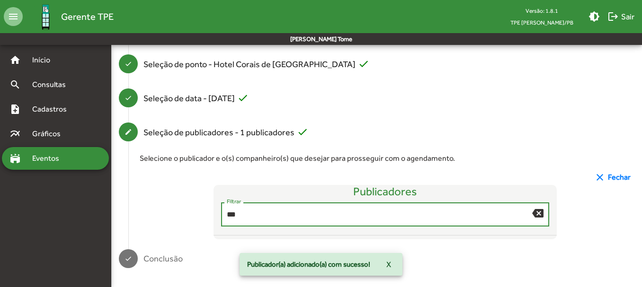
scroll to position [120, 0]
drag, startPoint x: 245, startPoint y: 212, endPoint x: 166, endPoint y: 212, distance: 78.6
click at [167, 212] on div "Publicadores **** Filtrar backspace" at bounding box center [385, 212] width 491 height 54
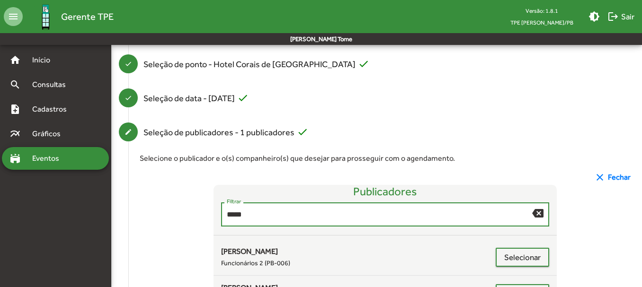
scroll to position [189, 0]
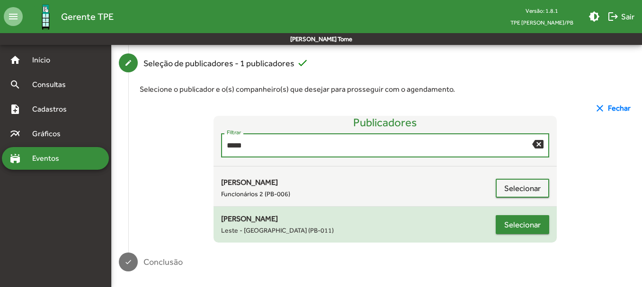
type input "*****"
click at [523, 223] on span "Selecionar" at bounding box center [522, 224] width 36 height 17
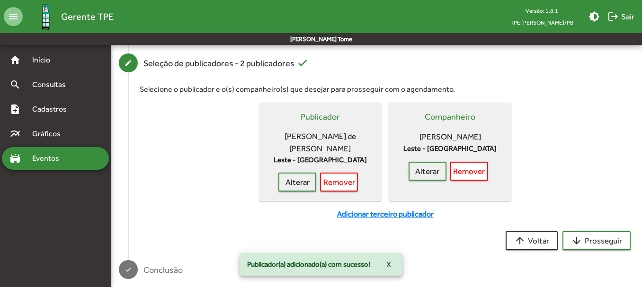
scroll to position [200, 0]
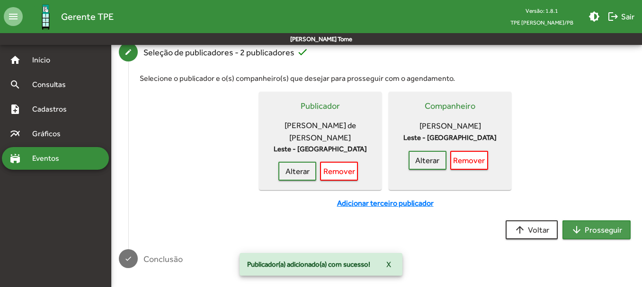
click at [601, 233] on span "arrow_downward Prosseguir" at bounding box center [596, 229] width 51 height 17
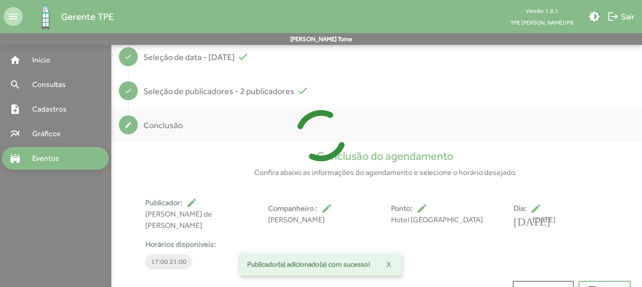
scroll to position [176, 0]
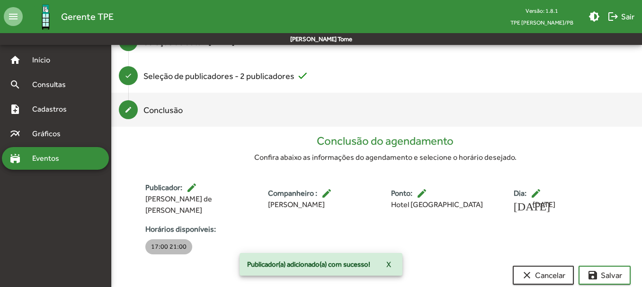
click at [170, 239] on mat-chip "17:00 21:00" at bounding box center [168, 246] width 47 height 15
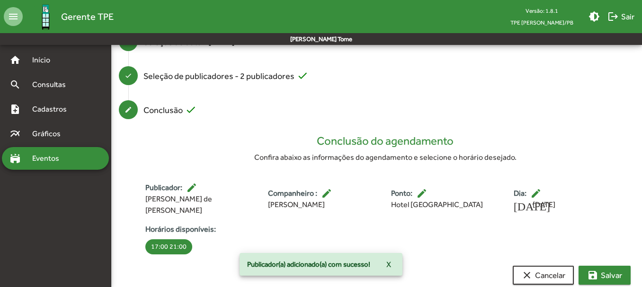
click at [605, 267] on span "save [PERSON_NAME]" at bounding box center [604, 275] width 35 height 17
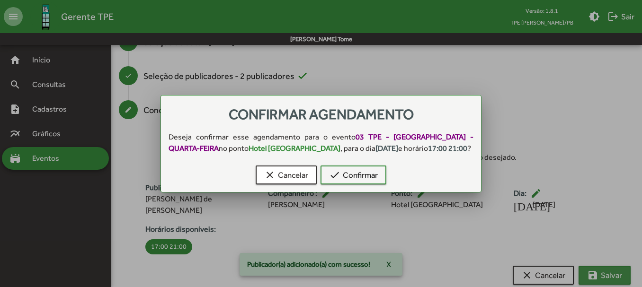
scroll to position [0, 0]
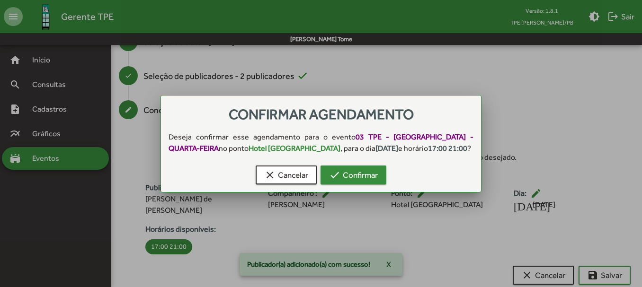
click at [354, 180] on span "check Confirmar" at bounding box center [353, 175] width 49 height 17
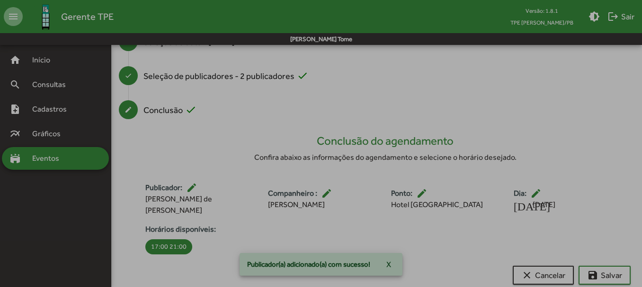
click at [354, 180] on span "check Confirmar" at bounding box center [353, 175] width 49 height 17
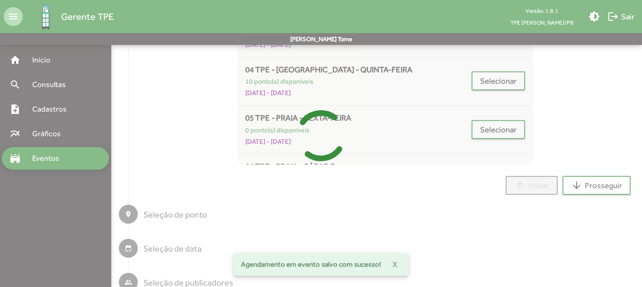
scroll to position [7, 0]
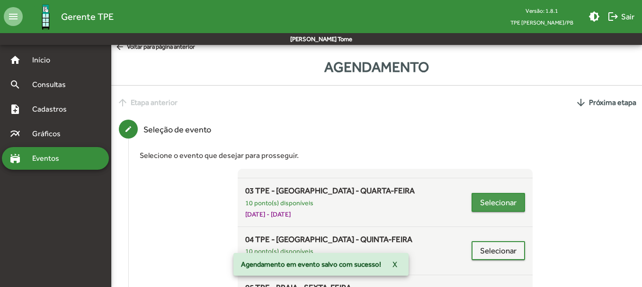
click at [500, 201] on span "Selecionar" at bounding box center [498, 202] width 36 height 17
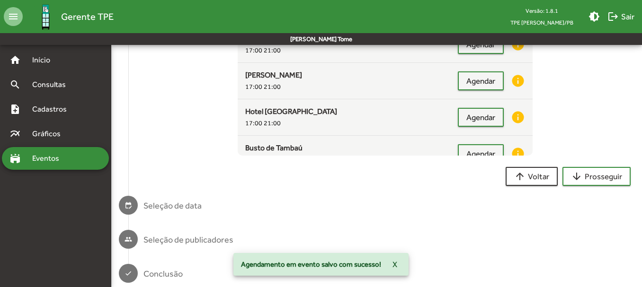
scroll to position [234, 0]
click at [468, 149] on span "Agendar" at bounding box center [480, 153] width 29 height 17
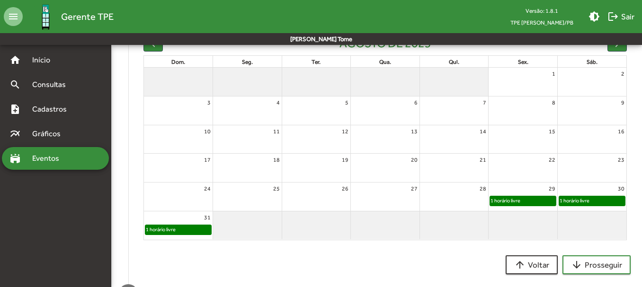
scroll to position [282, 0]
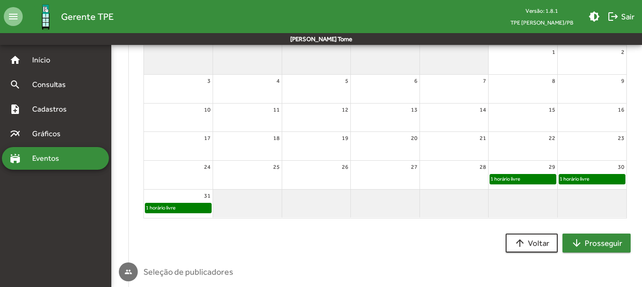
click at [585, 247] on span "arrow_downward Prosseguir" at bounding box center [596, 243] width 51 height 17
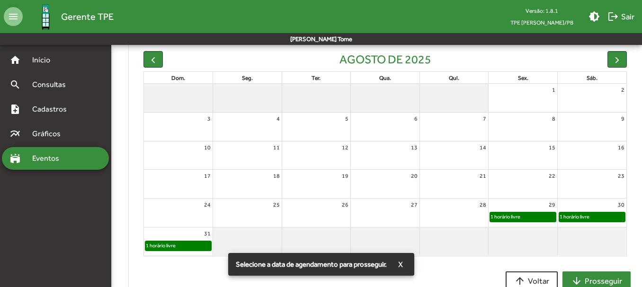
scroll to position [187, 0]
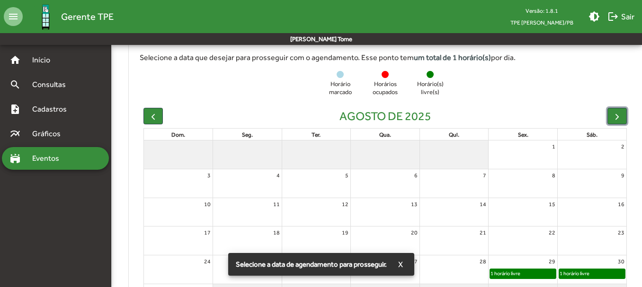
click at [615, 122] on button "button" at bounding box center [616, 116] width 19 height 17
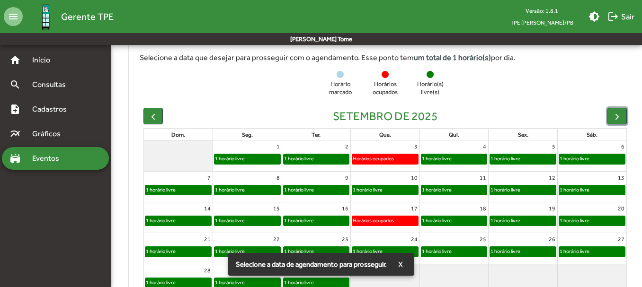
click at [383, 194] on div "1 horário livre" at bounding box center [367, 189] width 31 height 9
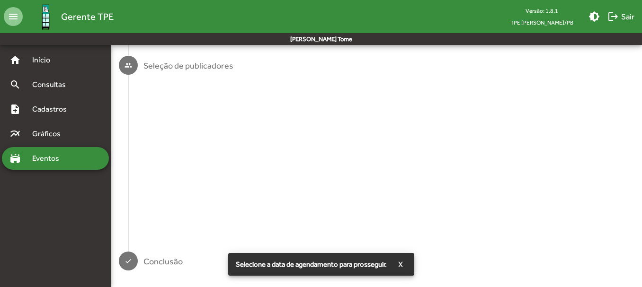
scroll to position [0, 0]
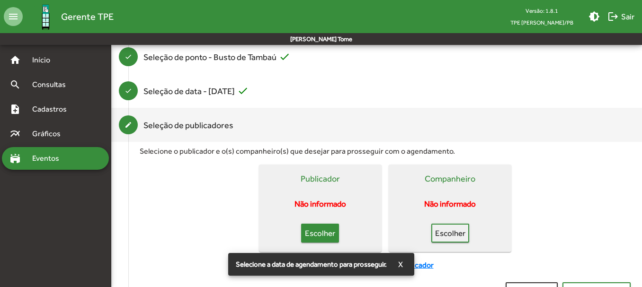
click at [330, 229] on span "Escolher" at bounding box center [319, 233] width 21 height 17
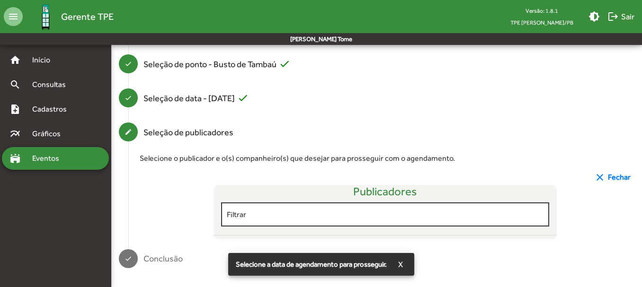
scroll to position [127, 0]
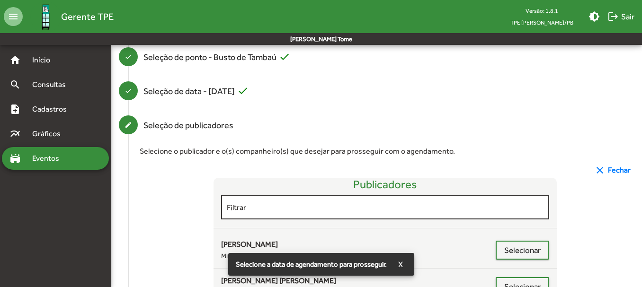
drag, startPoint x: 270, startPoint y: 198, endPoint x: 269, endPoint y: 203, distance: 5.2
click at [270, 199] on div "Filtrar" at bounding box center [385, 207] width 317 height 26
click at [269, 204] on input "Filtrar" at bounding box center [385, 207] width 317 height 9
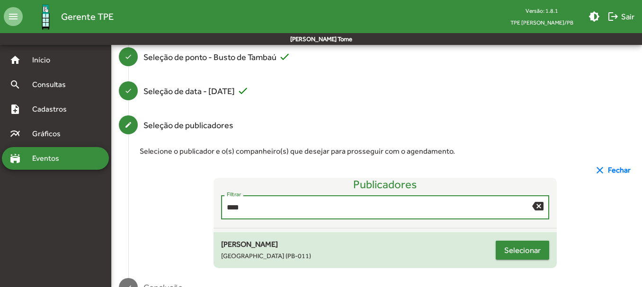
type input "****"
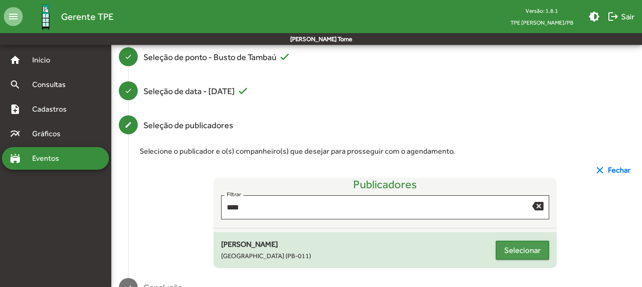
click at [496, 248] on button "Selecionar" at bounding box center [521, 250] width 53 height 19
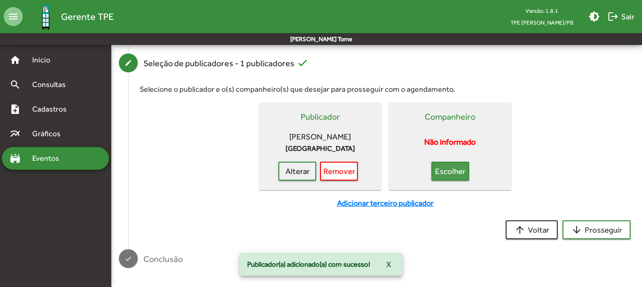
click at [446, 166] on span "Escolher" at bounding box center [450, 171] width 21 height 17
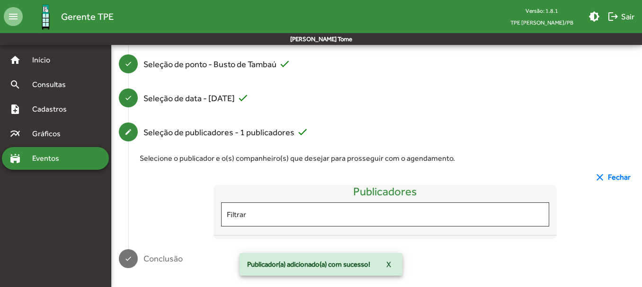
scroll to position [200, 0]
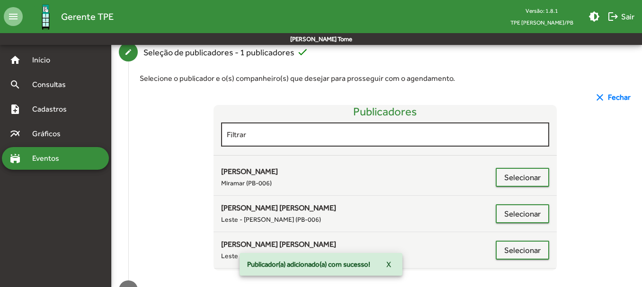
click at [244, 129] on div "Filtrar" at bounding box center [385, 134] width 317 height 26
click at [246, 132] on input "Filtrar" at bounding box center [385, 135] width 317 height 9
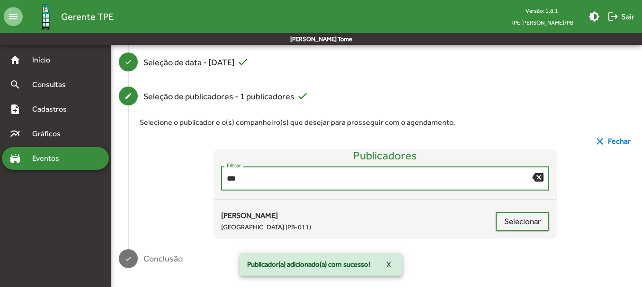
scroll to position [156, 0]
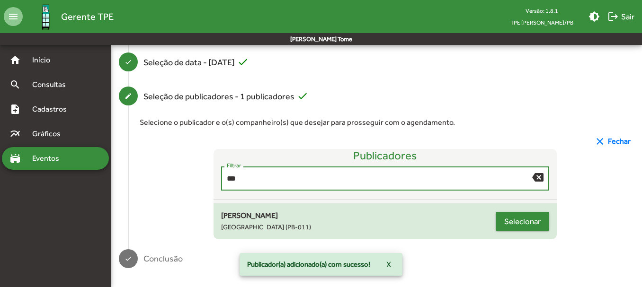
type input "***"
click at [510, 221] on span "Selecionar" at bounding box center [522, 221] width 36 height 17
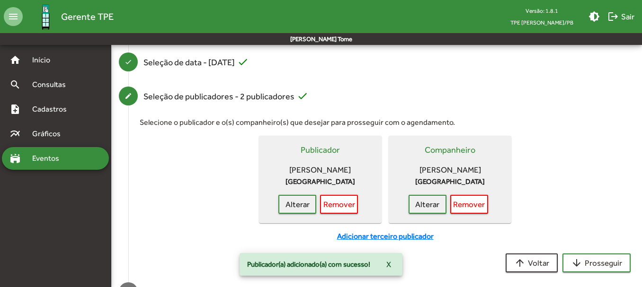
scroll to position [200, 0]
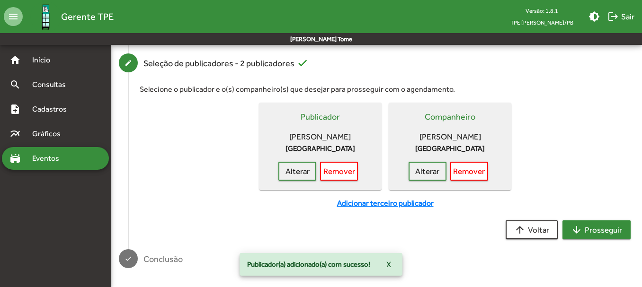
click at [593, 226] on span "arrow_downward Prosseguir" at bounding box center [596, 229] width 51 height 17
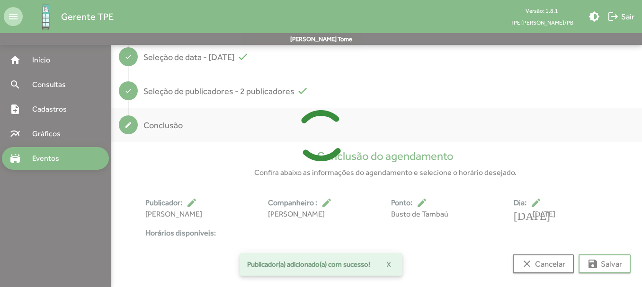
scroll to position [188, 0]
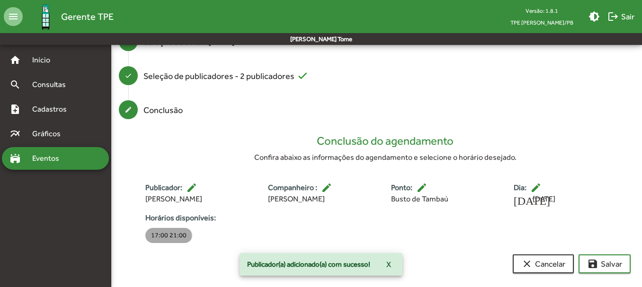
click at [159, 237] on mat-chip "17:00 21:00" at bounding box center [168, 235] width 47 height 15
click at [610, 265] on span "save [PERSON_NAME]" at bounding box center [604, 264] width 35 height 17
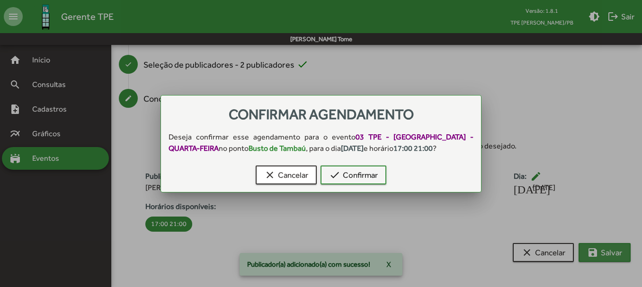
scroll to position [0, 0]
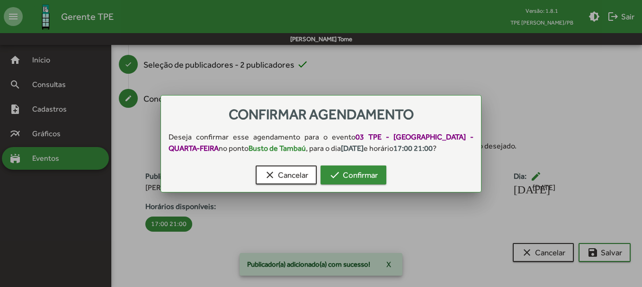
click at [365, 182] on span "check Confirmar" at bounding box center [353, 175] width 49 height 17
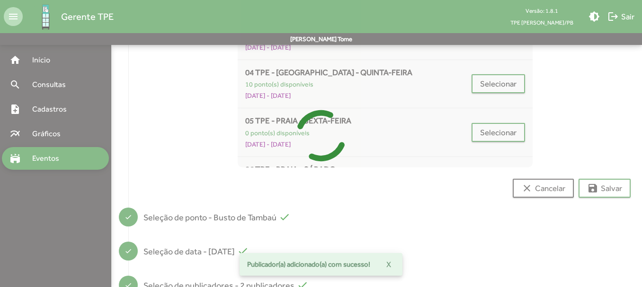
scroll to position [7, 0]
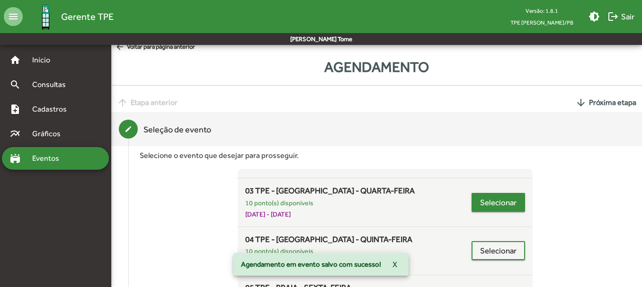
click at [480, 202] on span "Selecionar" at bounding box center [498, 202] width 36 height 17
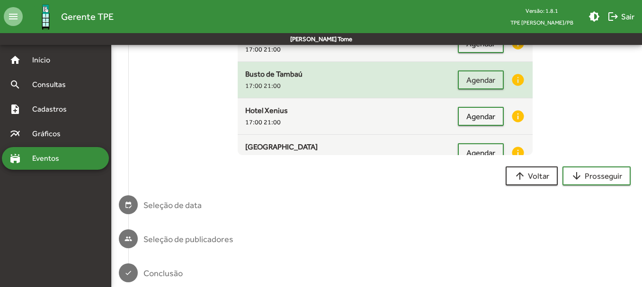
scroll to position [95, 0]
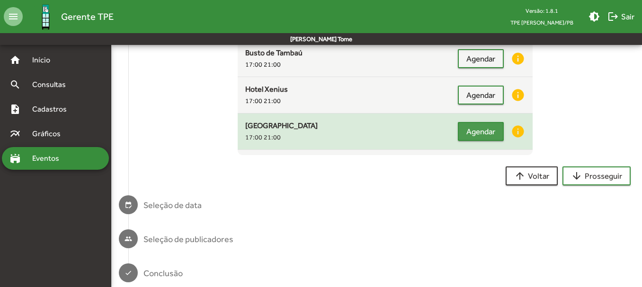
click at [466, 130] on span "Agendar" at bounding box center [480, 131] width 29 height 17
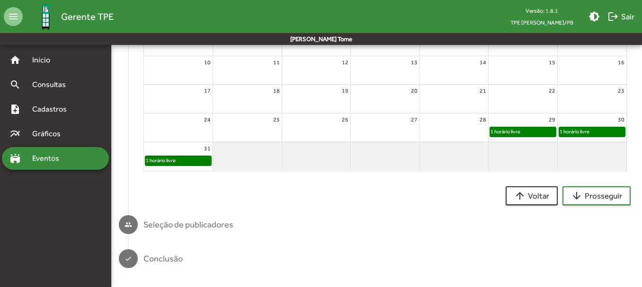
scroll to position [187, 0]
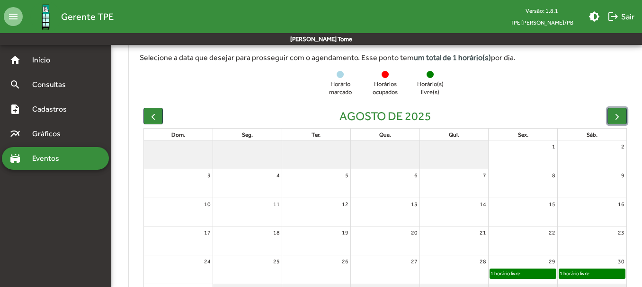
click at [613, 115] on span "button" at bounding box center [617, 117] width 10 height 10
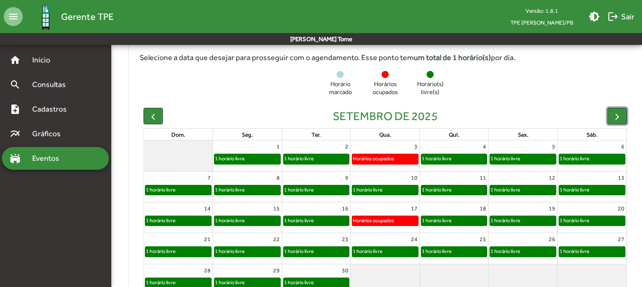
click at [374, 189] on div "1 horário livre" at bounding box center [367, 189] width 31 height 9
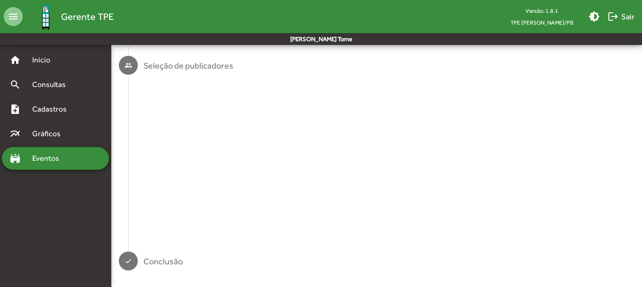
scroll to position [0, 0]
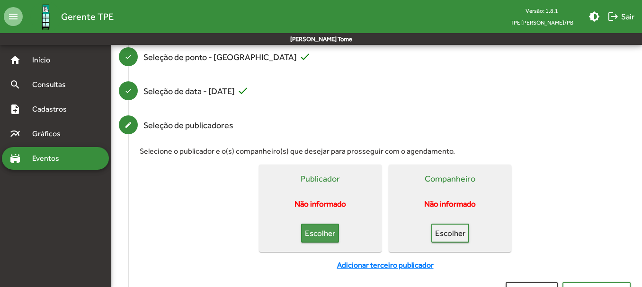
click at [309, 241] on span "Escolher" at bounding box center [319, 233] width 21 height 17
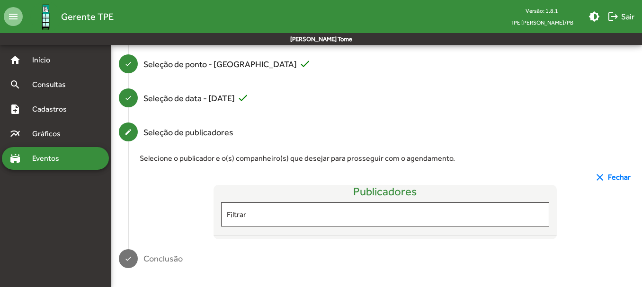
scroll to position [127, 0]
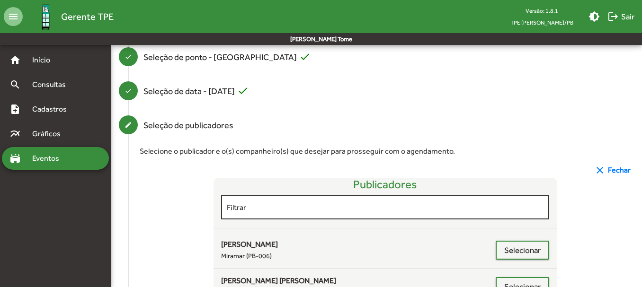
click at [270, 200] on div "Filtrar" at bounding box center [385, 207] width 317 height 26
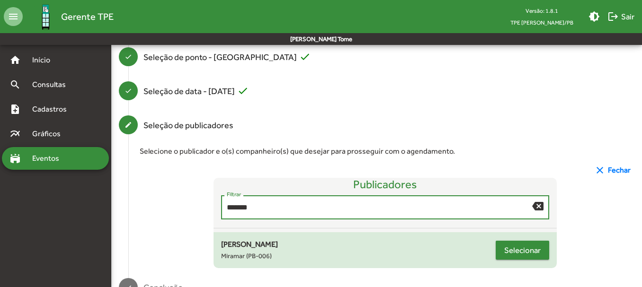
type input "*******"
click at [516, 251] on span "Selecionar" at bounding box center [522, 250] width 36 height 17
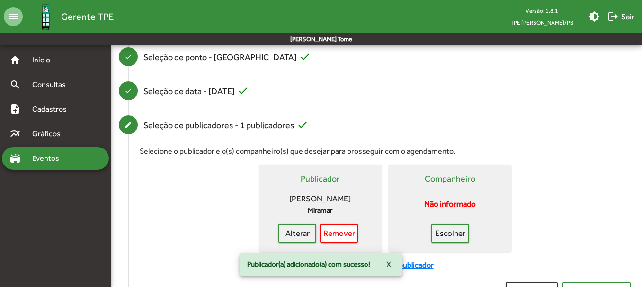
scroll to position [189, 0]
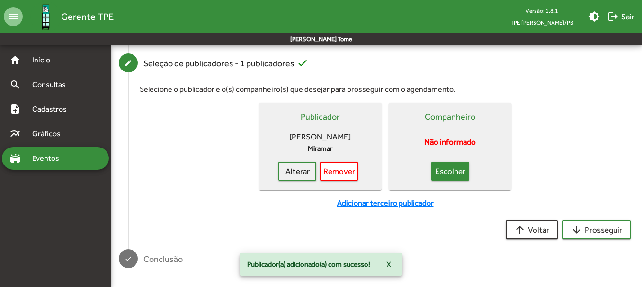
click at [449, 173] on span "Escolher" at bounding box center [450, 171] width 21 height 17
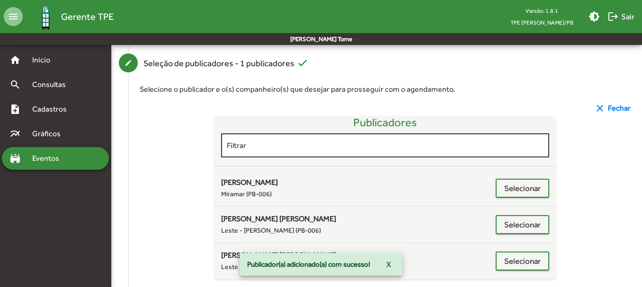
click at [256, 153] on div "Filtrar" at bounding box center [385, 145] width 317 height 26
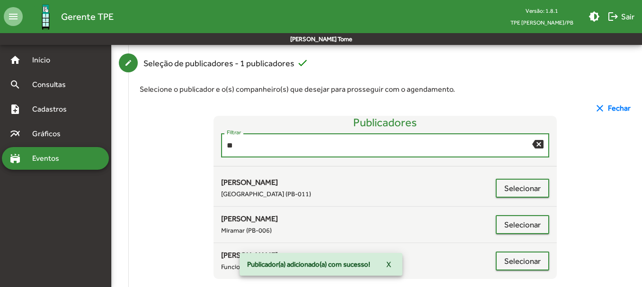
scroll to position [156, 0]
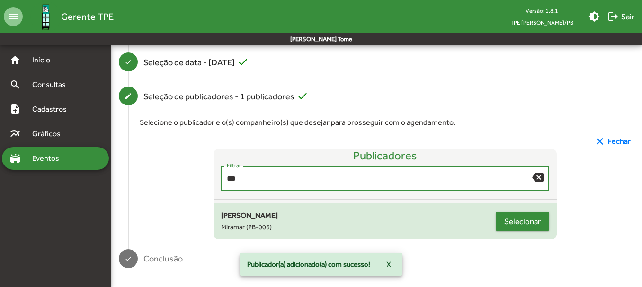
type input "***"
click at [516, 220] on span "Selecionar" at bounding box center [522, 221] width 36 height 17
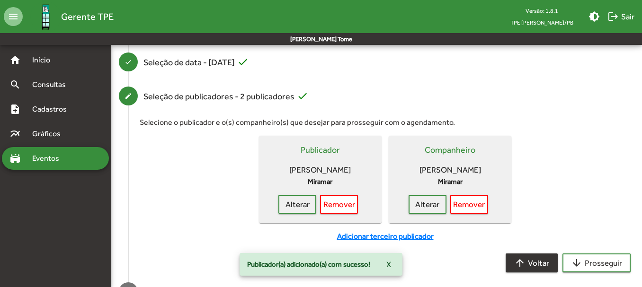
scroll to position [189, 0]
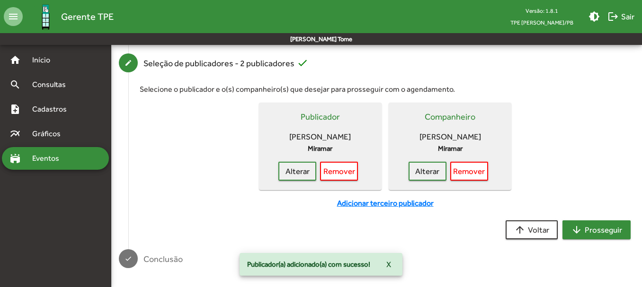
click at [598, 230] on span "arrow_downward Prosseguir" at bounding box center [596, 229] width 51 height 17
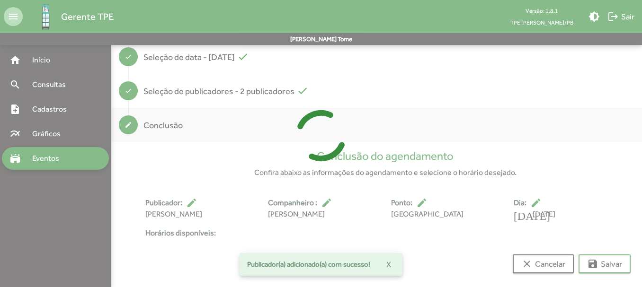
scroll to position [176, 0]
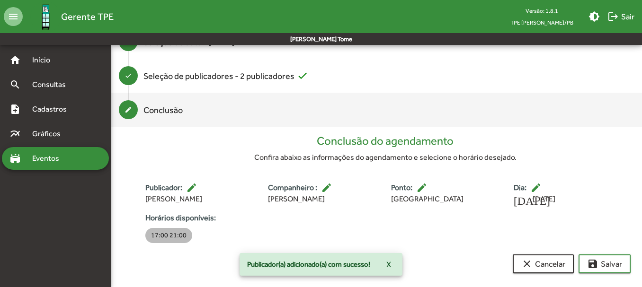
click at [159, 233] on mat-chip "17:00 21:00" at bounding box center [168, 235] width 47 height 15
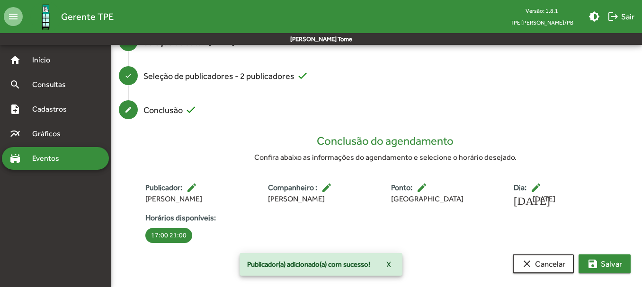
click at [608, 262] on span "save [PERSON_NAME]" at bounding box center [604, 264] width 35 height 17
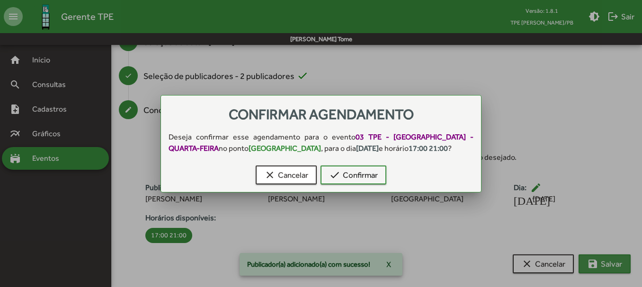
scroll to position [0, 0]
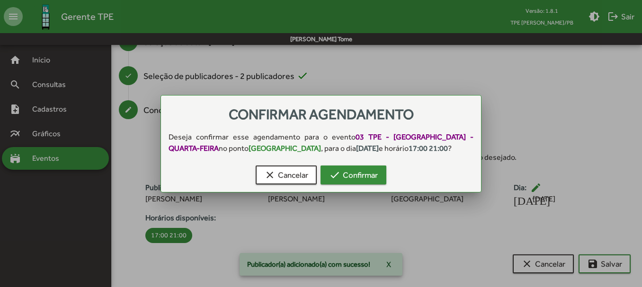
click at [367, 180] on span "check Confirmar" at bounding box center [353, 175] width 49 height 17
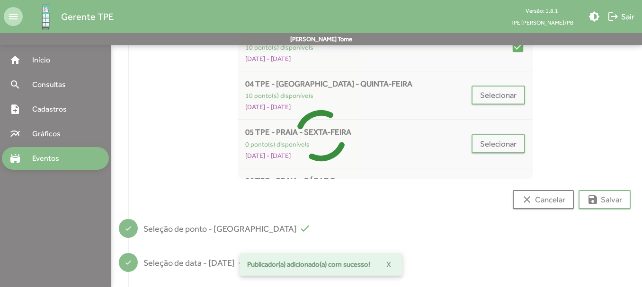
scroll to position [7, 0]
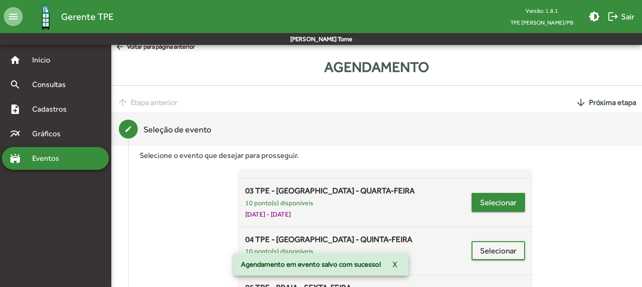
click at [480, 202] on span "Selecionar" at bounding box center [498, 202] width 36 height 17
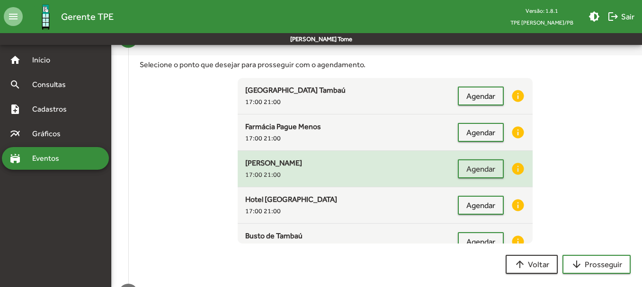
scroll to position [140, 0]
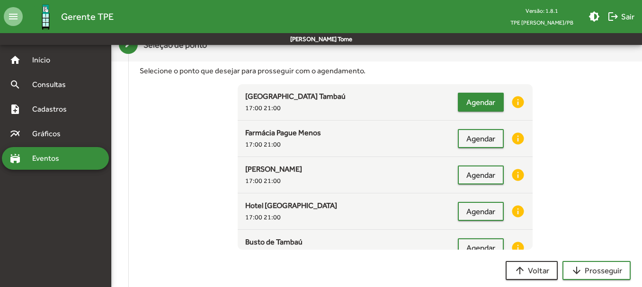
click at [479, 107] on span "Agendar" at bounding box center [480, 102] width 29 height 17
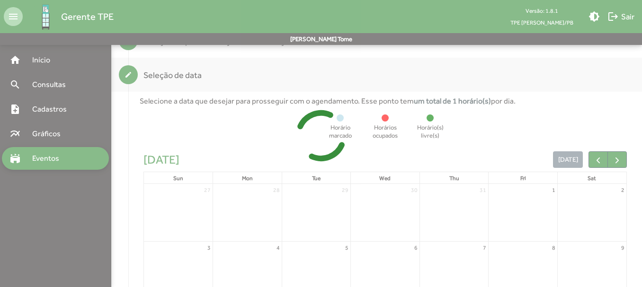
scroll to position [169, 0]
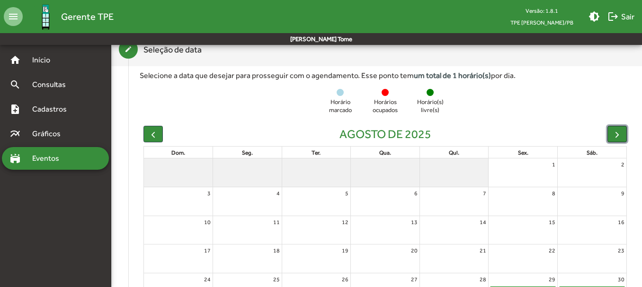
click at [610, 135] on button "button" at bounding box center [616, 134] width 19 height 17
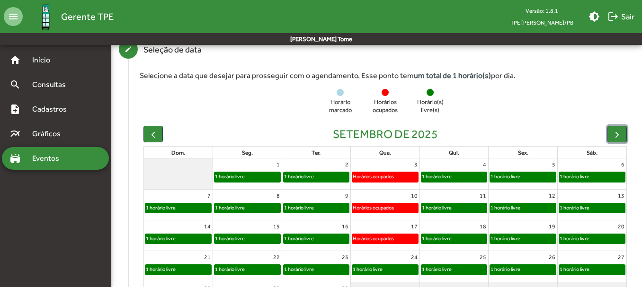
scroll to position [216, 0]
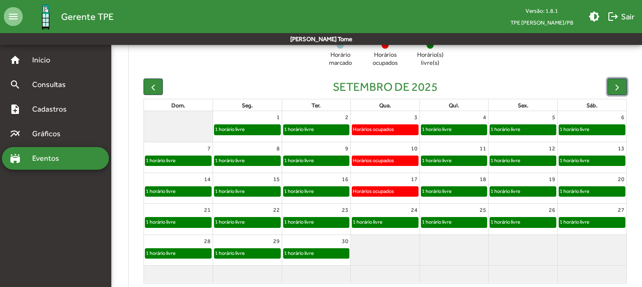
click at [381, 222] on div "1 horário livre" at bounding box center [367, 222] width 31 height 9
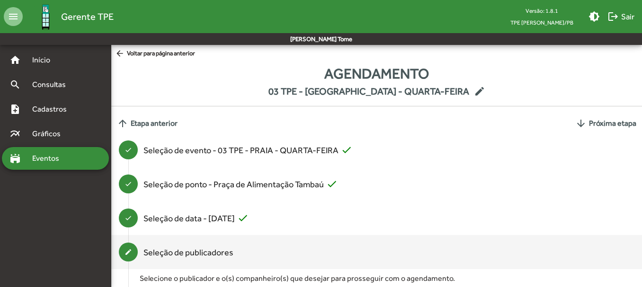
scroll to position [127, 0]
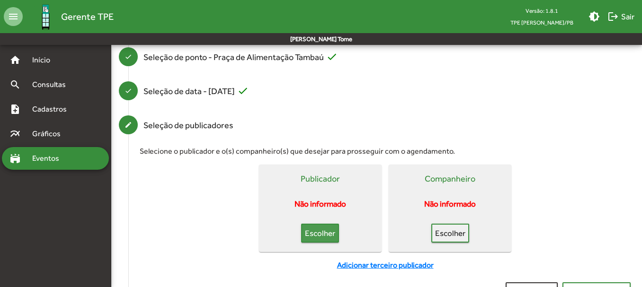
click at [313, 239] on span "Escolher" at bounding box center [319, 233] width 21 height 17
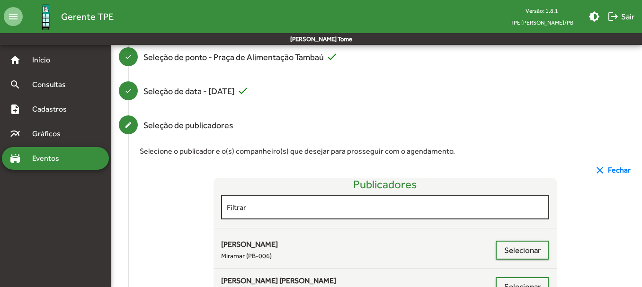
click at [281, 214] on div "Filtrar" at bounding box center [385, 207] width 317 height 26
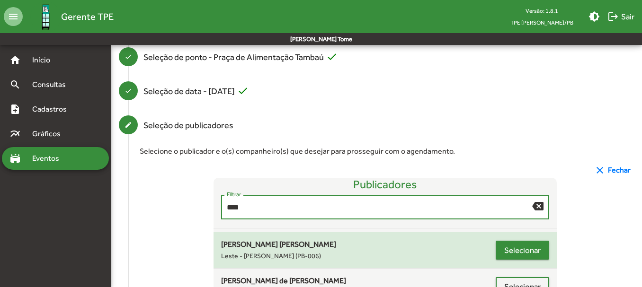
type input "***"
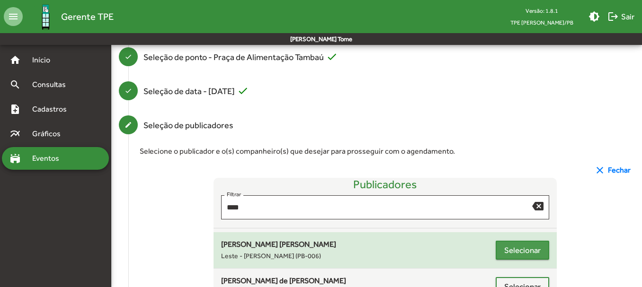
click at [518, 251] on span "Selecionar" at bounding box center [522, 250] width 36 height 17
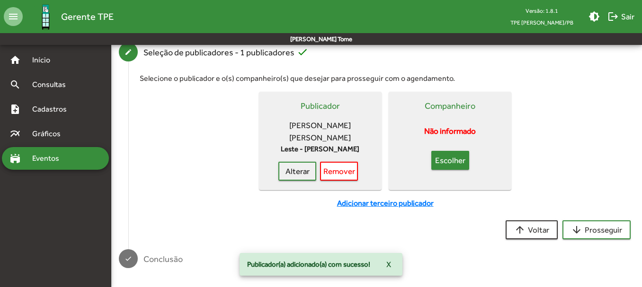
click at [452, 160] on span "Escolher" at bounding box center [450, 160] width 21 height 17
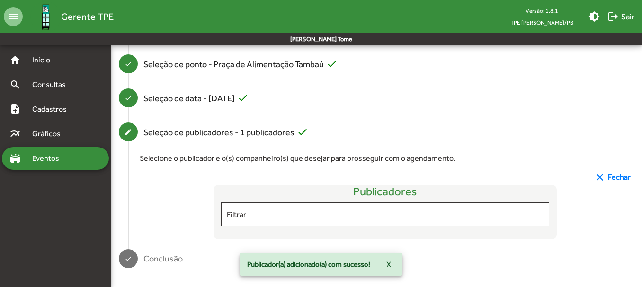
scroll to position [200, 0]
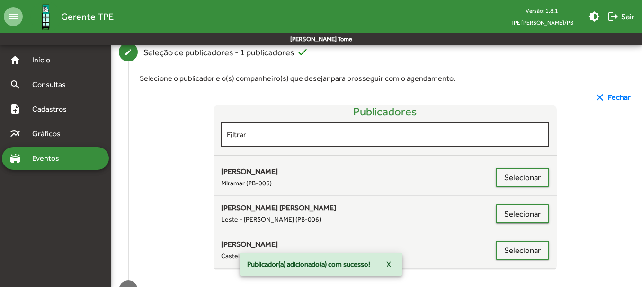
click at [266, 137] on input "Filtrar" at bounding box center [385, 135] width 317 height 9
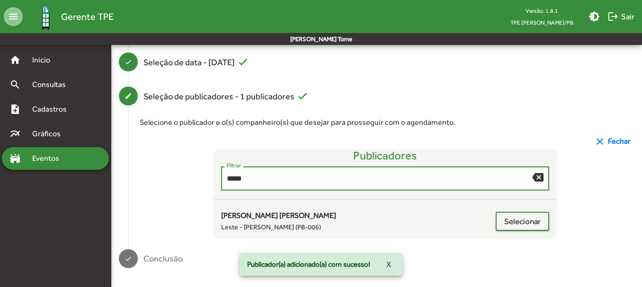
scroll to position [156, 0]
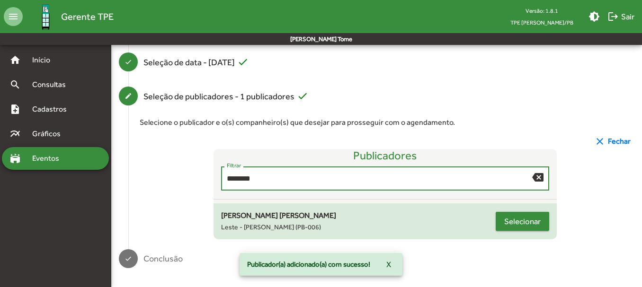
type input "********"
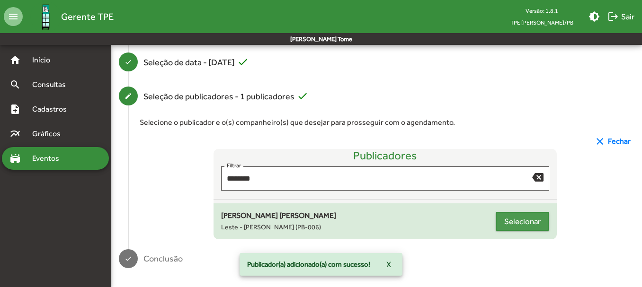
click at [512, 221] on span "Selecionar" at bounding box center [522, 221] width 36 height 17
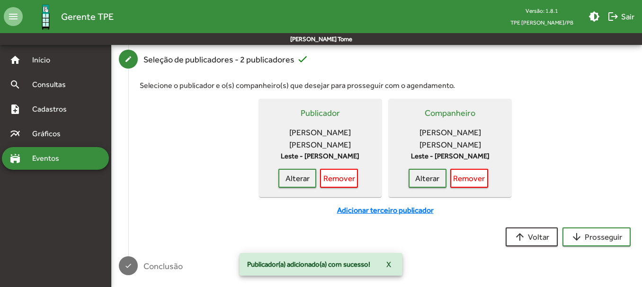
scroll to position [200, 0]
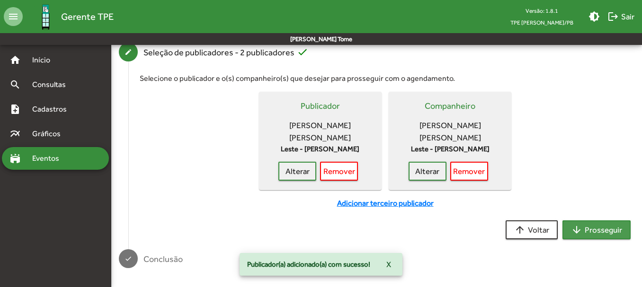
click at [589, 231] on span "arrow_downward Prosseguir" at bounding box center [596, 229] width 51 height 17
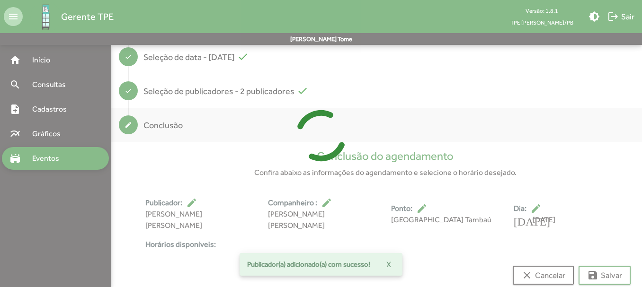
scroll to position [176, 0]
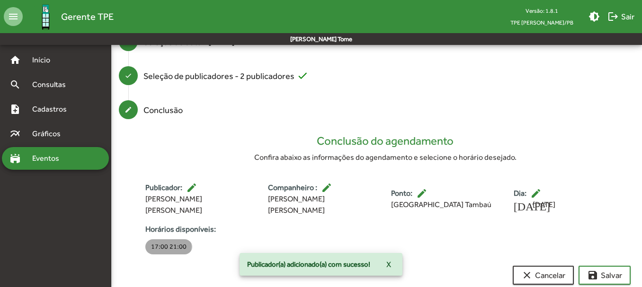
click at [148, 239] on mat-chip "17:00 21:00" at bounding box center [168, 246] width 47 height 15
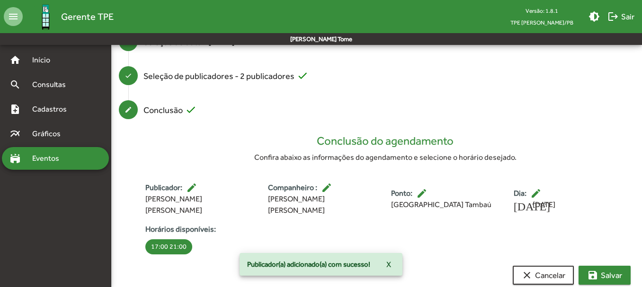
click at [596, 270] on mat-icon "save" at bounding box center [592, 275] width 11 height 11
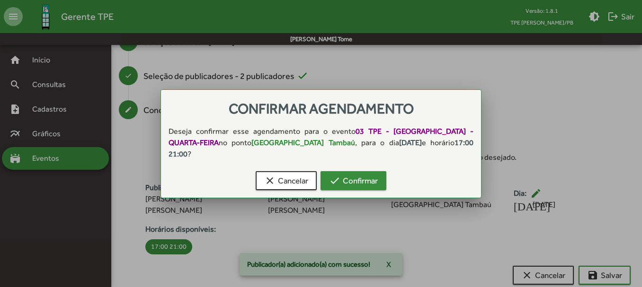
click at [352, 178] on span "check Confirmar" at bounding box center [353, 180] width 49 height 17
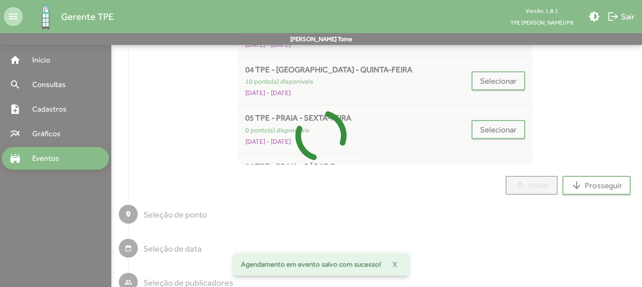
scroll to position [7, 0]
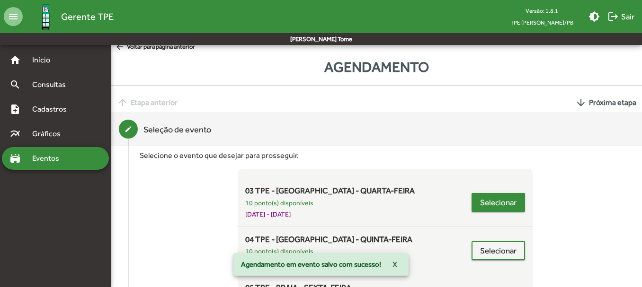
click at [475, 195] on button "Selecionar" at bounding box center [497, 202] width 53 height 19
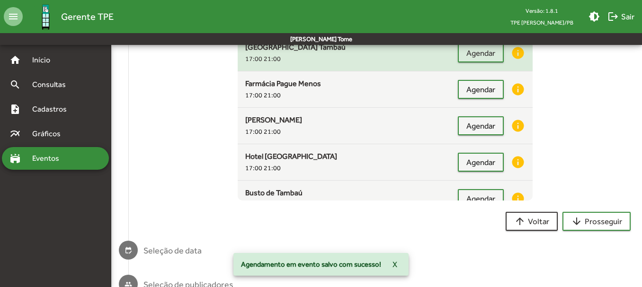
scroll to position [140, 0]
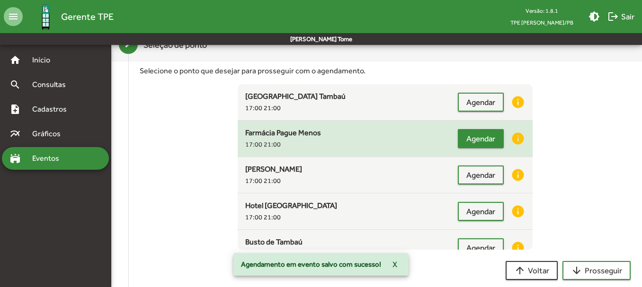
click at [467, 139] on span "Agendar" at bounding box center [480, 138] width 29 height 17
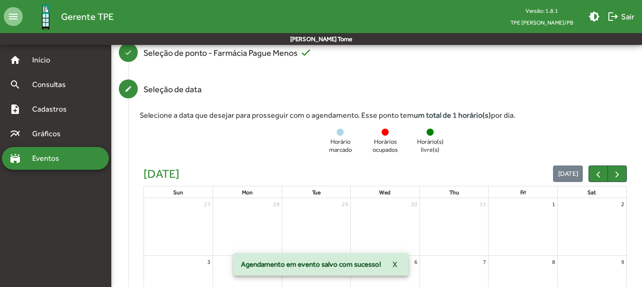
scroll to position [169, 0]
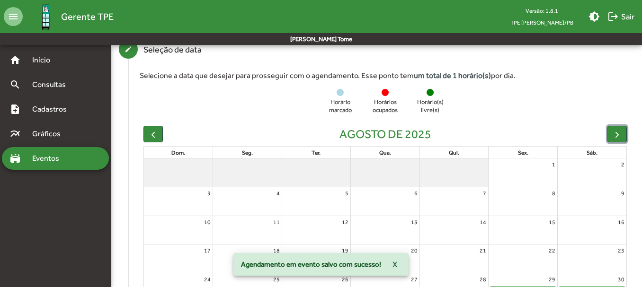
drag, startPoint x: 615, startPoint y: 132, endPoint x: 522, endPoint y: 125, distance: 93.1
click at [616, 132] on span "button" at bounding box center [617, 135] width 10 height 10
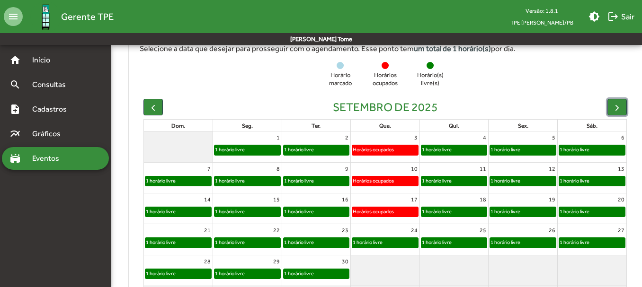
scroll to position [216, 0]
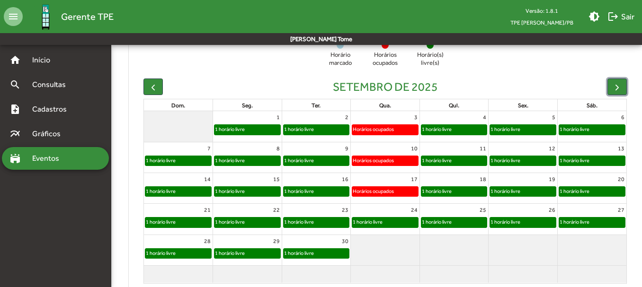
click at [391, 222] on div "1 horário livre" at bounding box center [385, 222] width 66 height 9
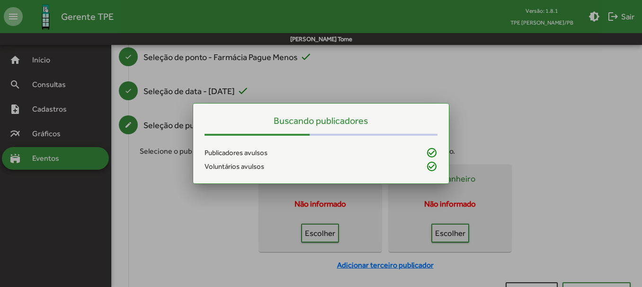
scroll to position [0, 0]
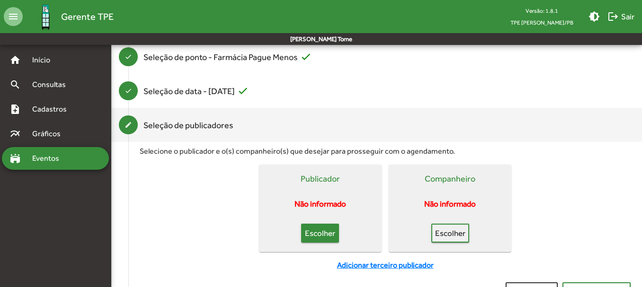
click at [316, 228] on span "Escolher" at bounding box center [319, 233] width 21 height 17
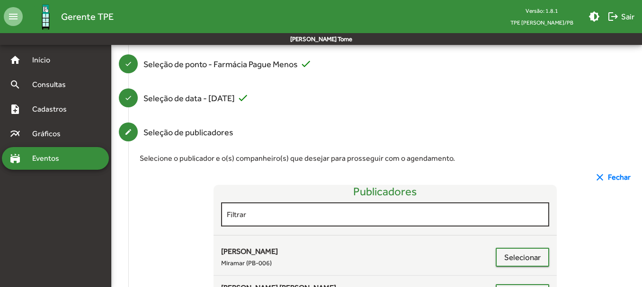
scroll to position [127, 0]
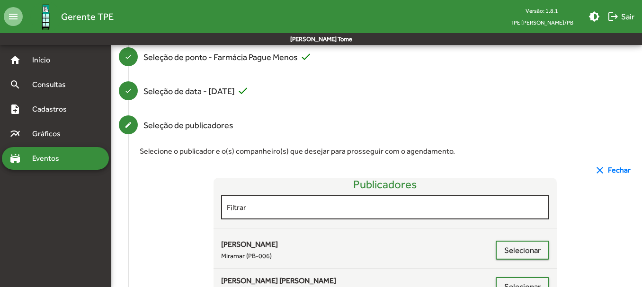
click at [300, 206] on input "Filtrar" at bounding box center [385, 207] width 317 height 9
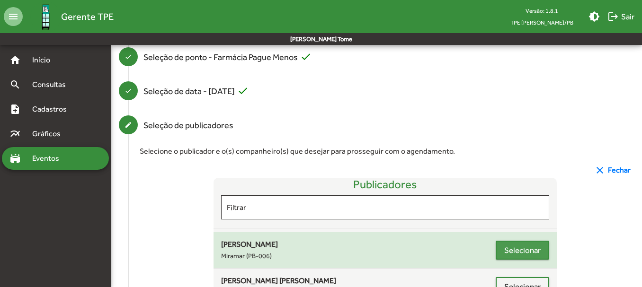
click at [504, 254] on span "Selecionar" at bounding box center [522, 250] width 36 height 17
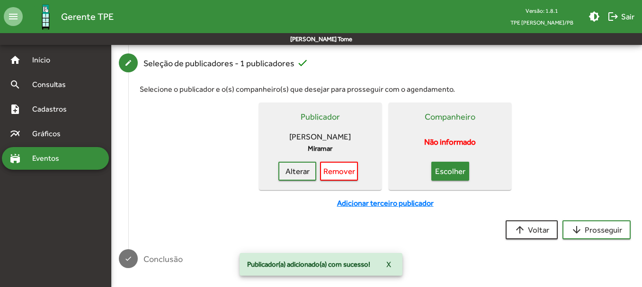
click at [445, 179] on span "Escolher" at bounding box center [450, 171] width 21 height 17
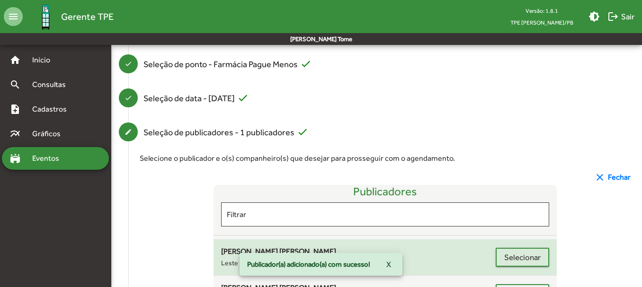
scroll to position [189, 0]
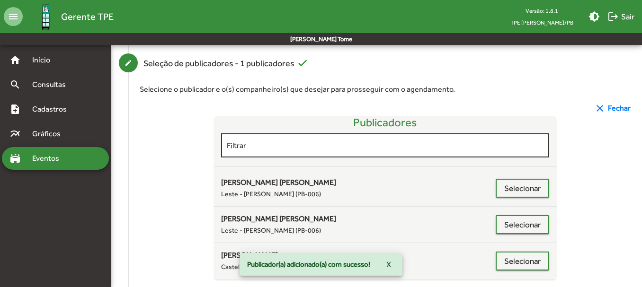
click at [294, 150] on div "Filtrar" at bounding box center [385, 145] width 317 height 26
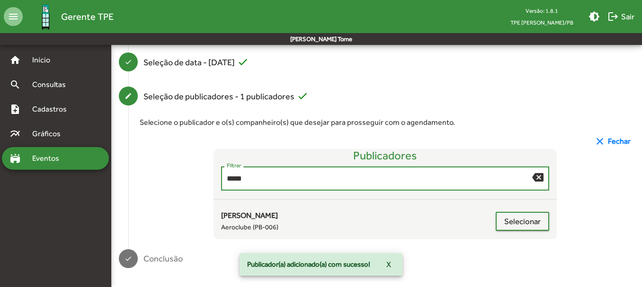
scroll to position [156, 0]
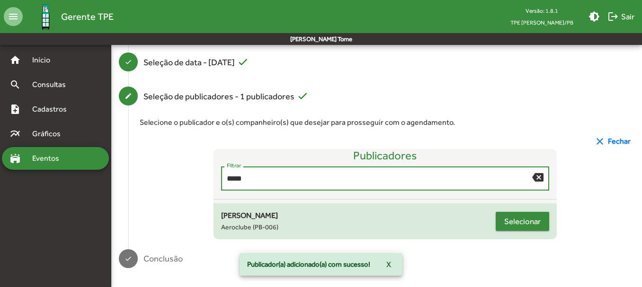
type input "*****"
click at [519, 222] on span "Selecionar" at bounding box center [522, 221] width 36 height 17
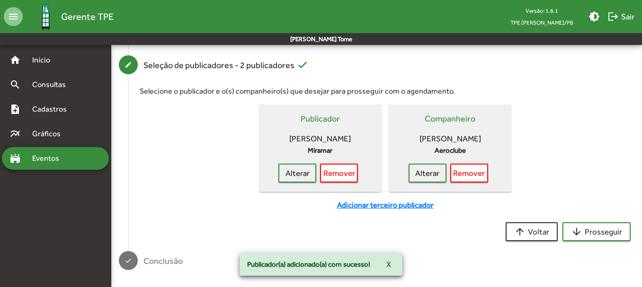
scroll to position [189, 0]
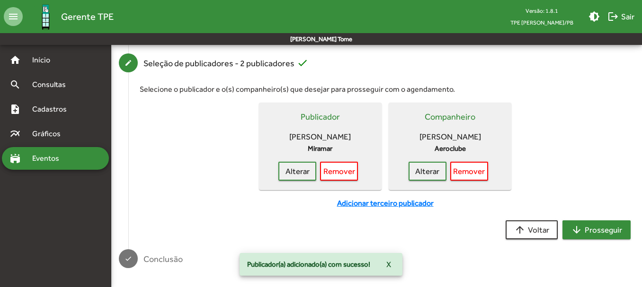
click at [597, 223] on span "arrow_downward Prosseguir" at bounding box center [596, 229] width 51 height 17
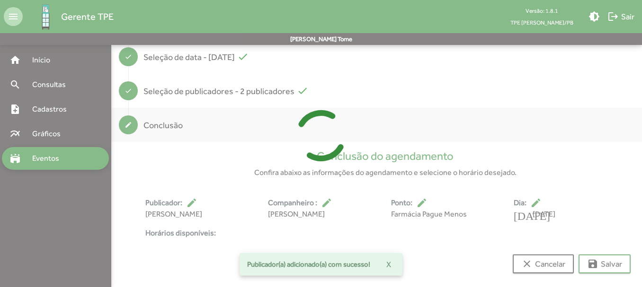
scroll to position [176, 0]
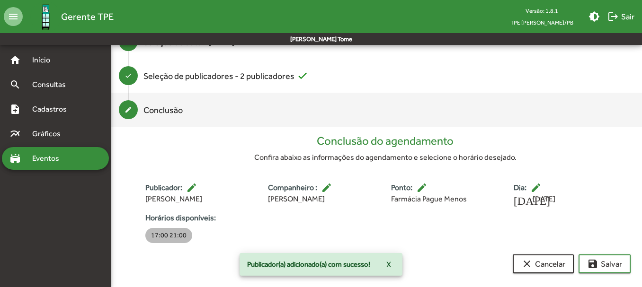
click at [166, 233] on mat-chip "17:00 21:00" at bounding box center [168, 235] width 47 height 15
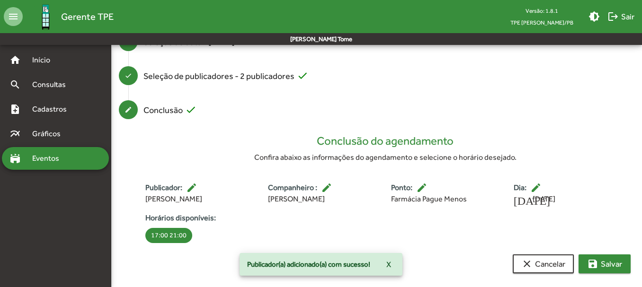
click at [604, 269] on span "save [PERSON_NAME]" at bounding box center [604, 264] width 35 height 17
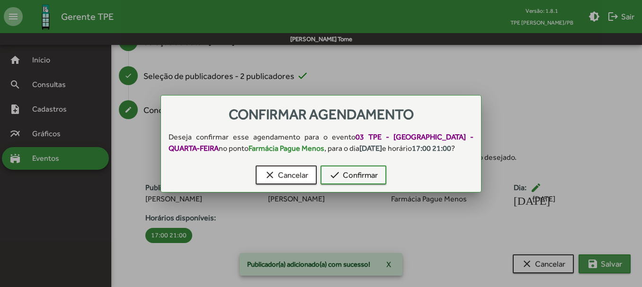
scroll to position [0, 0]
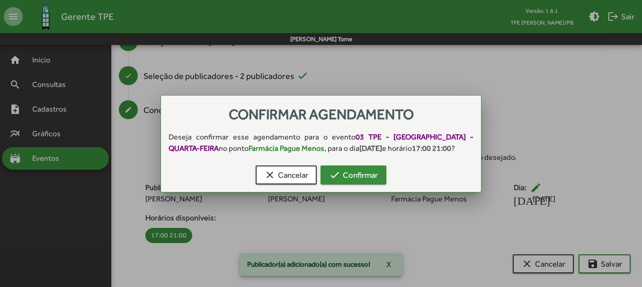
click at [350, 177] on span "check Confirmar" at bounding box center [353, 175] width 49 height 17
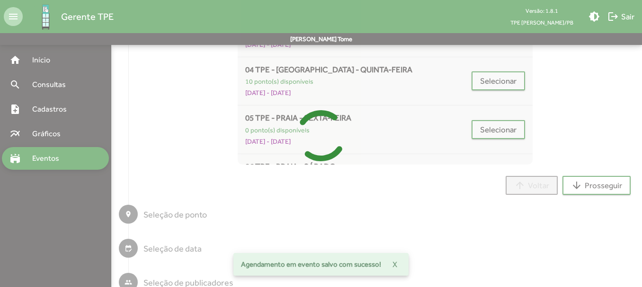
scroll to position [7, 0]
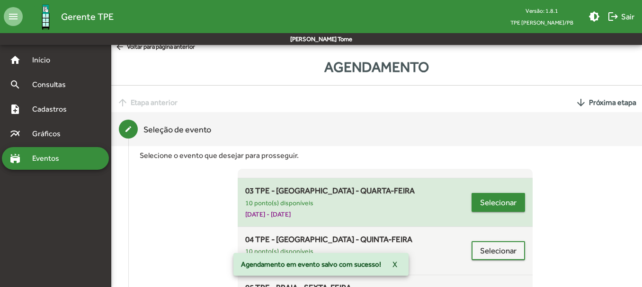
click at [497, 204] on span "Selecionar" at bounding box center [498, 202] width 36 height 17
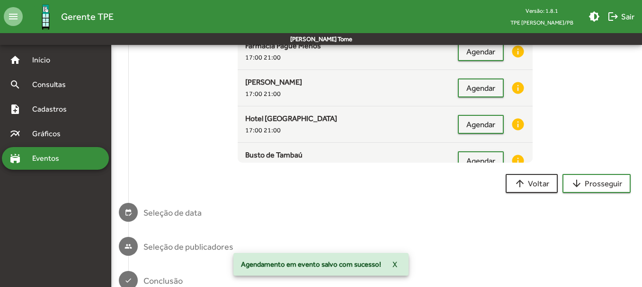
scroll to position [234, 0]
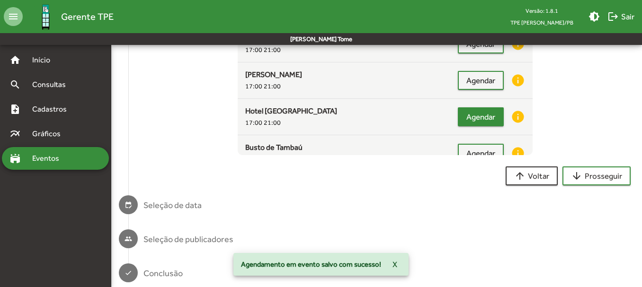
click at [482, 113] on span "Agendar" at bounding box center [480, 116] width 29 height 17
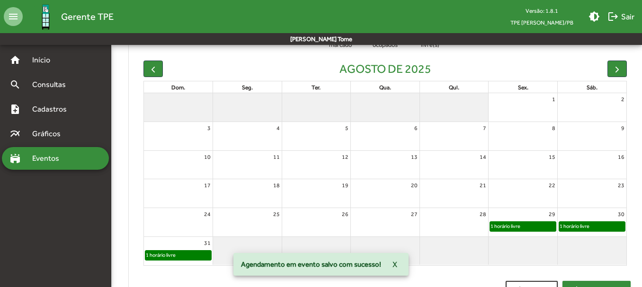
scroll to position [282, 0]
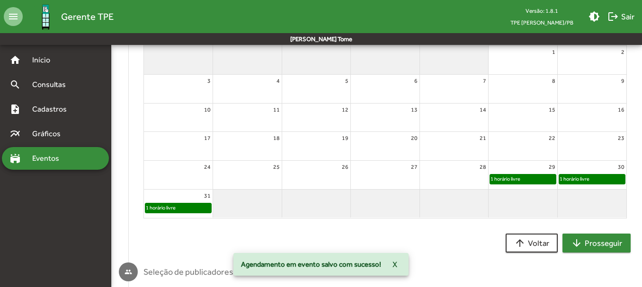
click at [604, 247] on span "arrow_downward Prosseguir" at bounding box center [596, 243] width 51 height 17
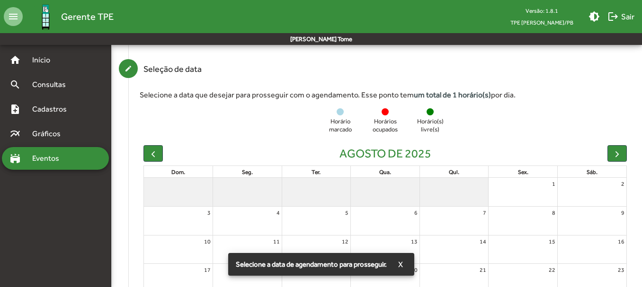
scroll to position [140, 0]
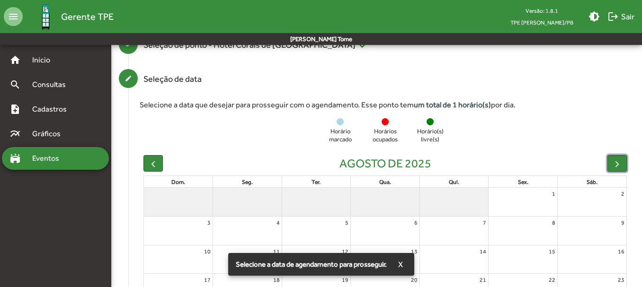
drag, startPoint x: 615, startPoint y: 165, endPoint x: 441, endPoint y: 168, distance: 174.6
click at [616, 165] on span "button" at bounding box center [617, 164] width 10 height 10
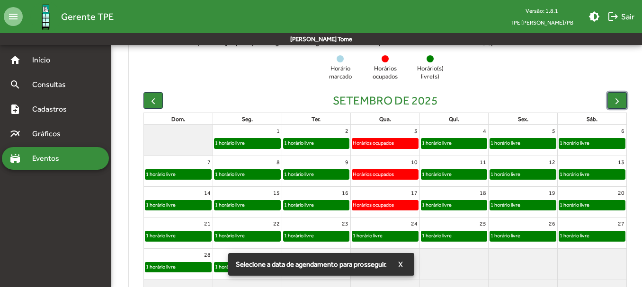
scroll to position [282, 0]
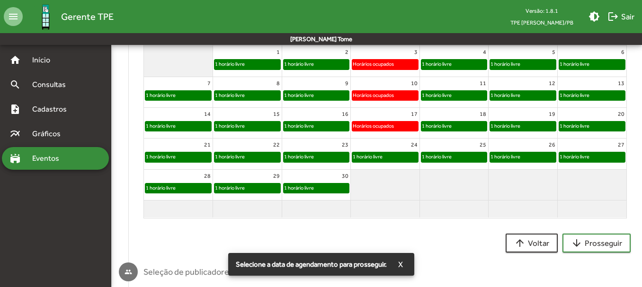
click at [371, 158] on div "1 horário livre" at bounding box center [367, 156] width 31 height 9
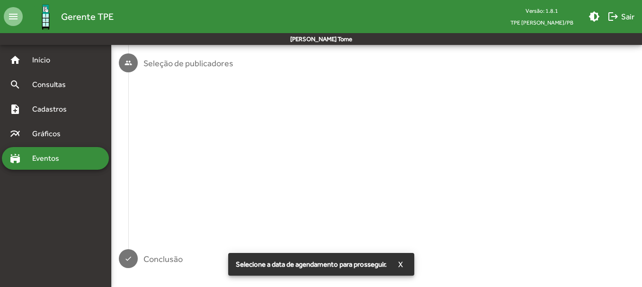
scroll to position [0, 0]
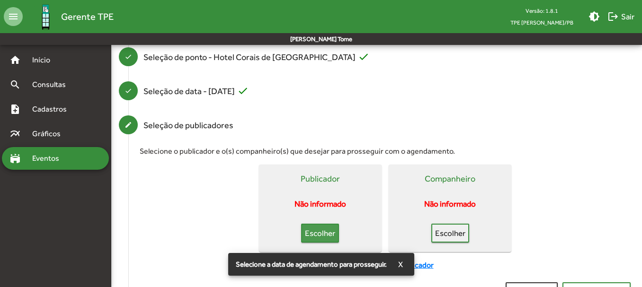
click at [336, 240] on button "Escolher" at bounding box center [320, 233] width 38 height 19
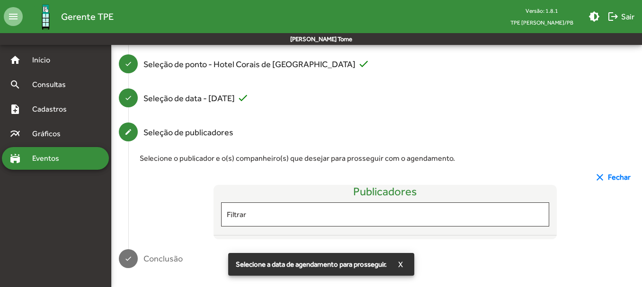
scroll to position [127, 0]
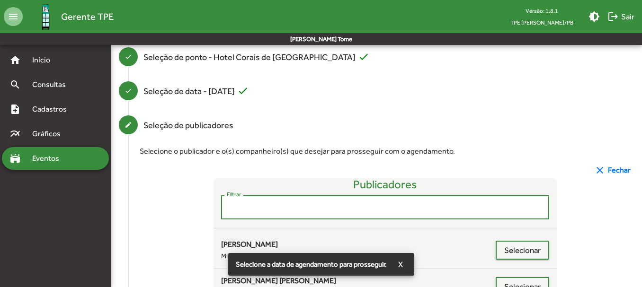
click at [271, 212] on input "Filtrar" at bounding box center [385, 207] width 317 height 9
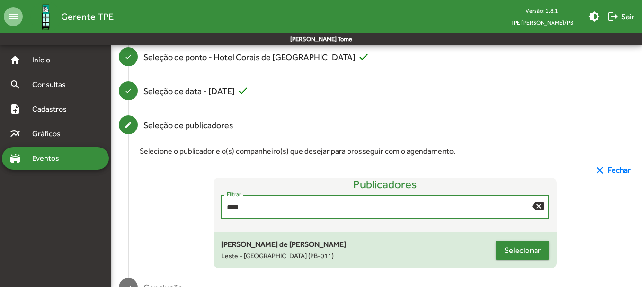
type input "****"
click at [506, 251] on span "Selecionar" at bounding box center [522, 250] width 36 height 17
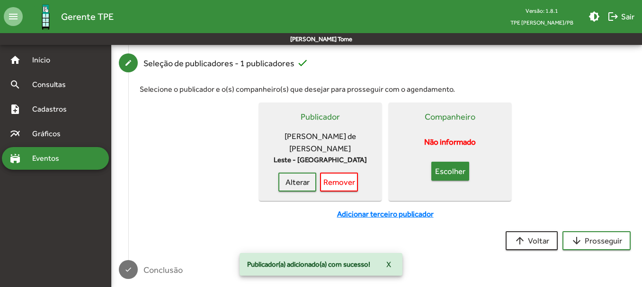
click at [447, 177] on span "Escolher" at bounding box center [450, 171] width 21 height 17
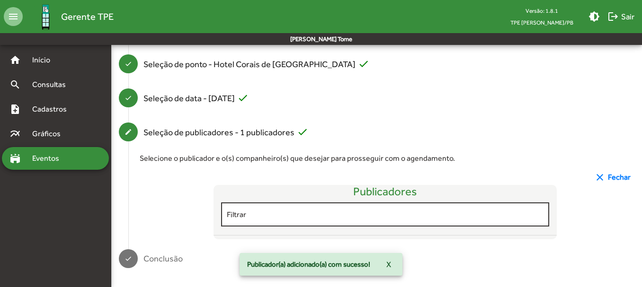
scroll to position [189, 0]
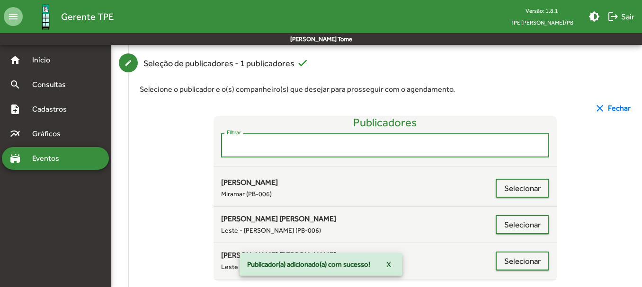
click at [256, 149] on input "Filtrar" at bounding box center [385, 145] width 317 height 9
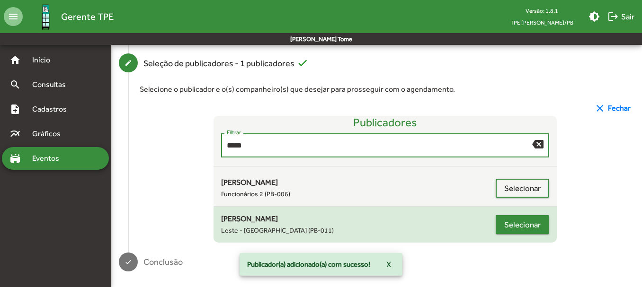
type input "*****"
click at [506, 221] on span "Selecionar" at bounding box center [522, 224] width 36 height 17
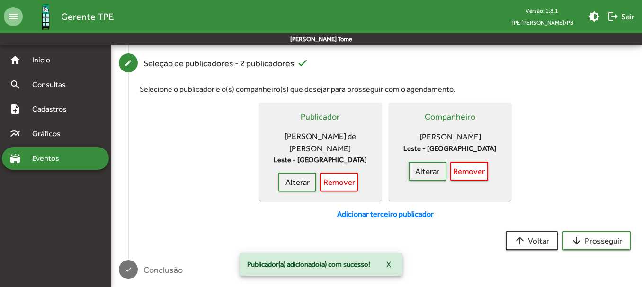
scroll to position [200, 0]
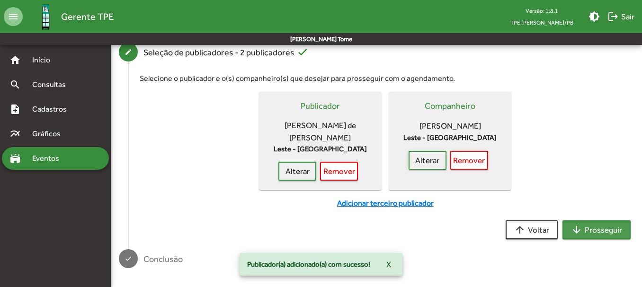
click at [585, 227] on span "arrow_downward Prosseguir" at bounding box center [596, 229] width 51 height 17
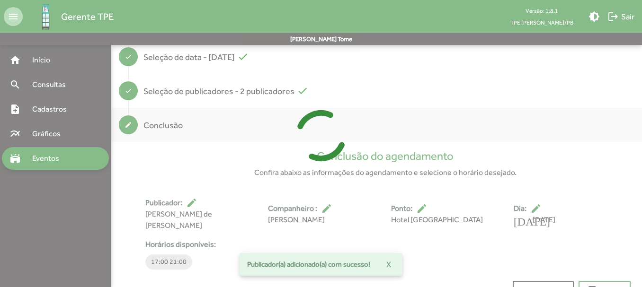
scroll to position [176, 0]
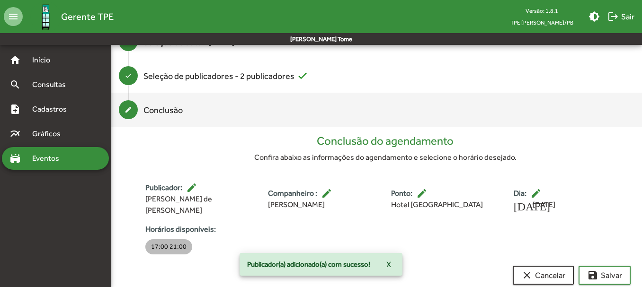
click at [164, 239] on mat-chip "17:00 21:00" at bounding box center [168, 246] width 47 height 15
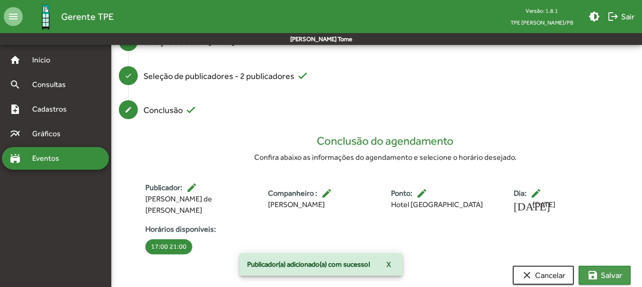
click at [615, 267] on span "save [PERSON_NAME]" at bounding box center [604, 275] width 35 height 17
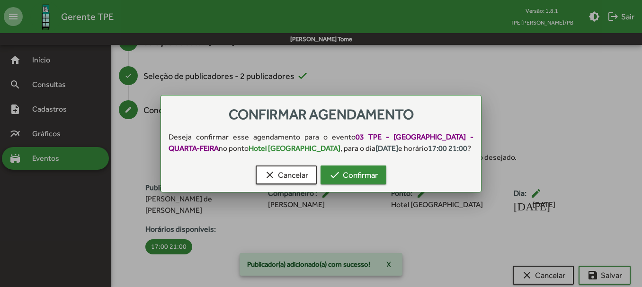
click at [345, 174] on span "check Confirmar" at bounding box center [353, 175] width 49 height 17
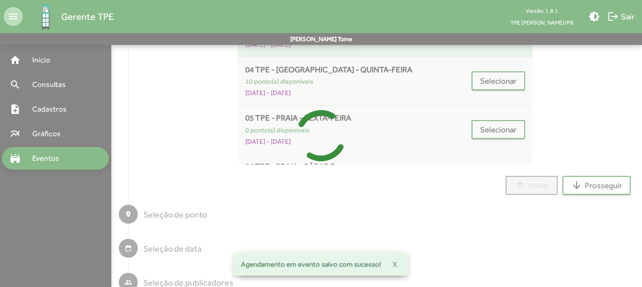
scroll to position [7, 0]
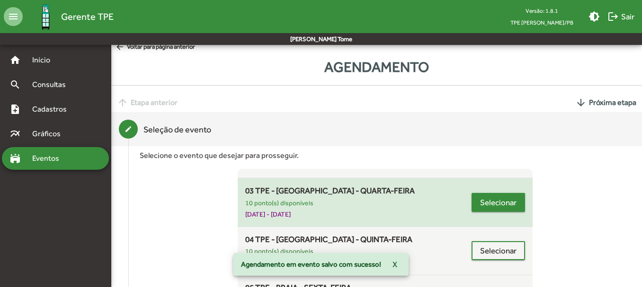
click at [493, 207] on span "Selecionar" at bounding box center [498, 202] width 36 height 17
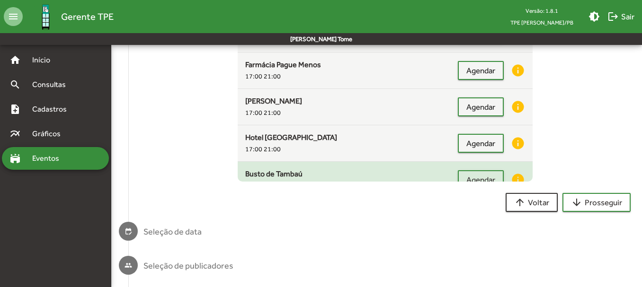
scroll to position [187, 0]
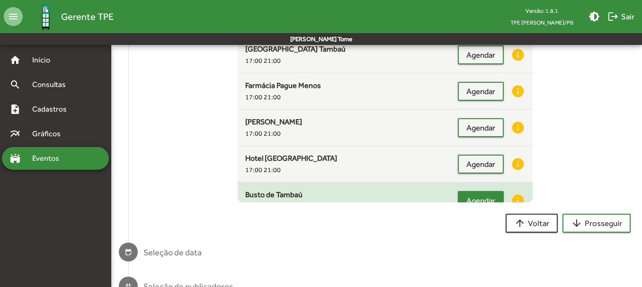
click at [475, 194] on span "Agendar" at bounding box center [480, 200] width 29 height 17
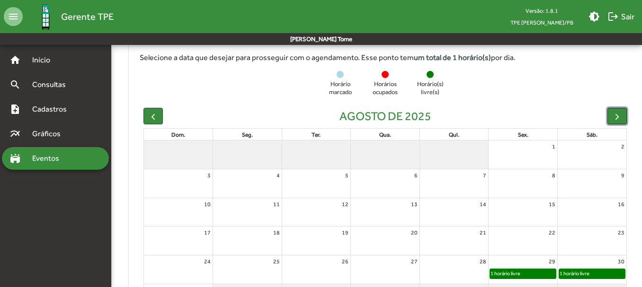
click at [609, 117] on button "button" at bounding box center [616, 116] width 19 height 17
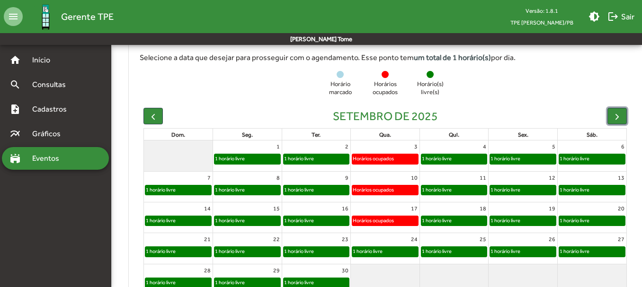
click at [401, 249] on div "1 horário livre" at bounding box center [385, 251] width 66 height 9
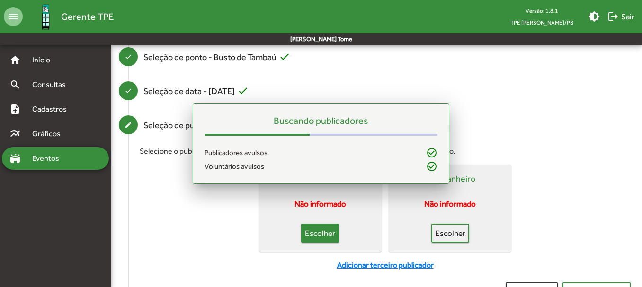
scroll to position [127, 0]
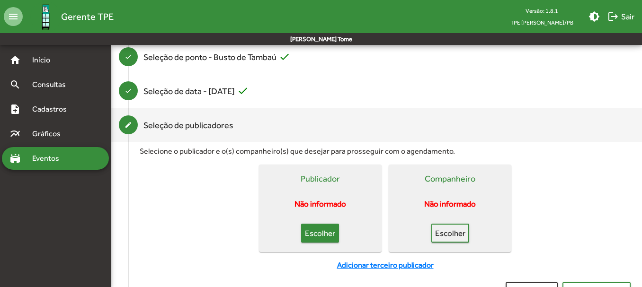
click at [314, 236] on span "Escolher" at bounding box center [319, 233] width 21 height 17
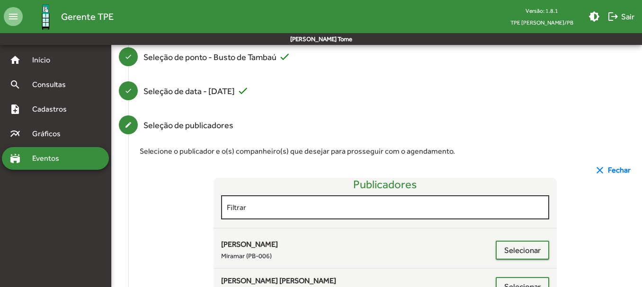
click at [301, 210] on input "Filtrar" at bounding box center [385, 207] width 317 height 9
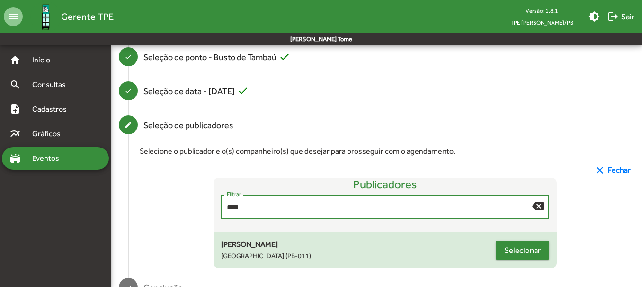
type input "****"
click at [535, 251] on span "Selecionar" at bounding box center [522, 250] width 36 height 17
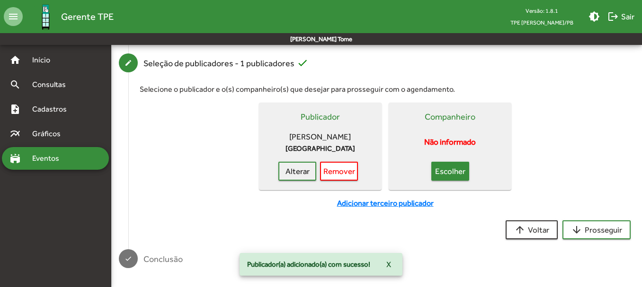
click at [451, 167] on span "Escolher" at bounding box center [450, 171] width 21 height 17
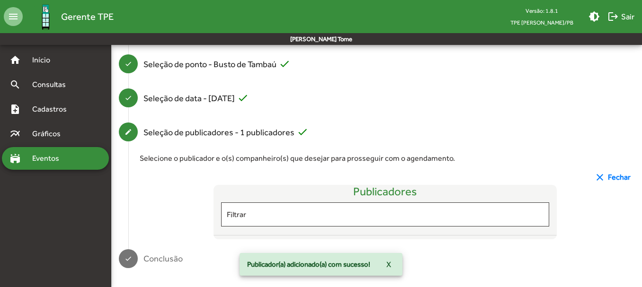
scroll to position [200, 0]
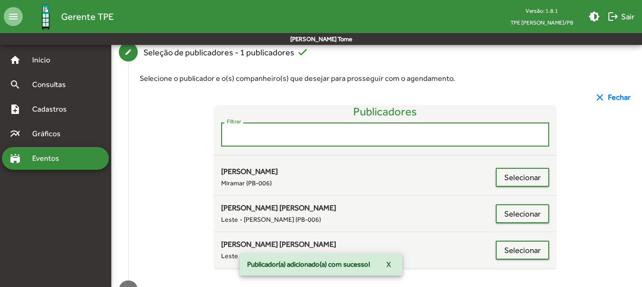
click at [246, 132] on input "Filtrar" at bounding box center [385, 135] width 317 height 9
type input "*"
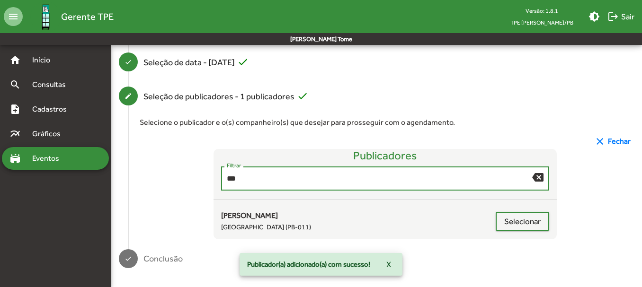
scroll to position [156, 0]
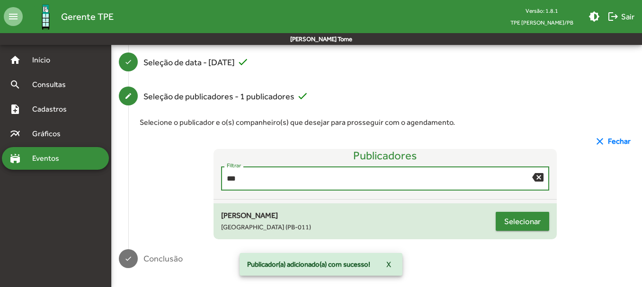
type input "***"
click at [516, 221] on span "Selecionar" at bounding box center [522, 221] width 36 height 17
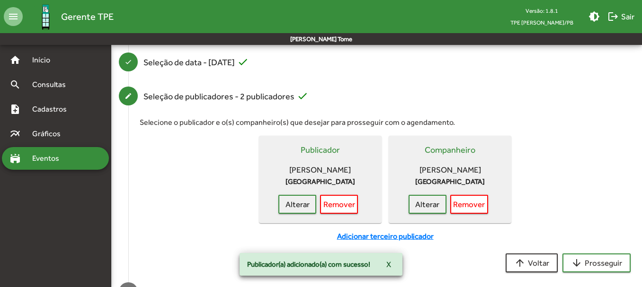
scroll to position [200, 0]
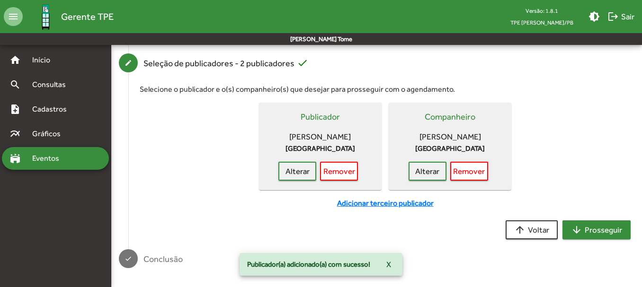
click at [604, 231] on span "arrow_downward Prosseguir" at bounding box center [596, 229] width 51 height 17
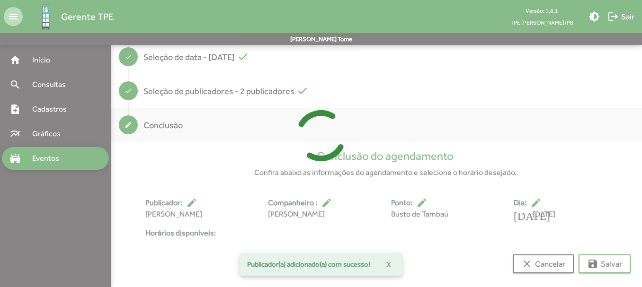
scroll to position [188, 0]
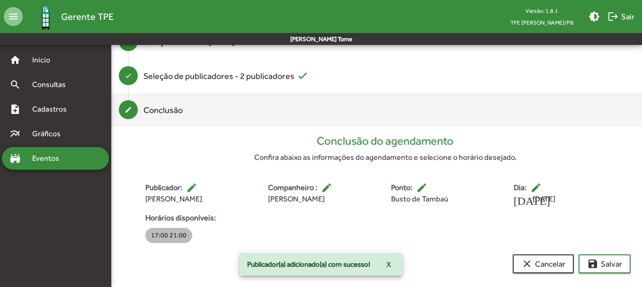
click at [185, 237] on mat-chip "17:00 21:00" at bounding box center [168, 235] width 47 height 15
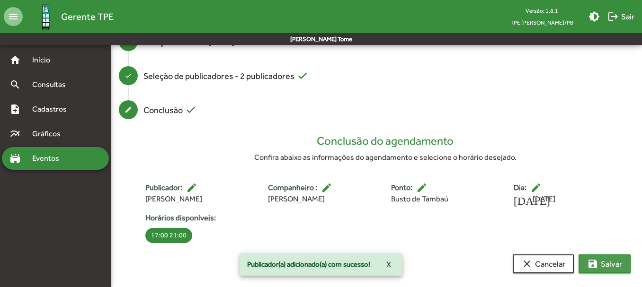
click at [604, 263] on span "save [PERSON_NAME]" at bounding box center [604, 264] width 35 height 17
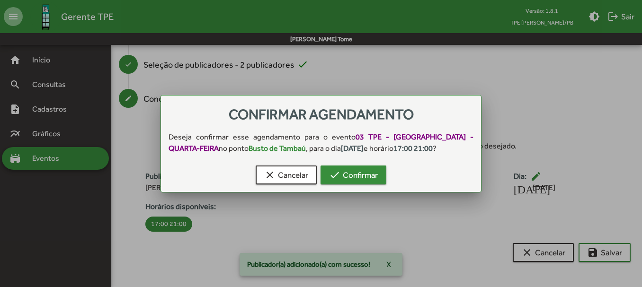
click at [350, 168] on span "check Confirmar" at bounding box center [353, 175] width 49 height 17
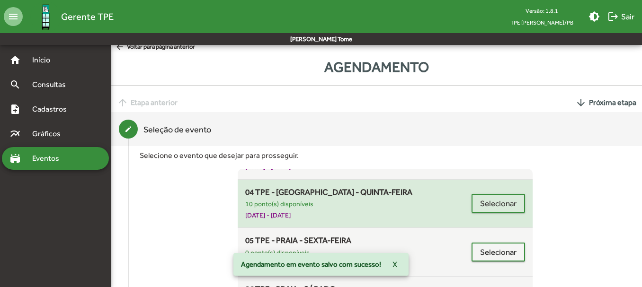
scroll to position [379, 0]
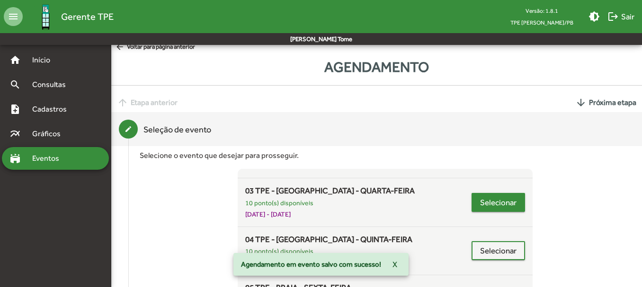
click at [486, 206] on span "Selecionar" at bounding box center [498, 202] width 36 height 17
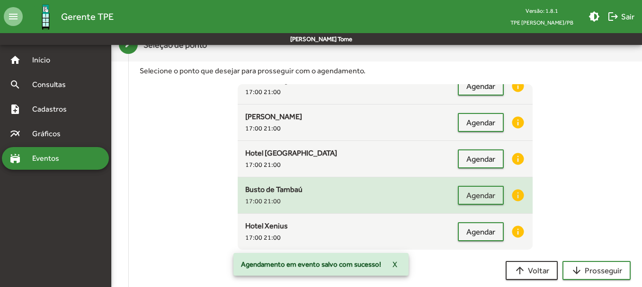
scroll to position [95, 0]
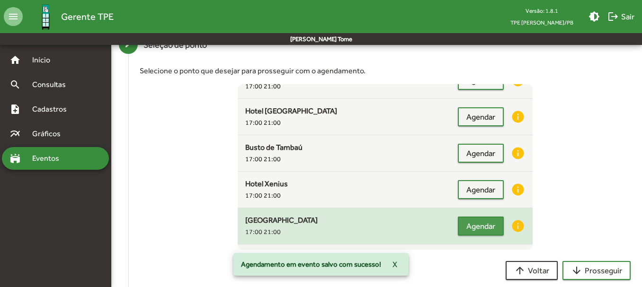
click at [471, 220] on span "Agendar" at bounding box center [480, 226] width 29 height 17
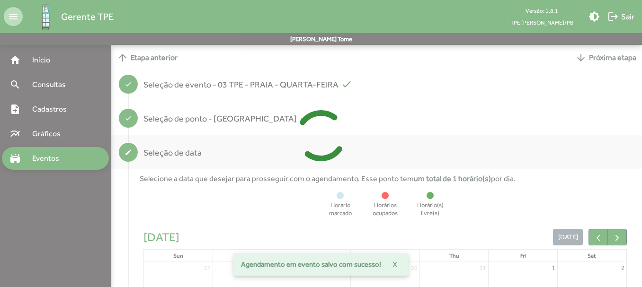
scroll to position [169, 0]
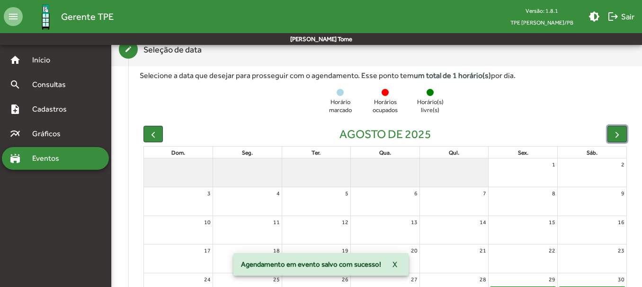
drag, startPoint x: 609, startPoint y: 132, endPoint x: 462, endPoint y: 121, distance: 148.0
click at [610, 131] on button "button" at bounding box center [616, 134] width 19 height 17
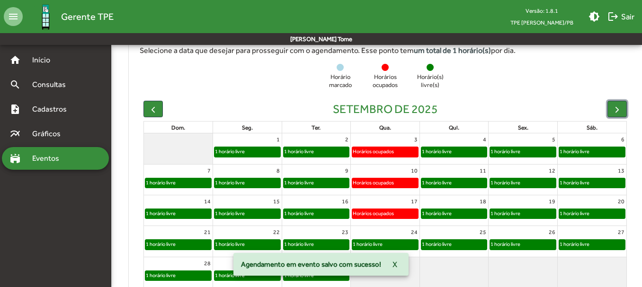
scroll to position [264, 0]
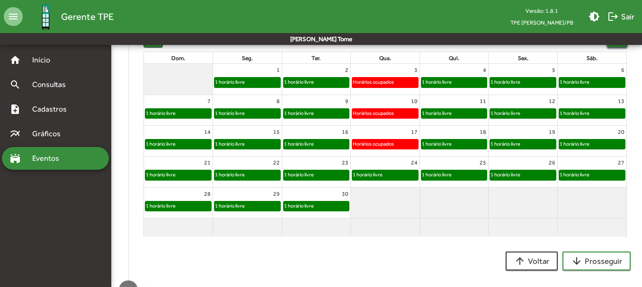
click at [384, 178] on div "1 horário livre" at bounding box center [385, 174] width 66 height 9
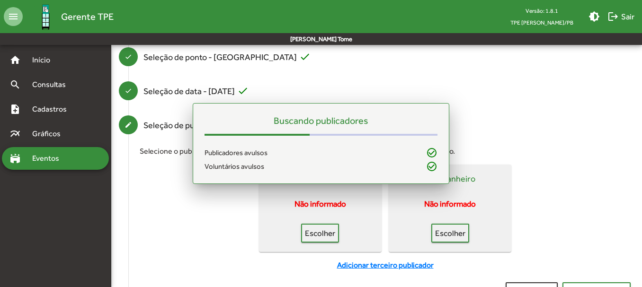
scroll to position [127, 0]
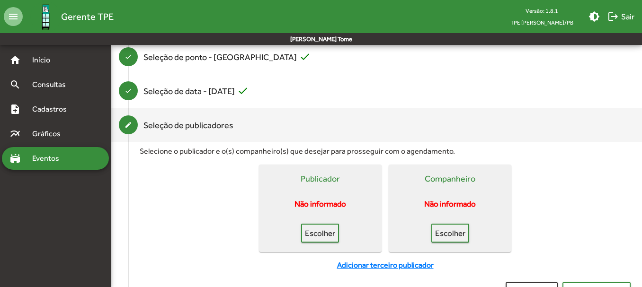
click at [295, 240] on mat-card-actions "Escolher" at bounding box center [320, 231] width 115 height 23
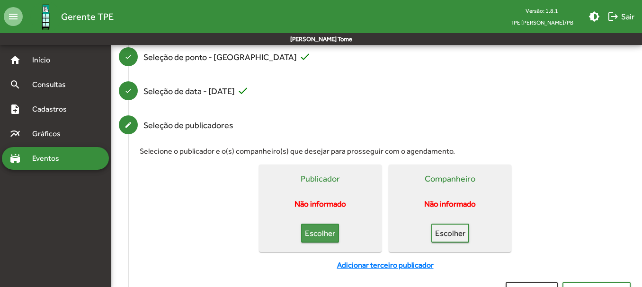
click at [313, 237] on span "Escolher" at bounding box center [319, 233] width 21 height 17
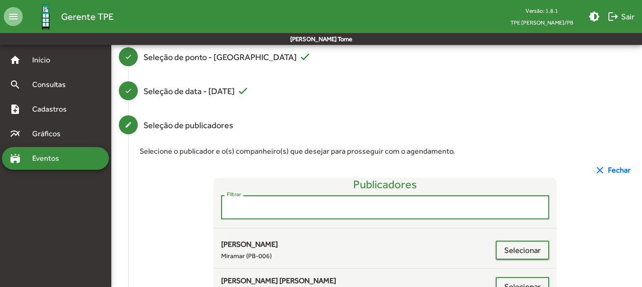
click at [268, 210] on input "Filtrar" at bounding box center [385, 207] width 317 height 9
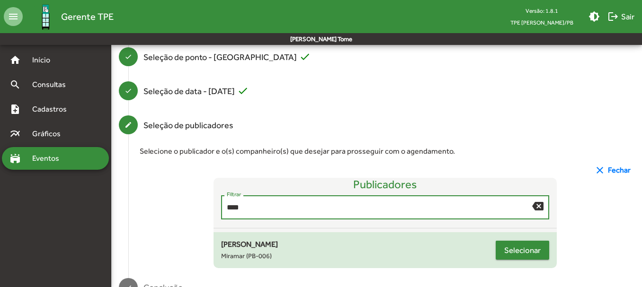
type input "****"
click at [510, 251] on span "Selecionar" at bounding box center [522, 250] width 36 height 17
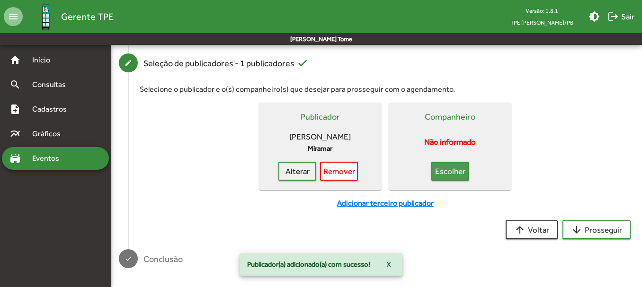
click at [453, 176] on span "Escolher" at bounding box center [450, 171] width 21 height 17
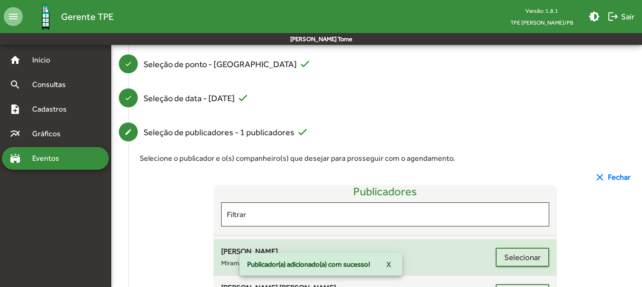
scroll to position [189, 0]
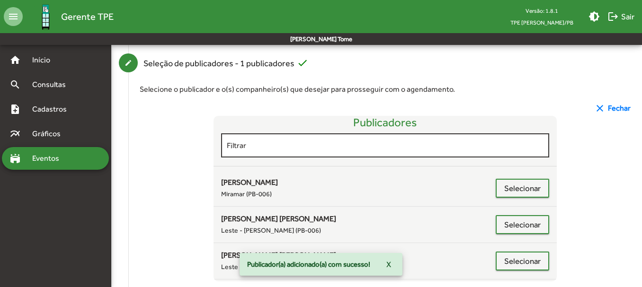
click at [296, 149] on input "Filtrar" at bounding box center [385, 145] width 317 height 9
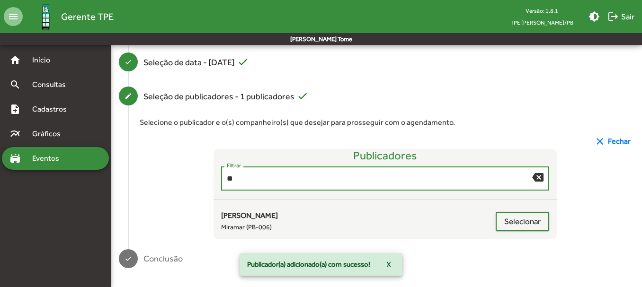
scroll to position [156, 0]
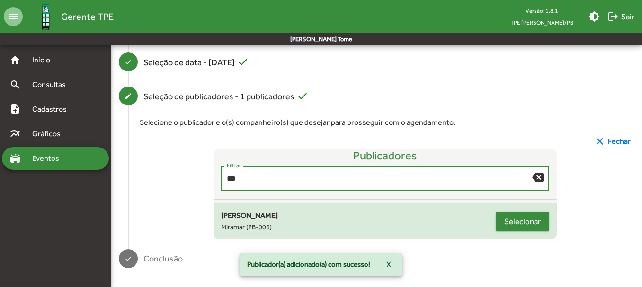
type input "***"
click at [516, 218] on span "Selecionar" at bounding box center [522, 221] width 36 height 17
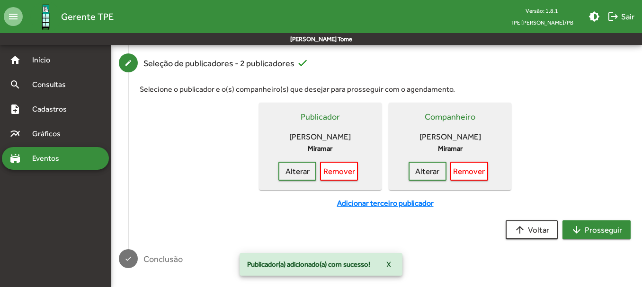
click at [595, 225] on span "arrow_downward Prosseguir" at bounding box center [596, 229] width 51 height 17
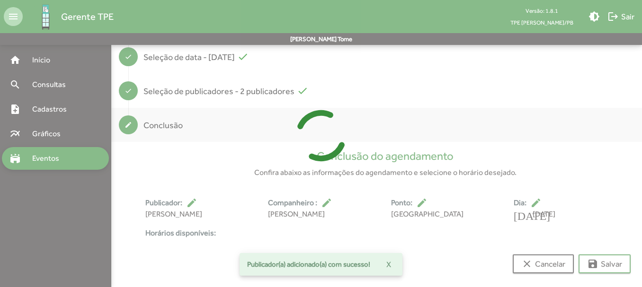
scroll to position [176, 0]
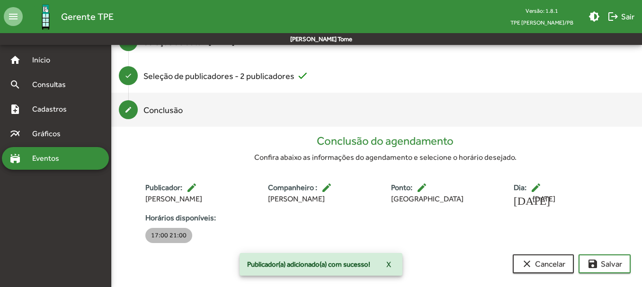
click at [179, 237] on mat-chip "17:00 21:00" at bounding box center [168, 235] width 47 height 15
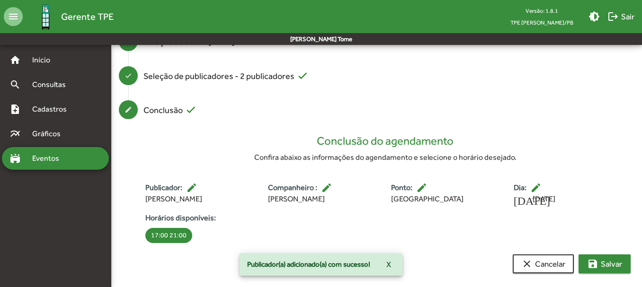
click at [602, 270] on span "save [PERSON_NAME]" at bounding box center [604, 264] width 35 height 17
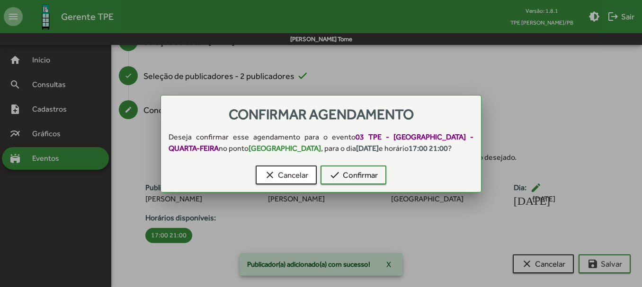
scroll to position [0, 0]
click at [364, 183] on button "check Confirmar" at bounding box center [353, 175] width 66 height 19
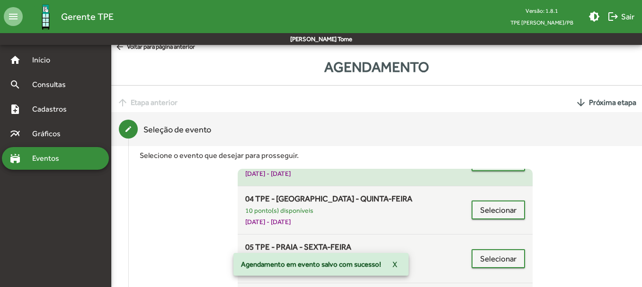
scroll to position [521, 0]
